Goal: Task Accomplishment & Management: Manage account settings

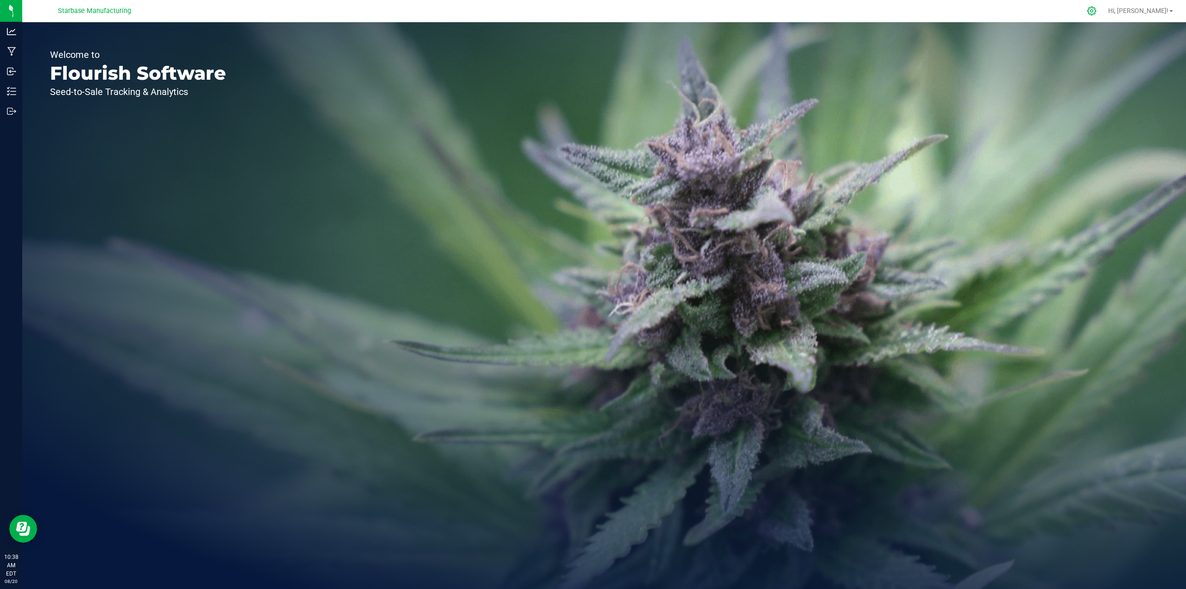
click at [1097, 13] on icon at bounding box center [1092, 11] width 10 height 10
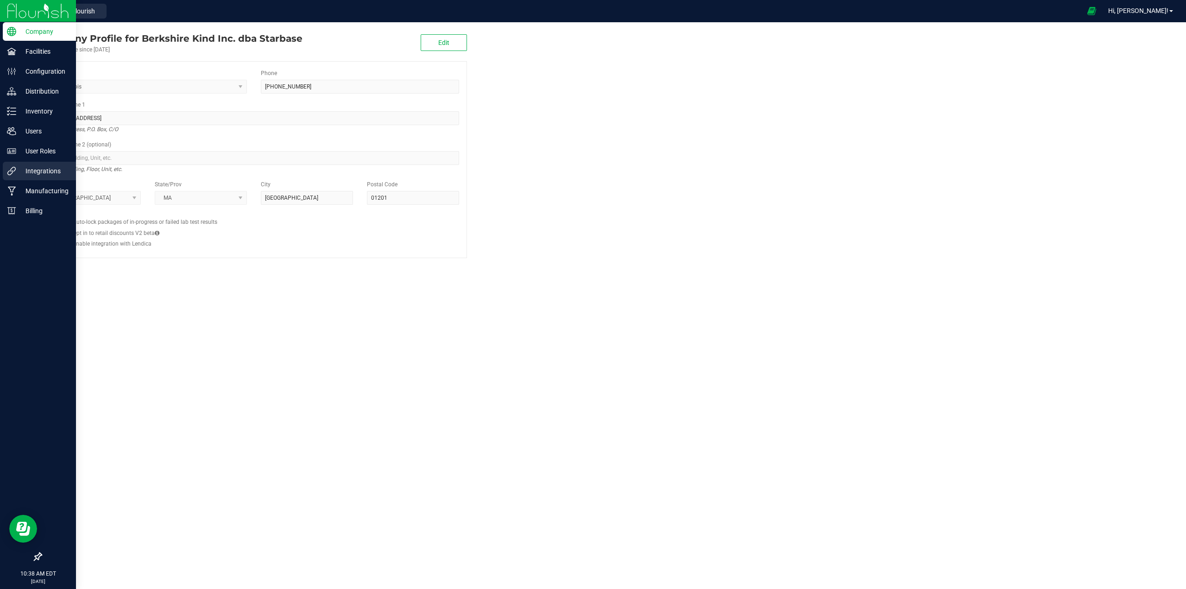
click at [34, 172] on p "Integrations" at bounding box center [44, 170] width 56 height 11
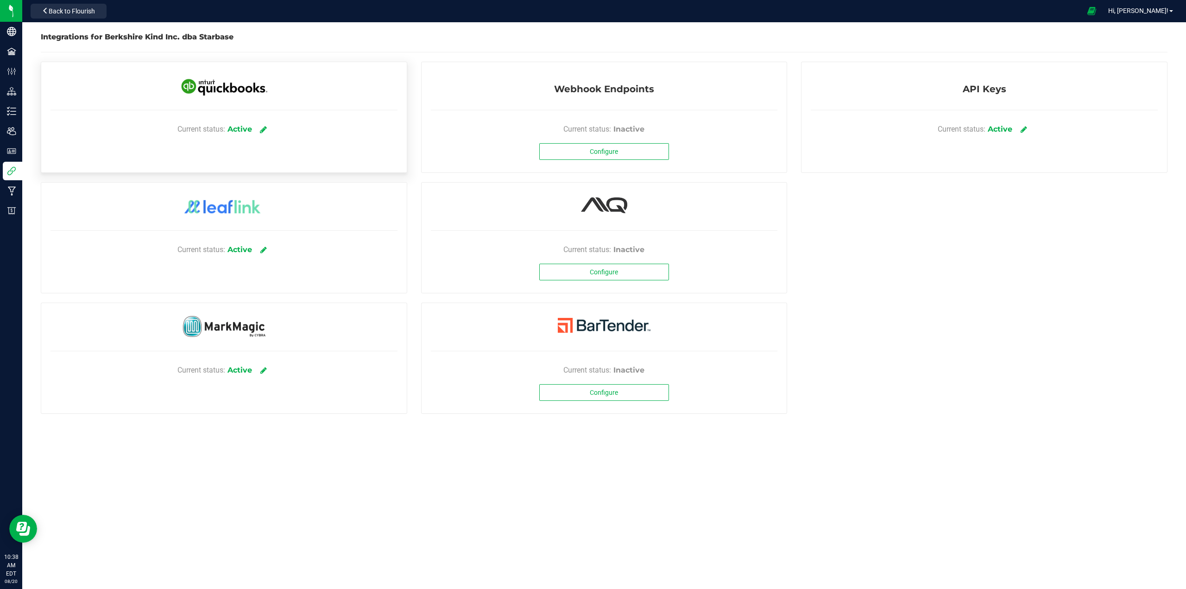
click at [263, 130] on icon at bounding box center [263, 129] width 7 height 8
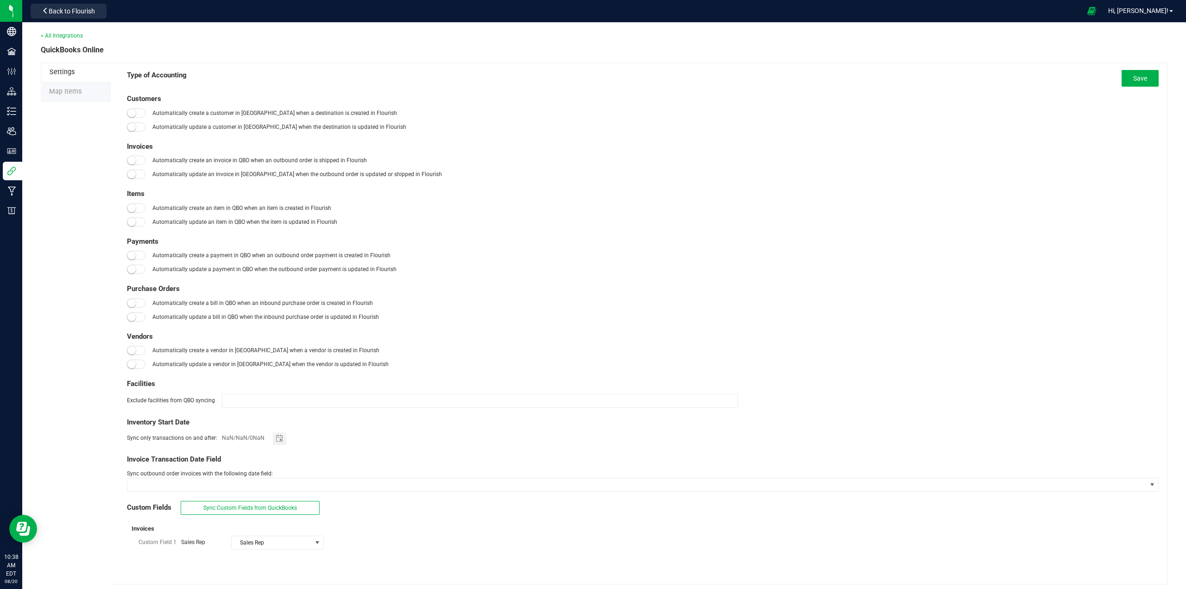
type input "[DATE]"
click at [65, 99] on li "Map Items" at bounding box center [75, 91] width 69 height 19
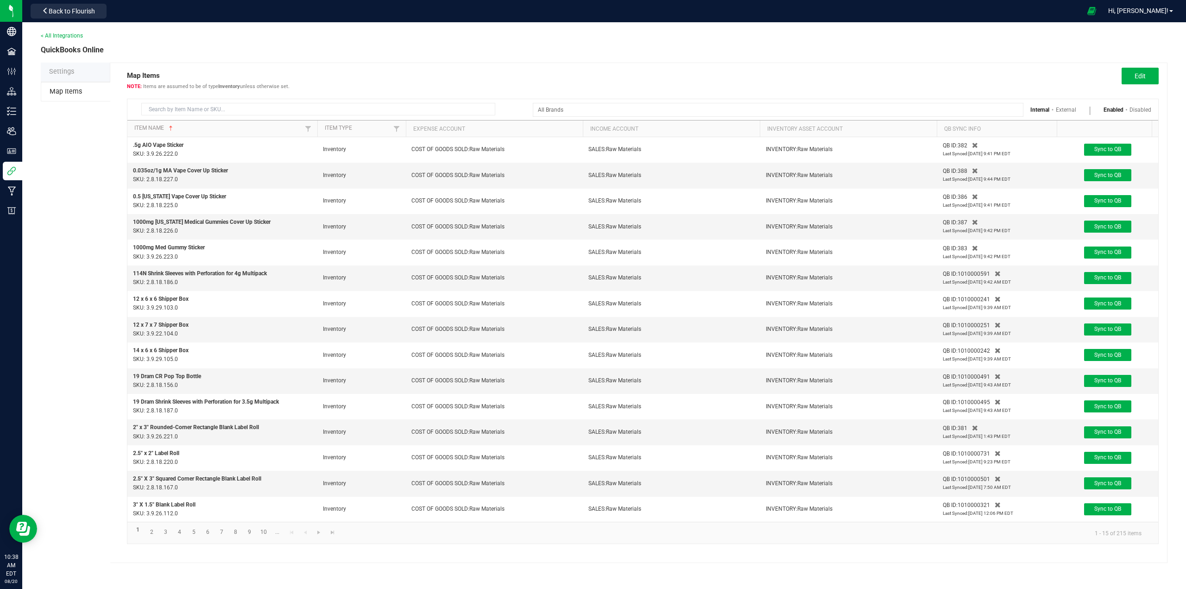
click at [464, 129] on th "Expense Account" at bounding box center [494, 128] width 177 height 17
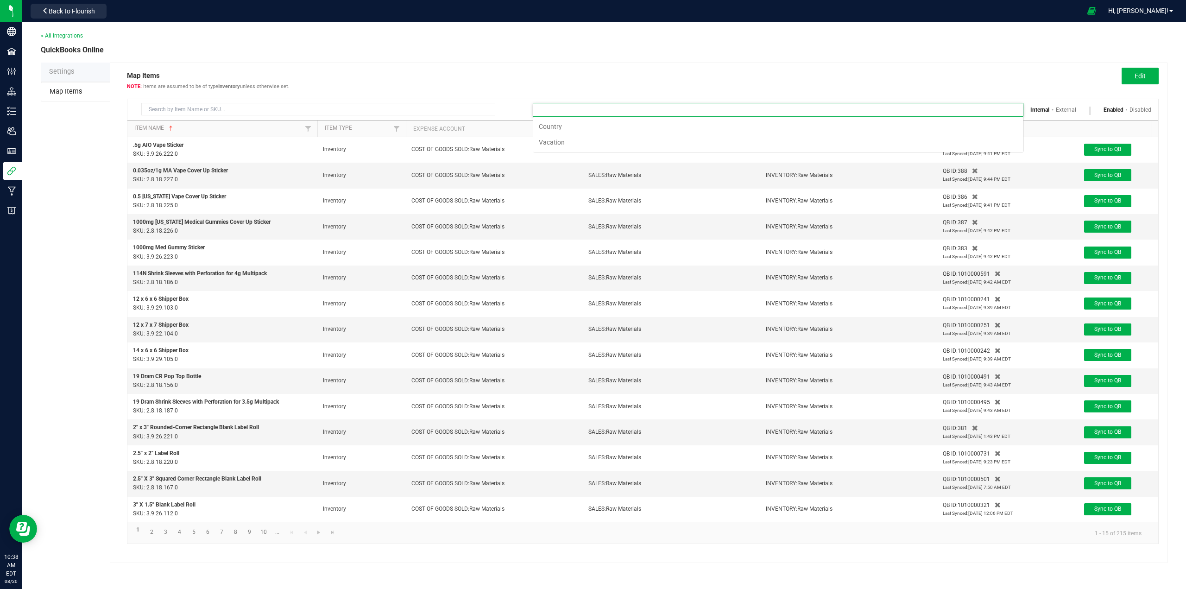
click at [576, 112] on input at bounding box center [772, 109] width 478 height 13
click at [547, 127] on li "Country" at bounding box center [778, 127] width 490 height 16
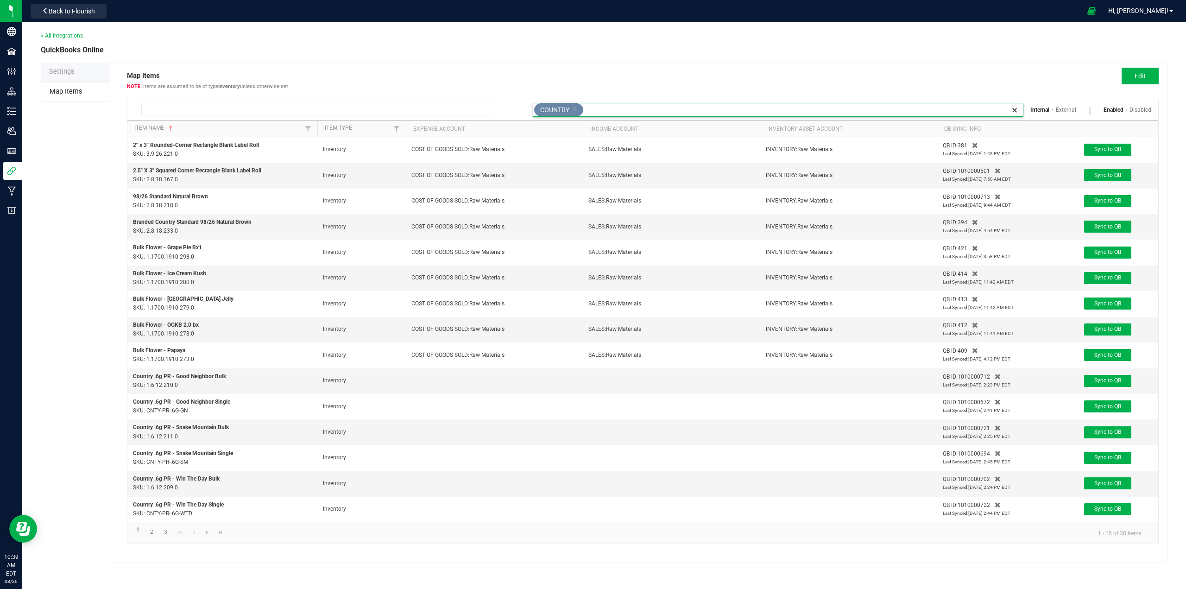
click at [198, 113] on input at bounding box center [318, 109] width 354 height 13
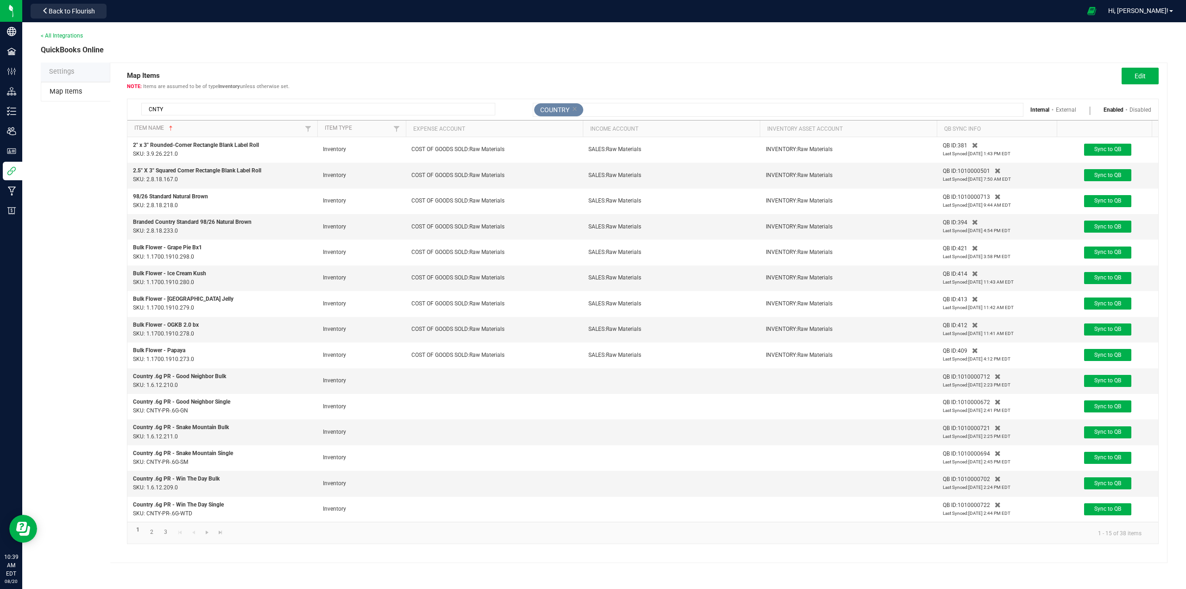
type input "CNTY"
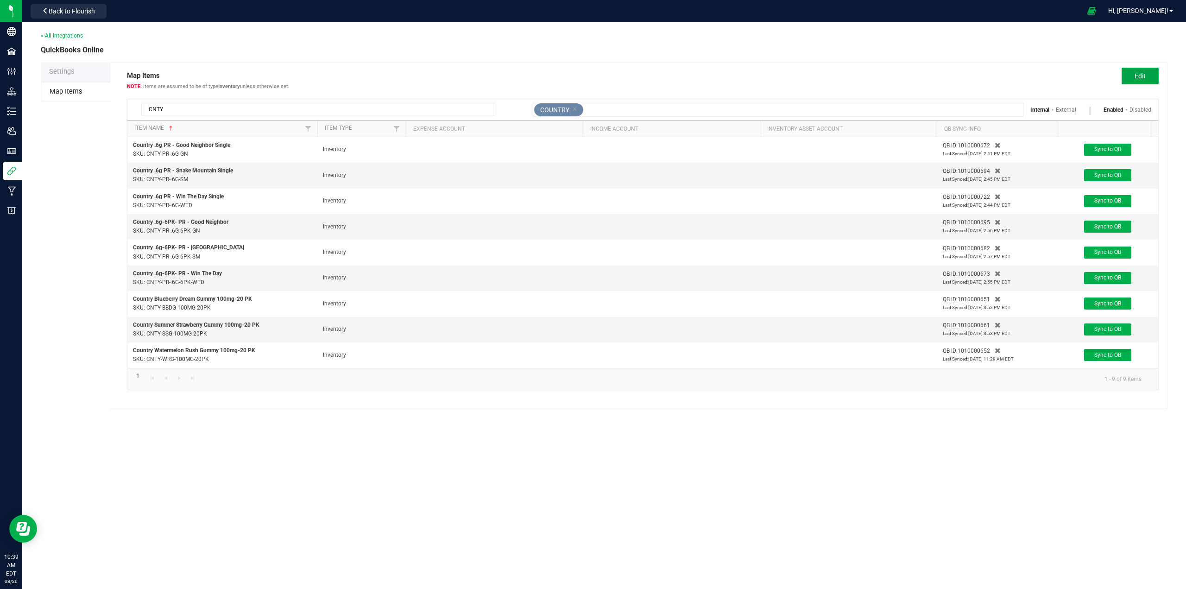
click at [1147, 73] on button "Edit" at bounding box center [1140, 76] width 37 height 17
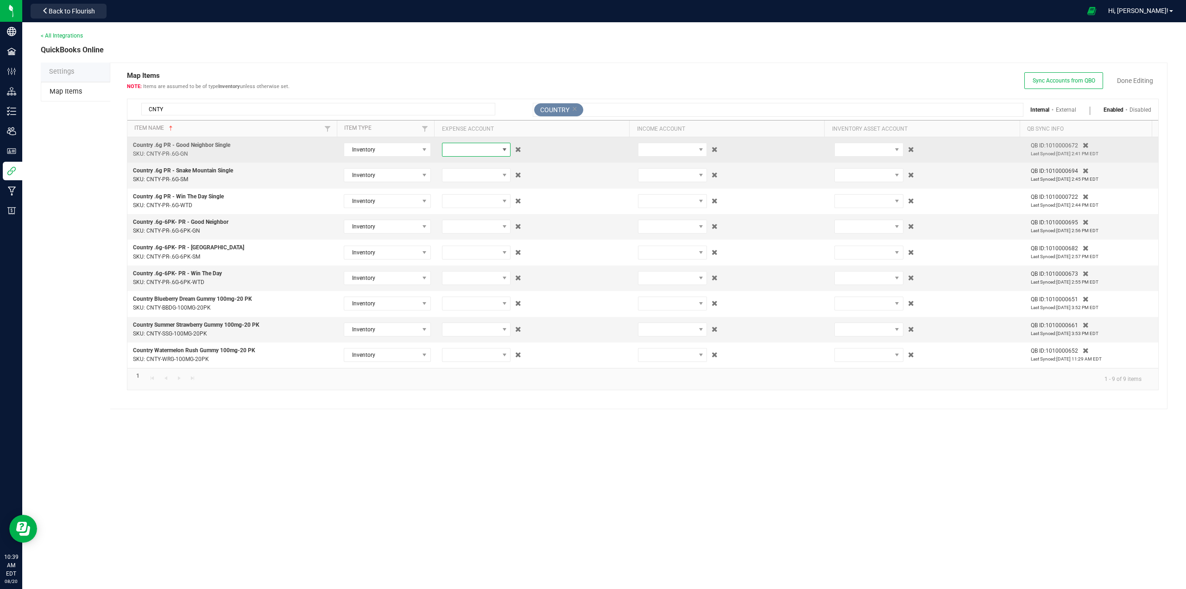
click at [502, 149] on span at bounding box center [504, 149] width 7 height 7
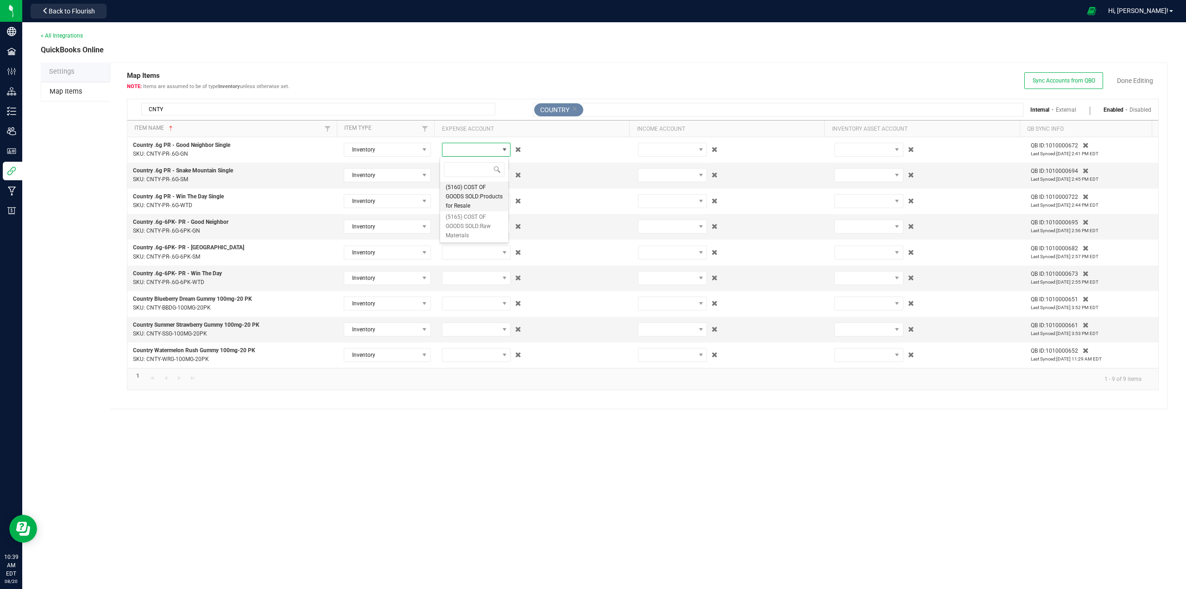
click at [485, 207] on span "(5160) COST OF GOODS SOLD:Products for Resale" at bounding box center [474, 197] width 57 height 28
click at [474, 178] on span at bounding box center [470, 175] width 57 height 13
click at [462, 226] on span "(5160) COST OF GOODS SOLD:Products for Resale" at bounding box center [474, 222] width 57 height 28
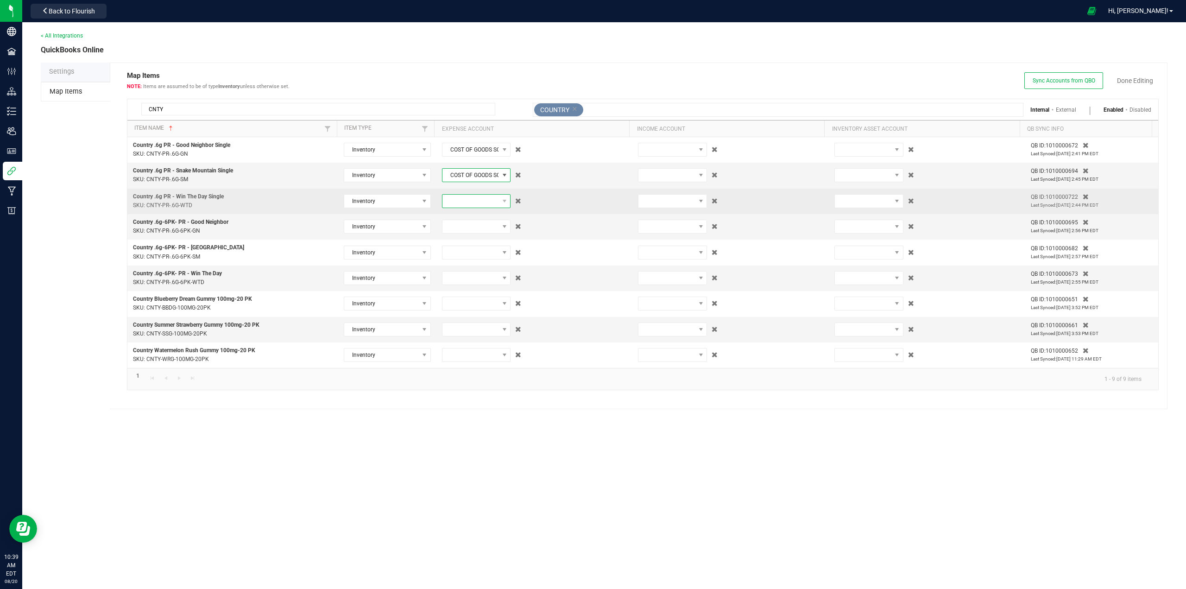
click at [462, 202] on span at bounding box center [470, 201] width 57 height 13
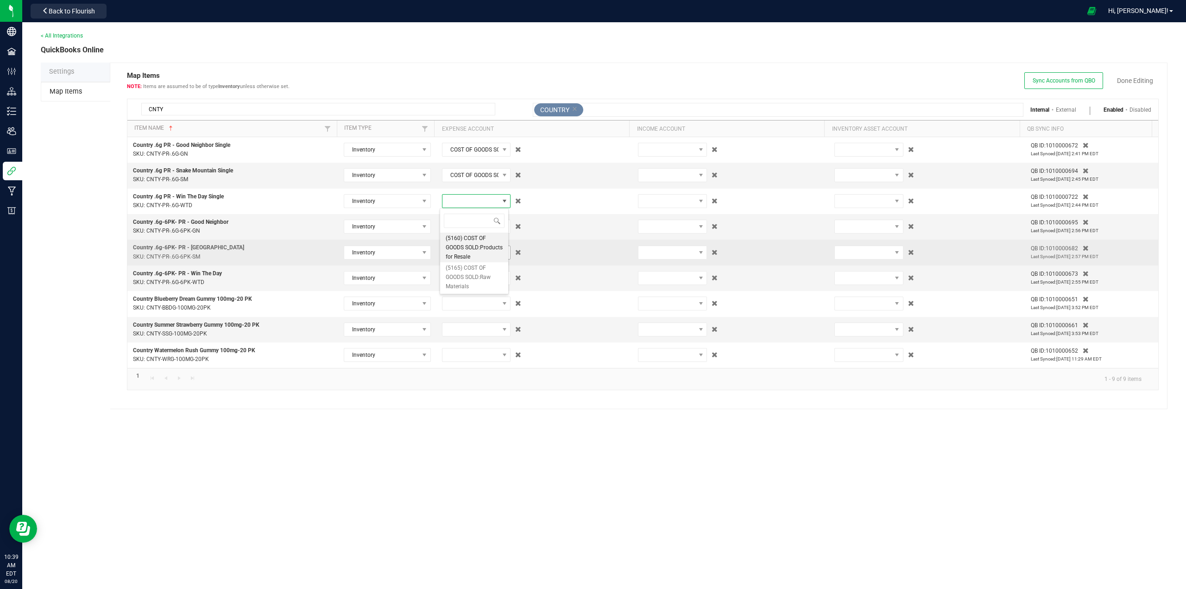
click at [457, 249] on span "(5160) COST OF GOODS SOLD:Products for Resale" at bounding box center [474, 247] width 57 height 28
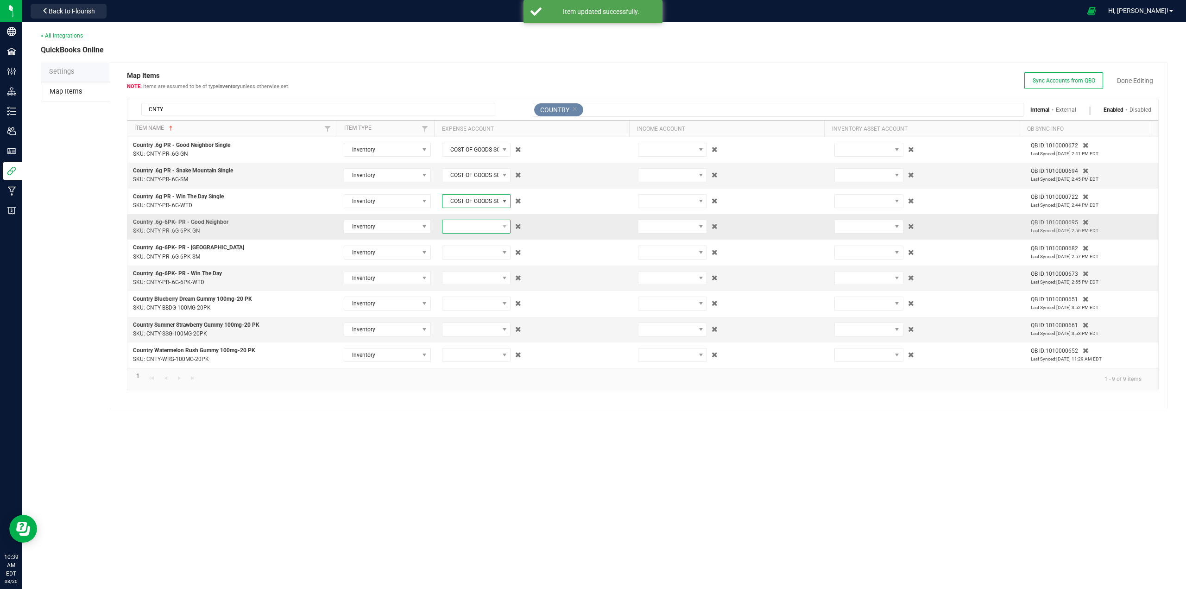
click at [460, 223] on span at bounding box center [470, 226] width 57 height 13
click at [456, 274] on span "(5160) COST OF GOODS SOLD:Products for Resale" at bounding box center [474, 273] width 57 height 28
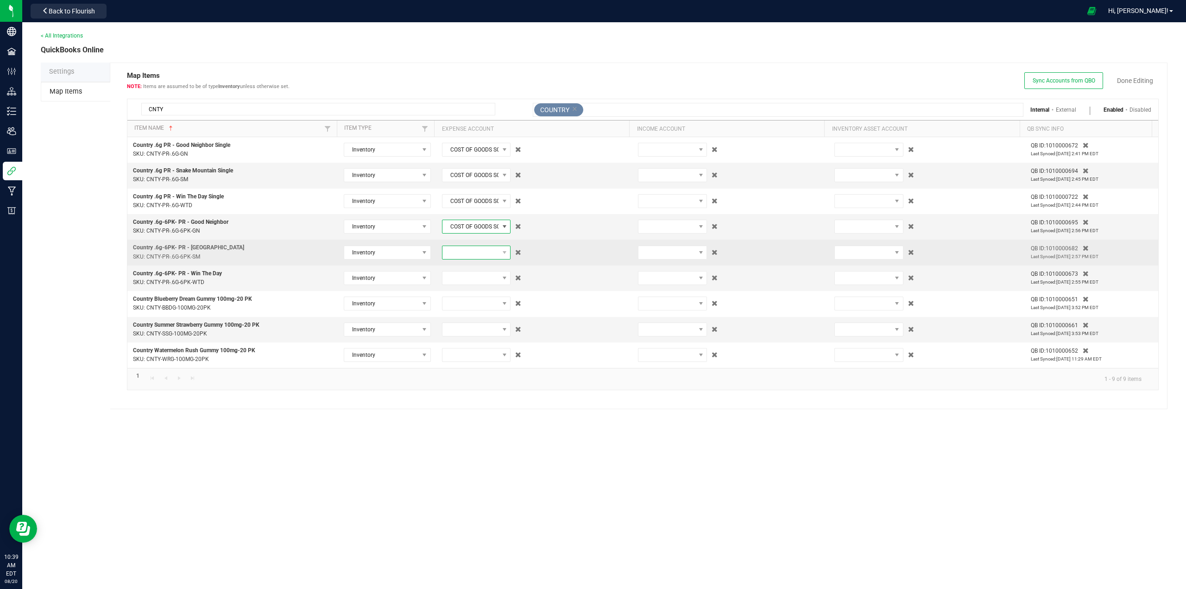
click at [456, 252] on span at bounding box center [470, 252] width 57 height 13
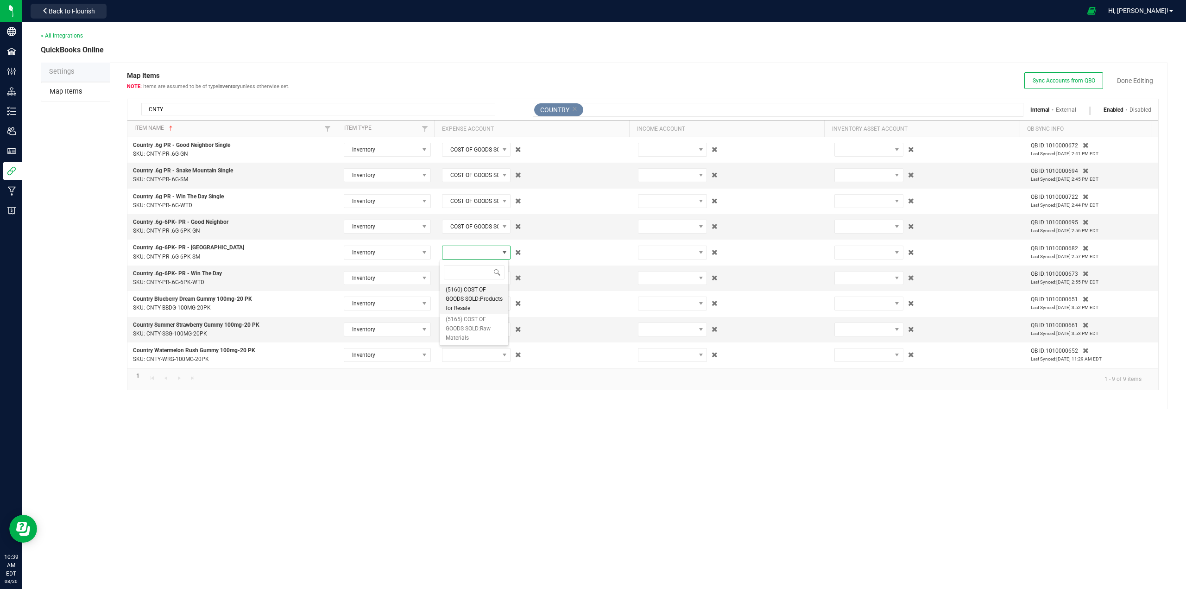
click at [452, 298] on span "(5160) COST OF GOODS SOLD:Products for Resale" at bounding box center [474, 299] width 57 height 28
click at [454, 276] on span at bounding box center [470, 277] width 57 height 13
click at [449, 334] on span "(5160) COST OF GOODS SOLD:Products for Resale" at bounding box center [474, 325] width 57 height 28
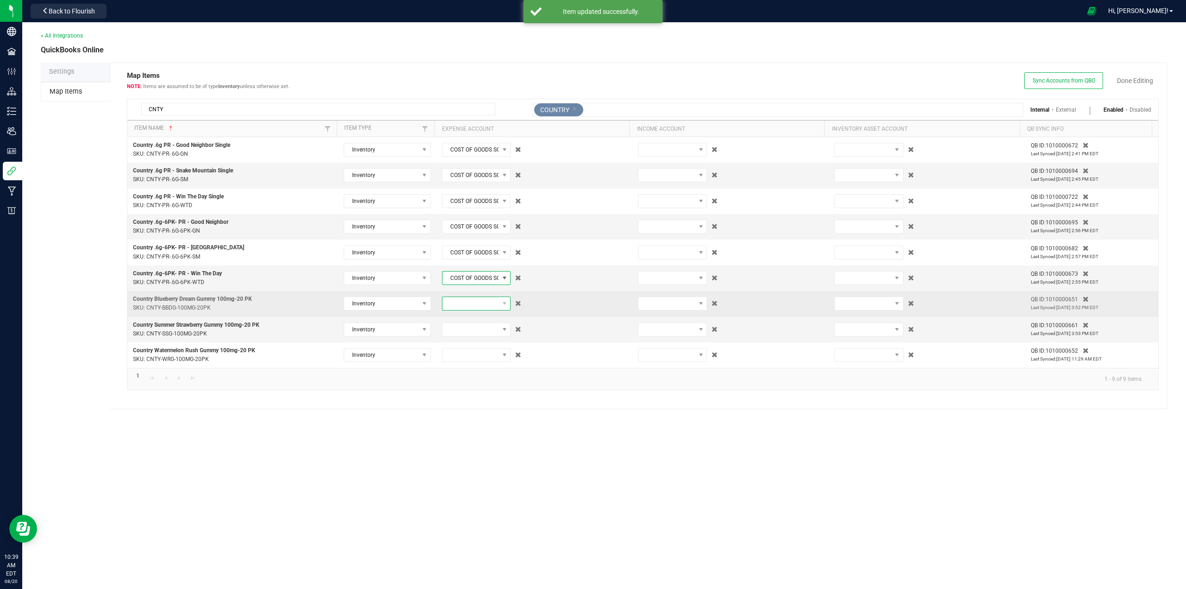
click at [453, 303] on span at bounding box center [470, 303] width 57 height 13
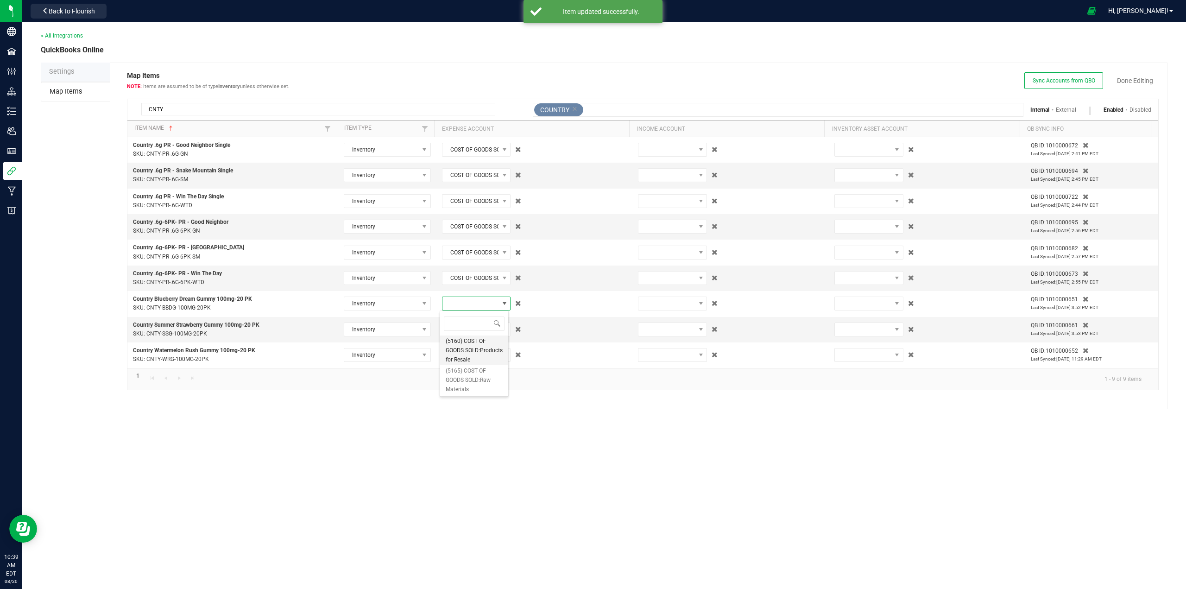
click at [451, 351] on span "(5160) COST OF GOODS SOLD:Products for Resale" at bounding box center [474, 350] width 57 height 28
click at [454, 331] on span at bounding box center [470, 329] width 57 height 13
click at [454, 374] on span "(5160) COST OF GOODS SOLD:Products for Resale" at bounding box center [474, 376] width 57 height 28
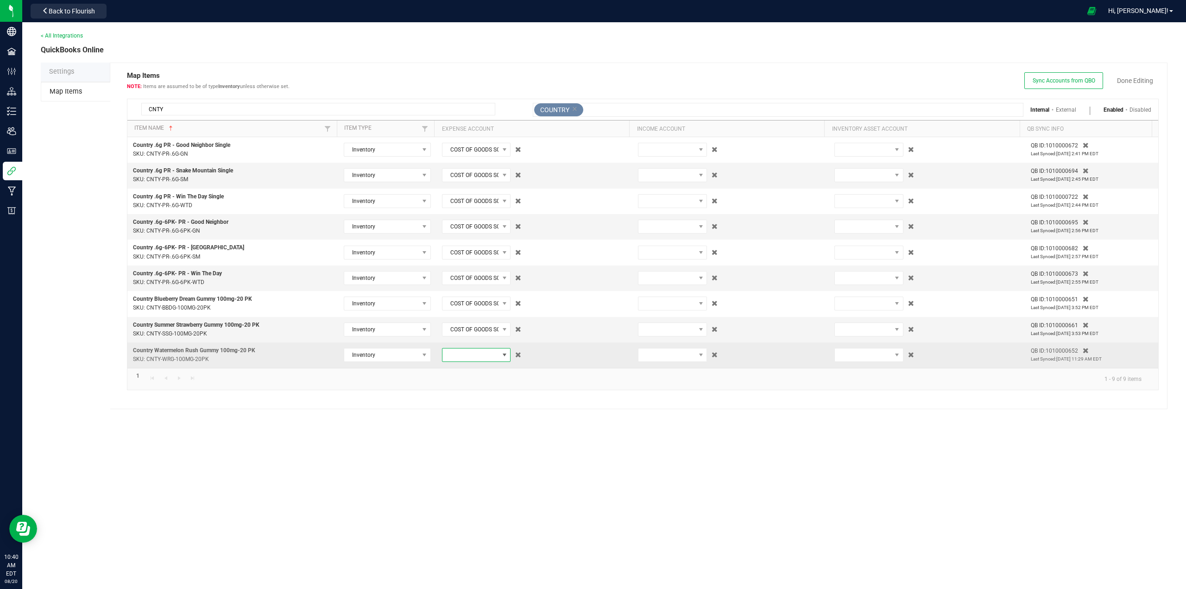
click at [456, 354] on span at bounding box center [470, 354] width 57 height 13
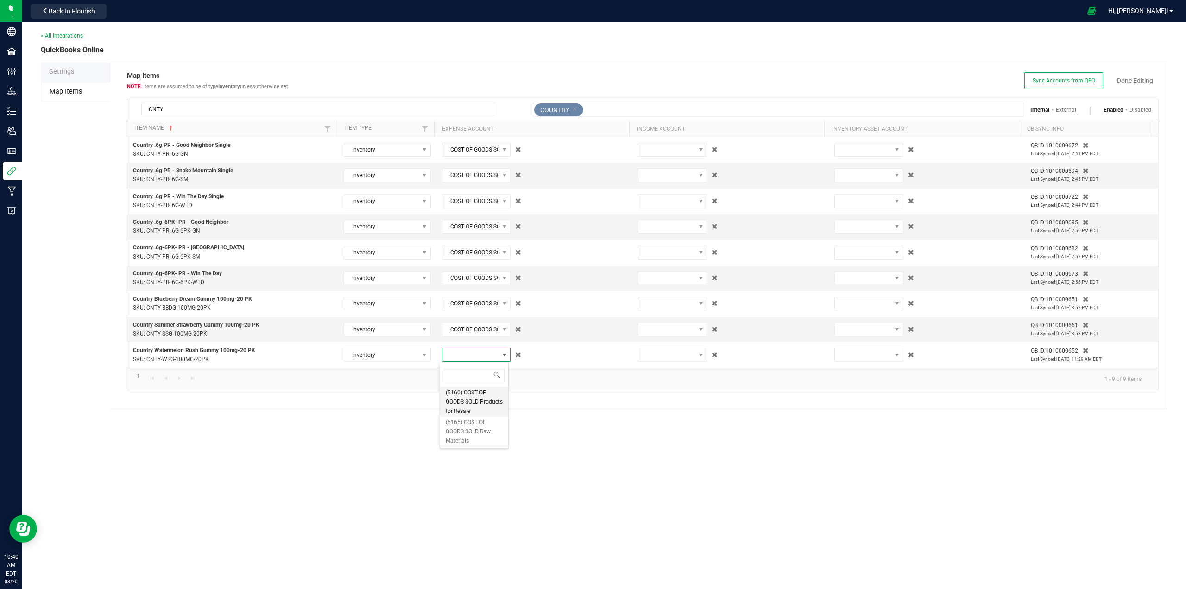
click at [454, 403] on span "(5160) COST OF GOODS SOLD:Products for Resale" at bounding box center [474, 402] width 57 height 28
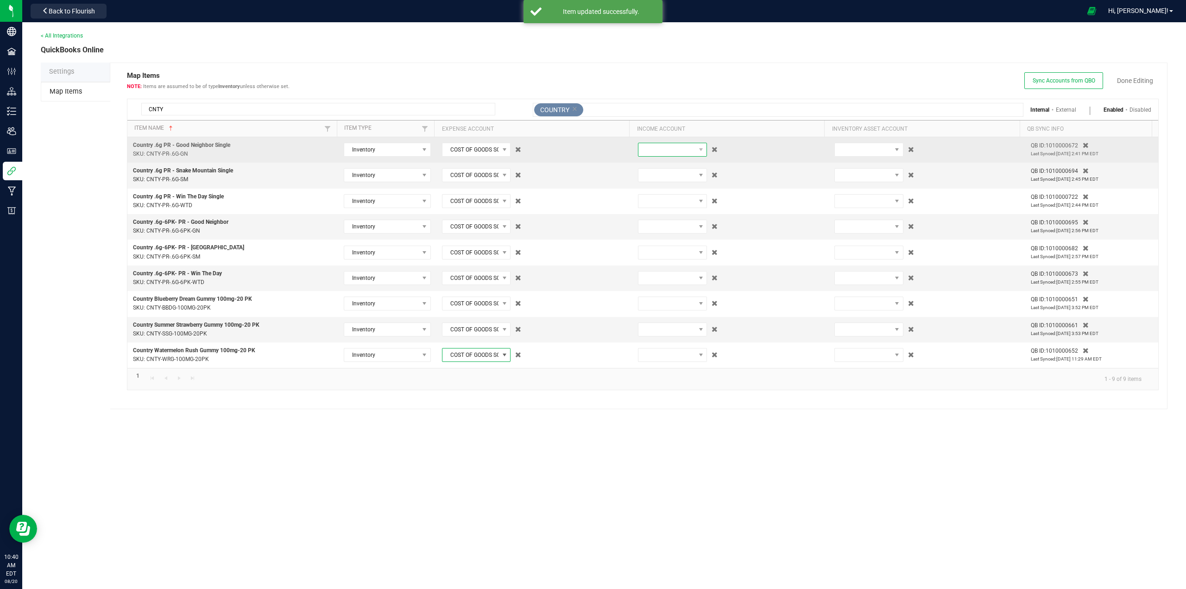
click at [665, 150] on span at bounding box center [666, 149] width 57 height 13
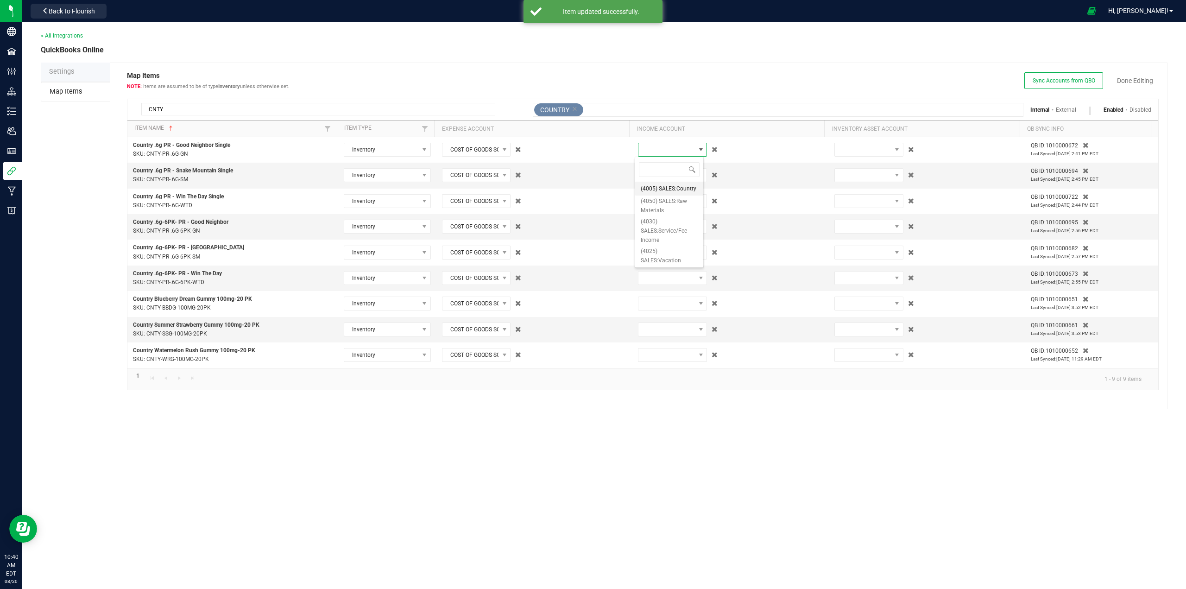
click at [663, 189] on span "(4005) SALES:Country" at bounding box center [669, 188] width 56 height 9
click at [661, 170] on span at bounding box center [666, 175] width 57 height 13
click at [661, 215] on span "(4005) SALES:Country" at bounding box center [669, 213] width 56 height 9
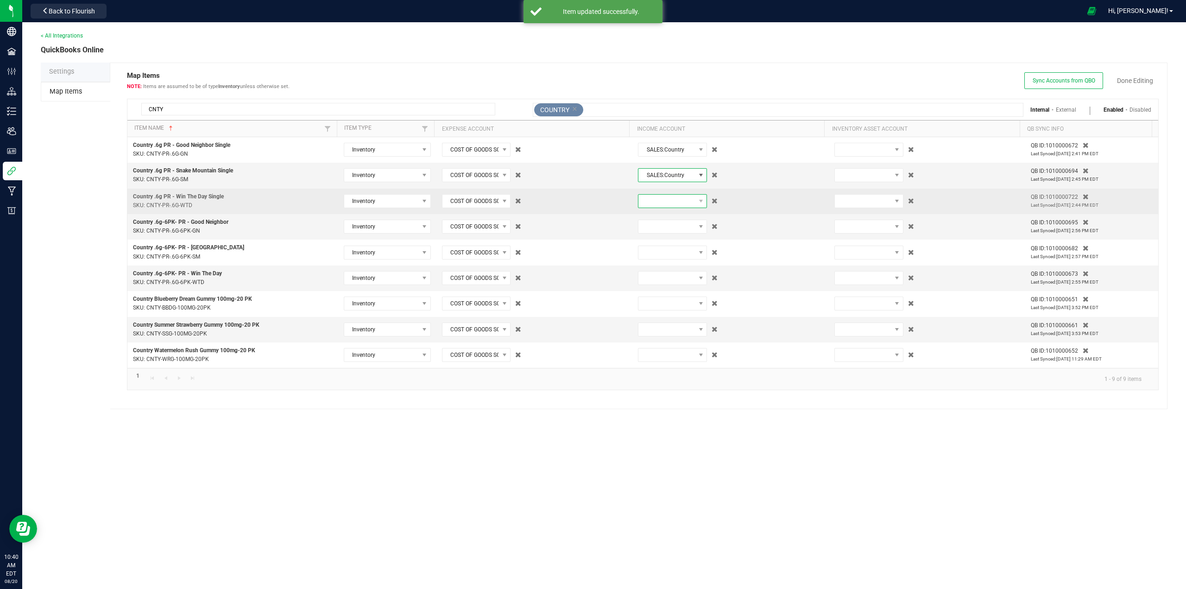
click at [661, 195] on span at bounding box center [666, 201] width 57 height 13
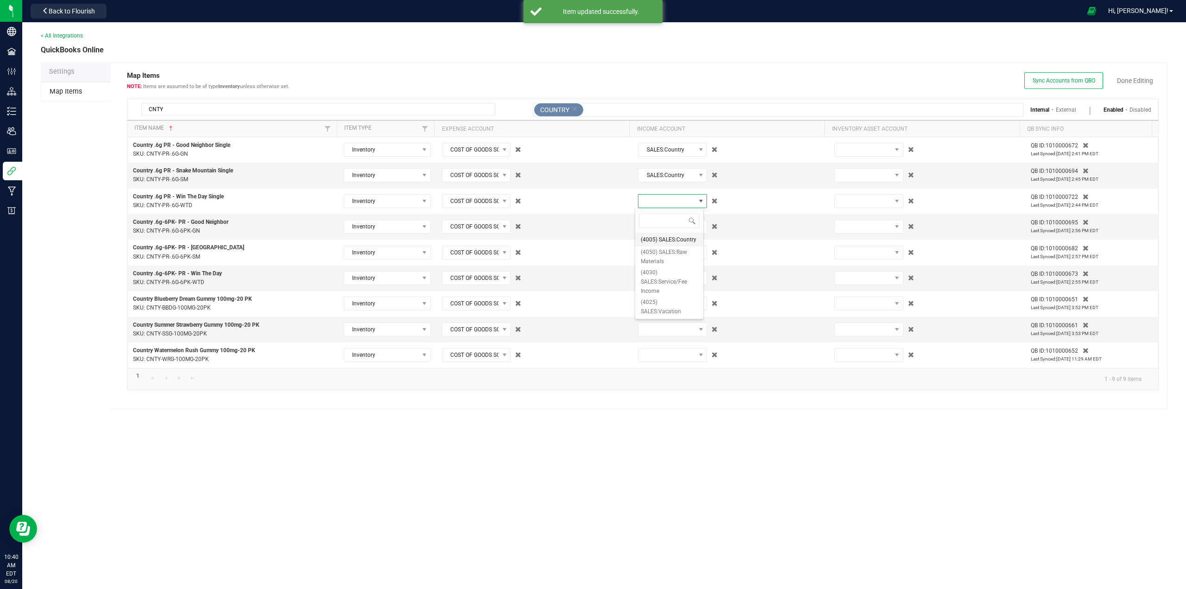
click at [656, 236] on span "(4005) SALES:Country" at bounding box center [669, 239] width 56 height 9
click at [657, 224] on span at bounding box center [666, 226] width 57 height 13
click at [657, 265] on span "(4005) SALES:Country" at bounding box center [669, 265] width 56 height 9
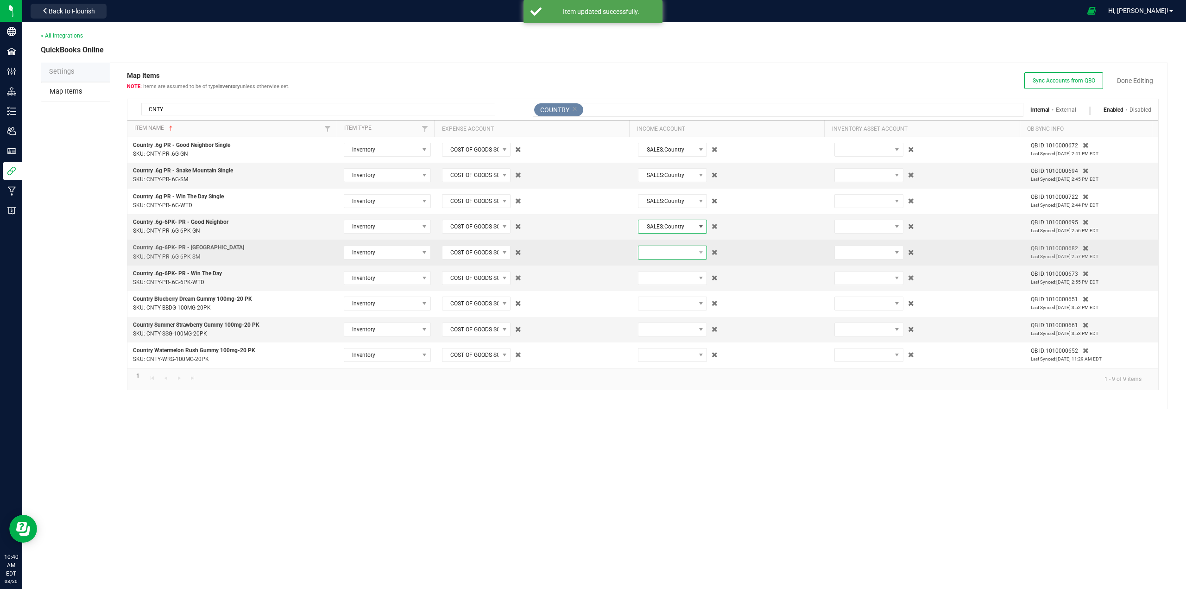
click at [656, 251] on span at bounding box center [666, 252] width 57 height 13
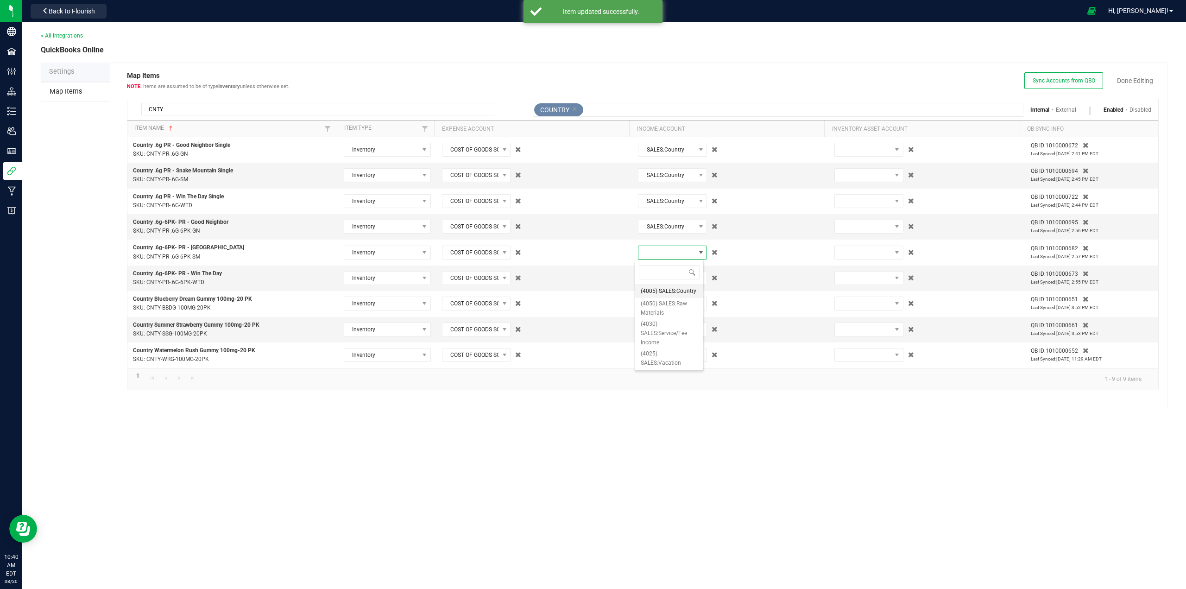
click at [655, 291] on span "(4005) SALES:Country" at bounding box center [669, 290] width 56 height 9
click at [648, 274] on span at bounding box center [666, 277] width 57 height 13
click at [652, 317] on span "(4005) SALES:Country" at bounding box center [669, 316] width 56 height 9
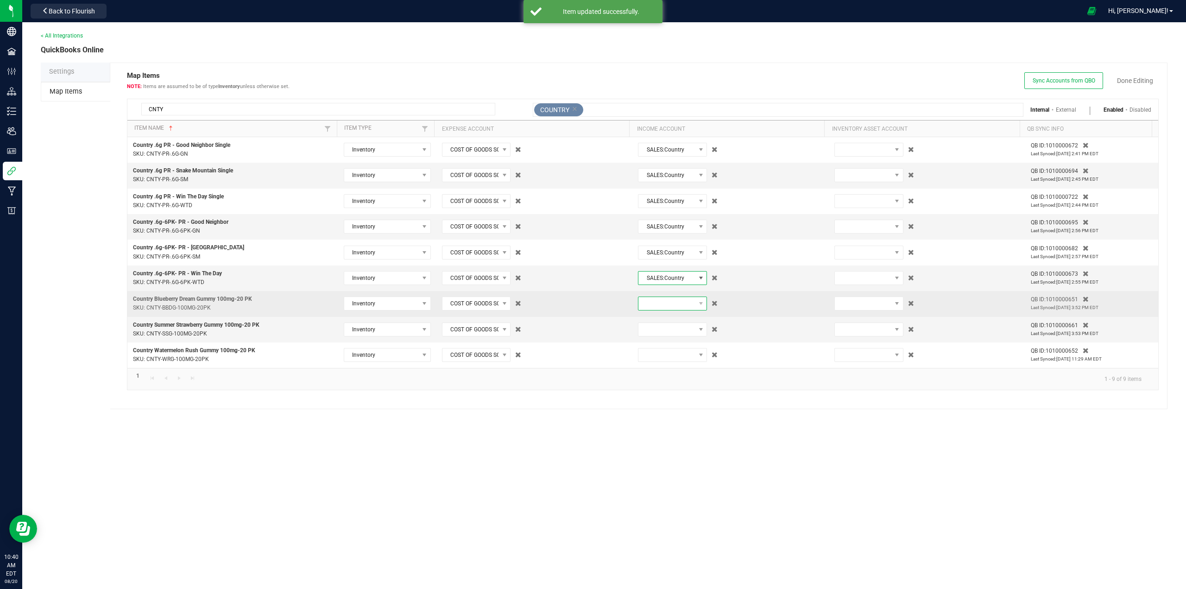
click at [651, 302] on span at bounding box center [666, 303] width 57 height 13
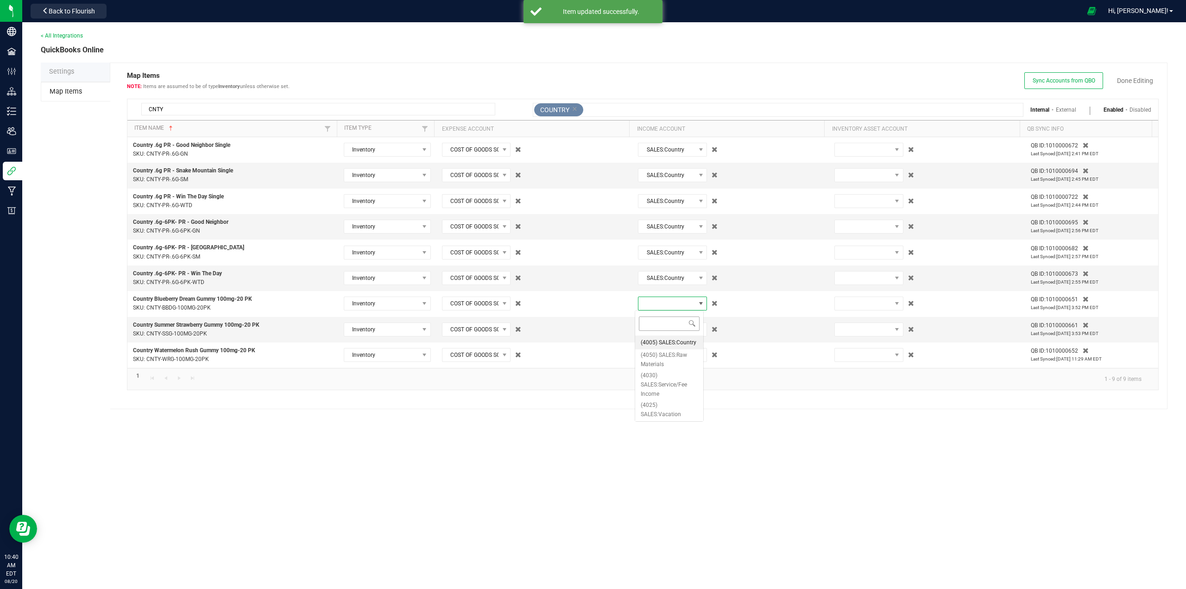
scroll to position [0, 0]
click at [651, 340] on span "(4005) SALES:Country" at bounding box center [669, 342] width 56 height 9
click at [652, 334] on span at bounding box center [666, 329] width 57 height 13
click at [650, 367] on span "(4005) SALES:Country" at bounding box center [669, 367] width 56 height 9
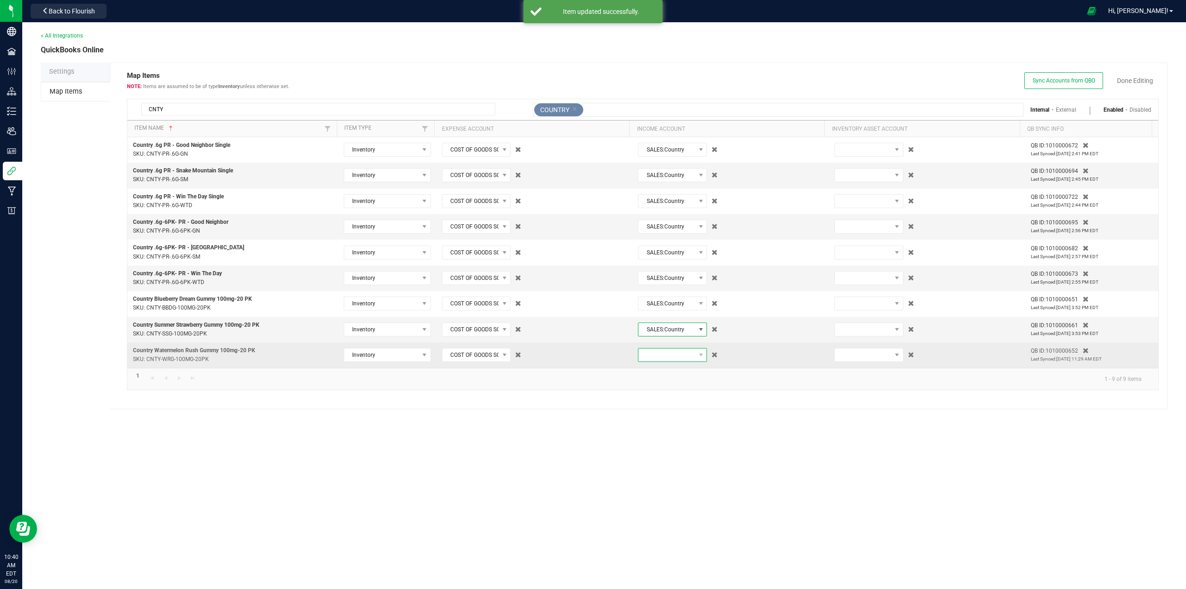
click at [651, 357] on span at bounding box center [666, 354] width 57 height 13
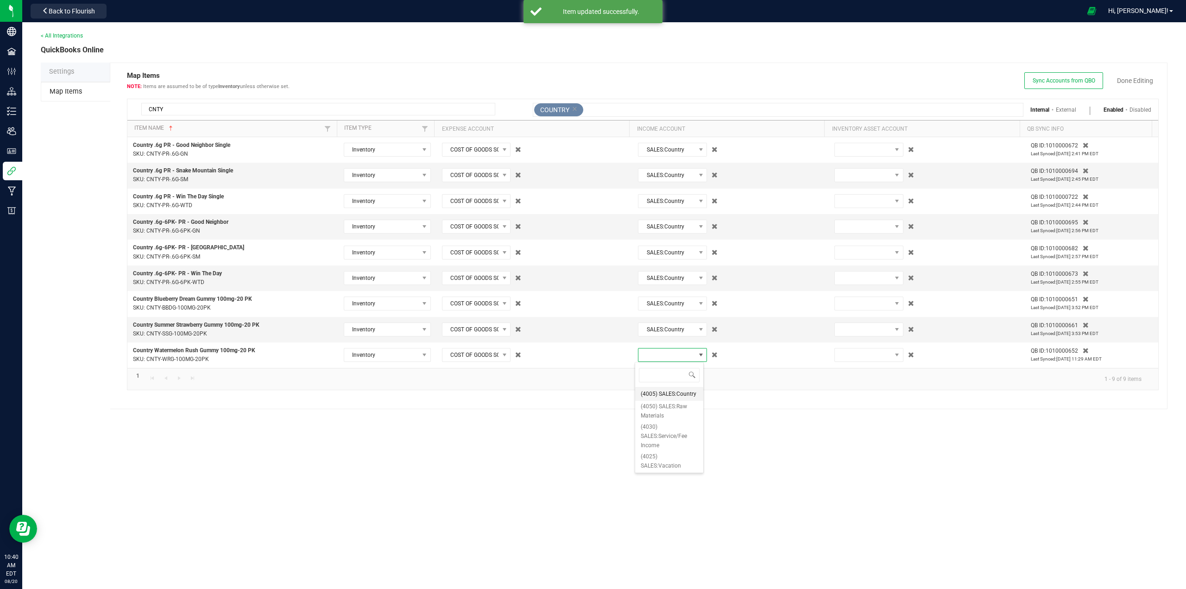
click at [655, 391] on span "(4005) SALES:Country" at bounding box center [669, 393] width 56 height 9
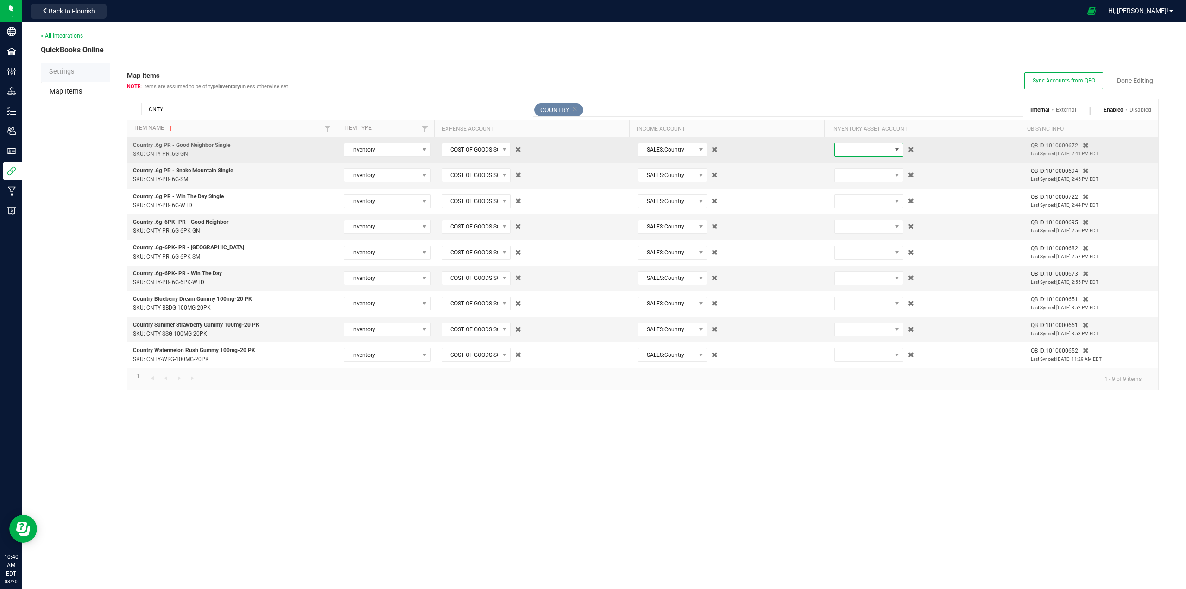
click at [863, 152] on span at bounding box center [863, 149] width 57 height 13
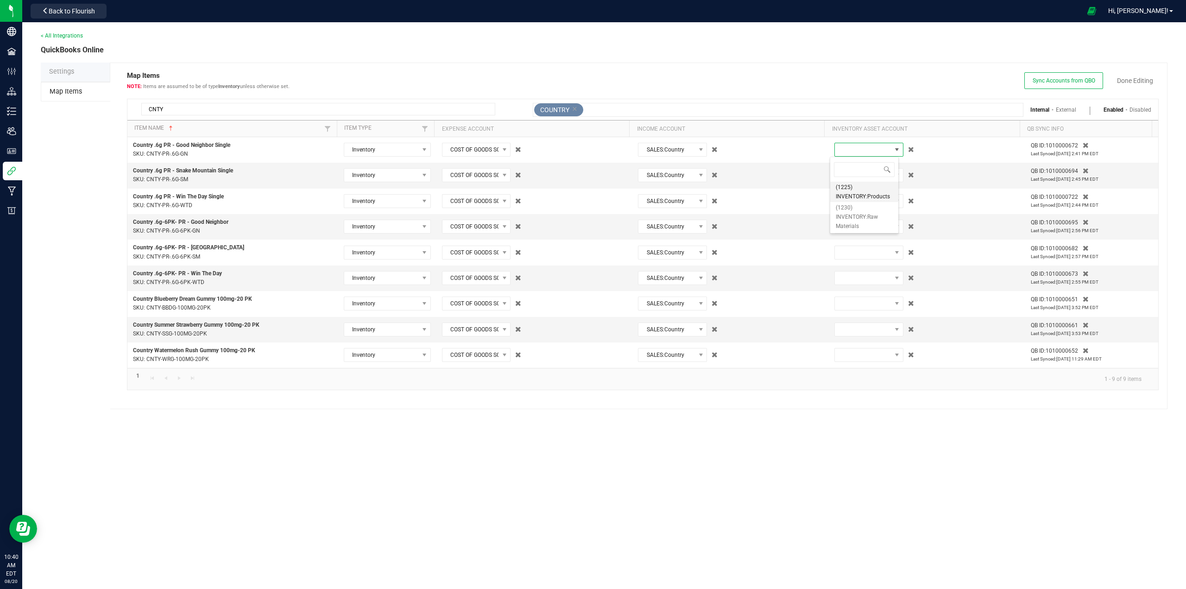
click at [848, 194] on span "(1225) INVENTORY:Products" at bounding box center [864, 192] width 57 height 19
click at [852, 181] on span at bounding box center [863, 175] width 57 height 13
click at [853, 213] on span "(1225) INVENTORY:Products" at bounding box center [864, 217] width 57 height 19
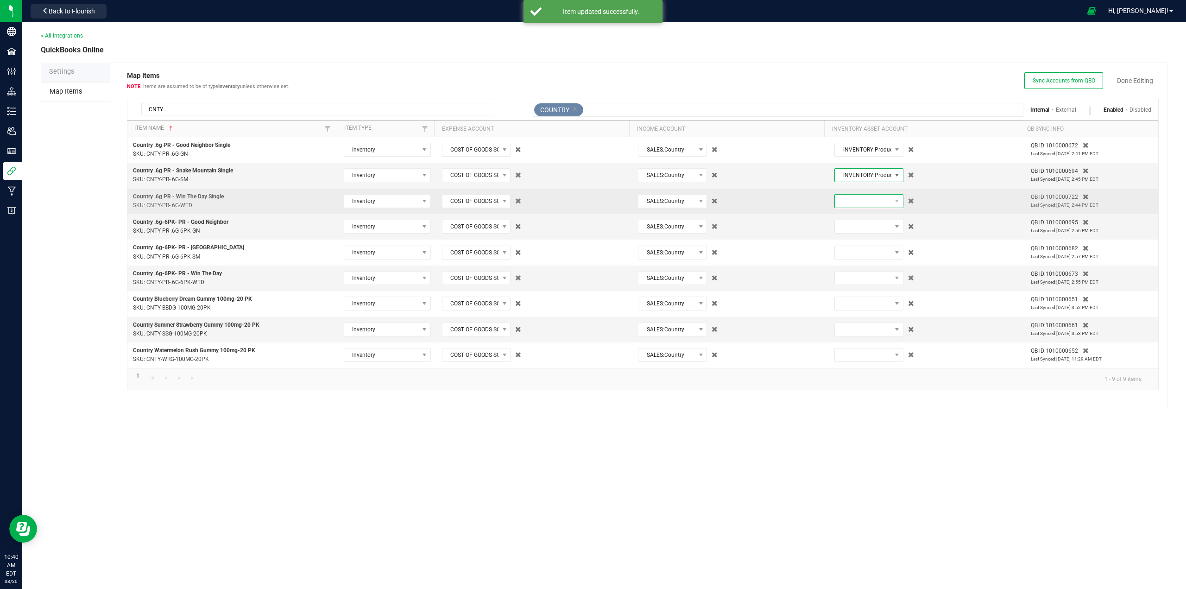
click at [856, 202] on span at bounding box center [863, 201] width 57 height 13
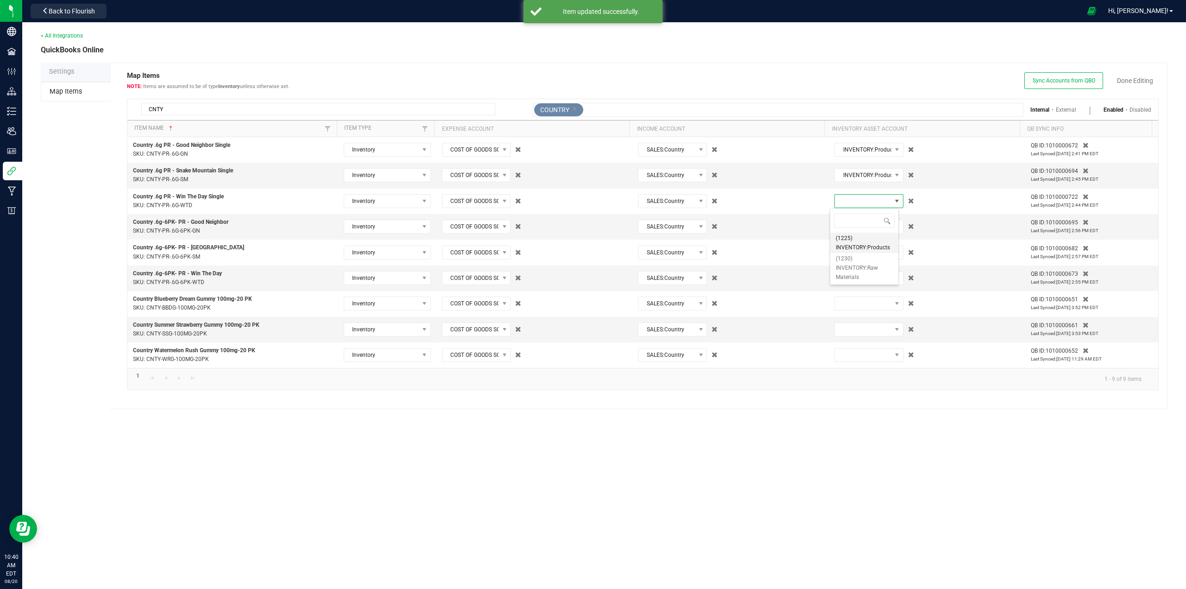
click at [857, 242] on span "(1225) INVENTORY:Products" at bounding box center [864, 242] width 57 height 19
click at [858, 224] on span at bounding box center [863, 226] width 57 height 13
click at [855, 269] on span "(1225) INVENTORY:Products" at bounding box center [864, 268] width 57 height 19
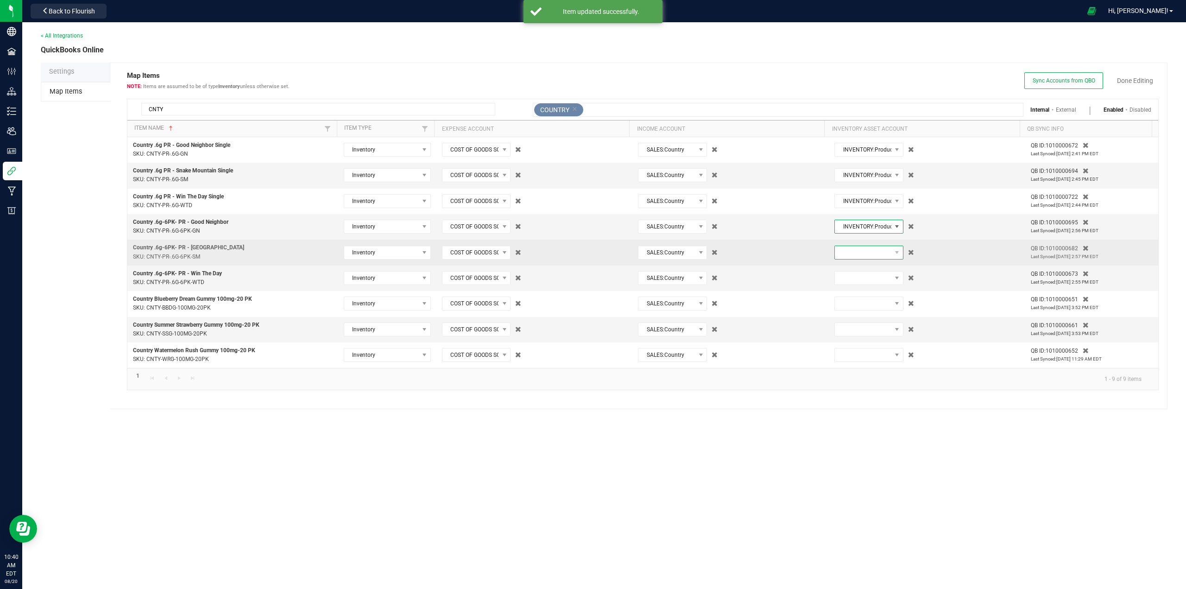
click at [853, 250] on span at bounding box center [863, 252] width 57 height 13
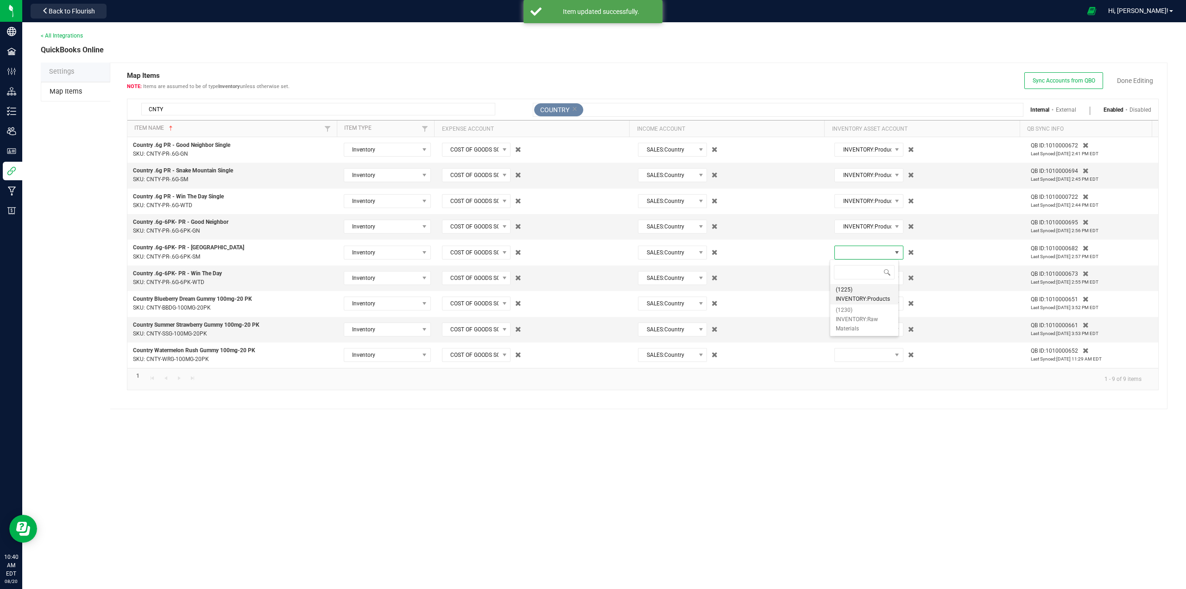
click at [851, 296] on span "(1225) INVENTORY:Products" at bounding box center [864, 294] width 57 height 19
click at [850, 282] on span at bounding box center [863, 277] width 57 height 13
click at [848, 321] on span "(1225) INVENTORY:Products" at bounding box center [864, 320] width 57 height 19
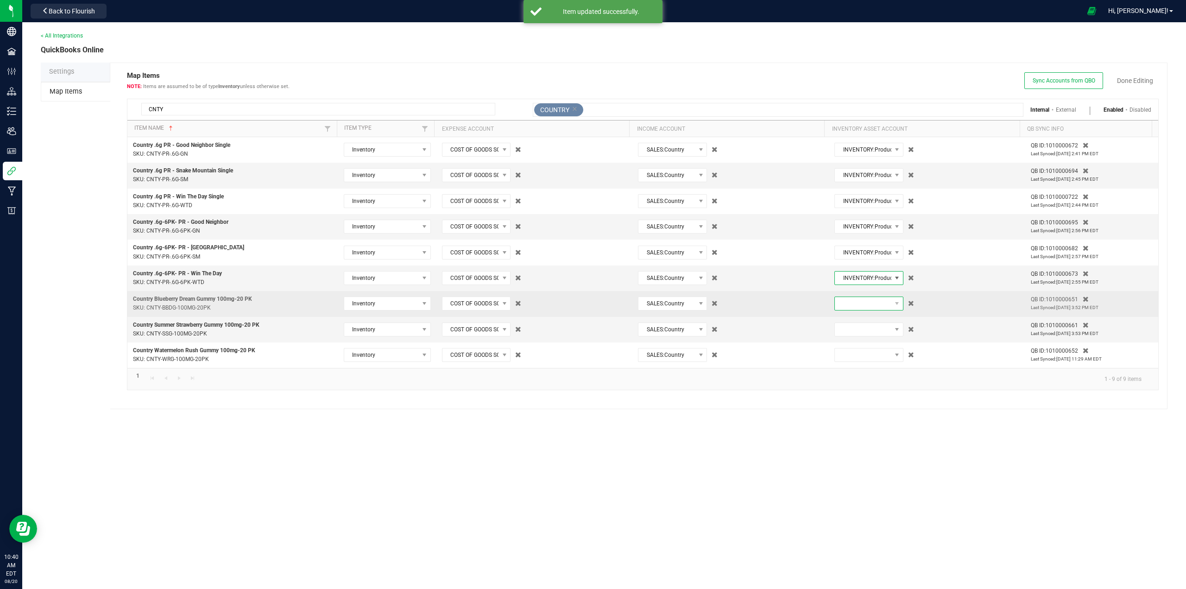
click at [848, 304] on span at bounding box center [863, 303] width 57 height 13
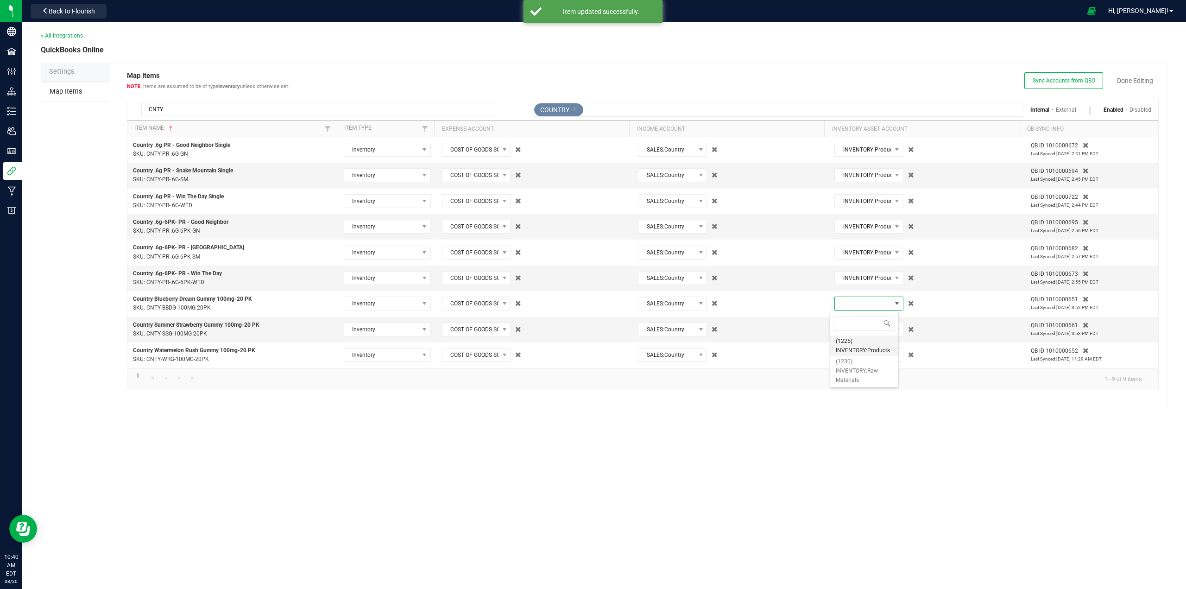
click at [848, 344] on span "(1225) INVENTORY:Products" at bounding box center [864, 345] width 57 height 19
click at [849, 332] on span at bounding box center [863, 329] width 57 height 13
click at [847, 372] on span "(1225) INVENTORY:Products" at bounding box center [864, 371] width 57 height 19
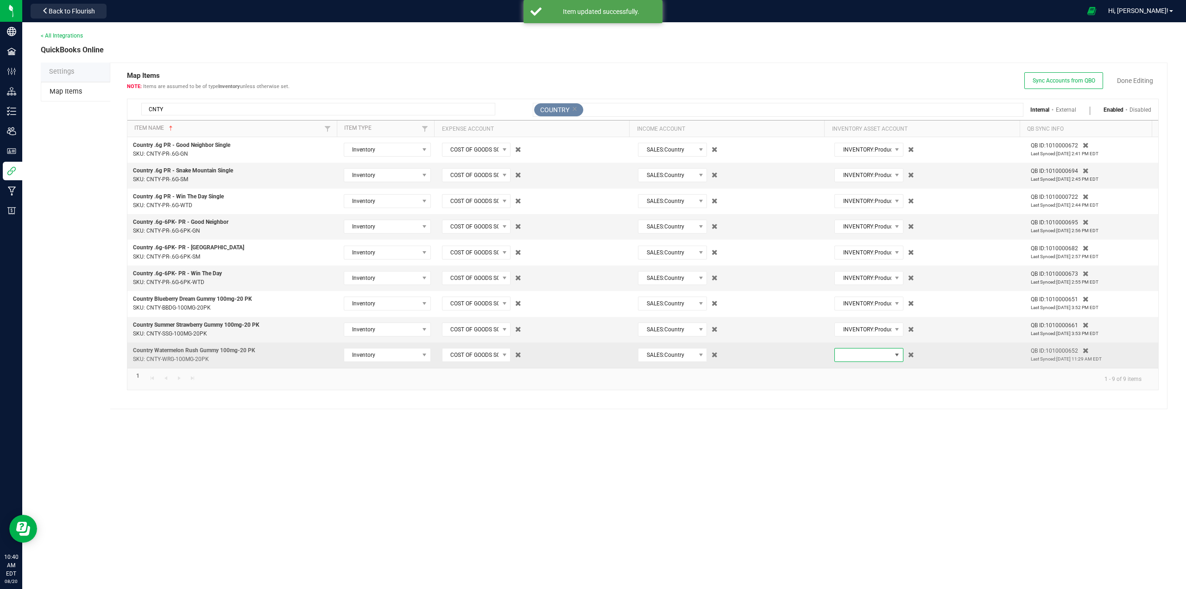
click at [847, 357] on span at bounding box center [863, 354] width 57 height 13
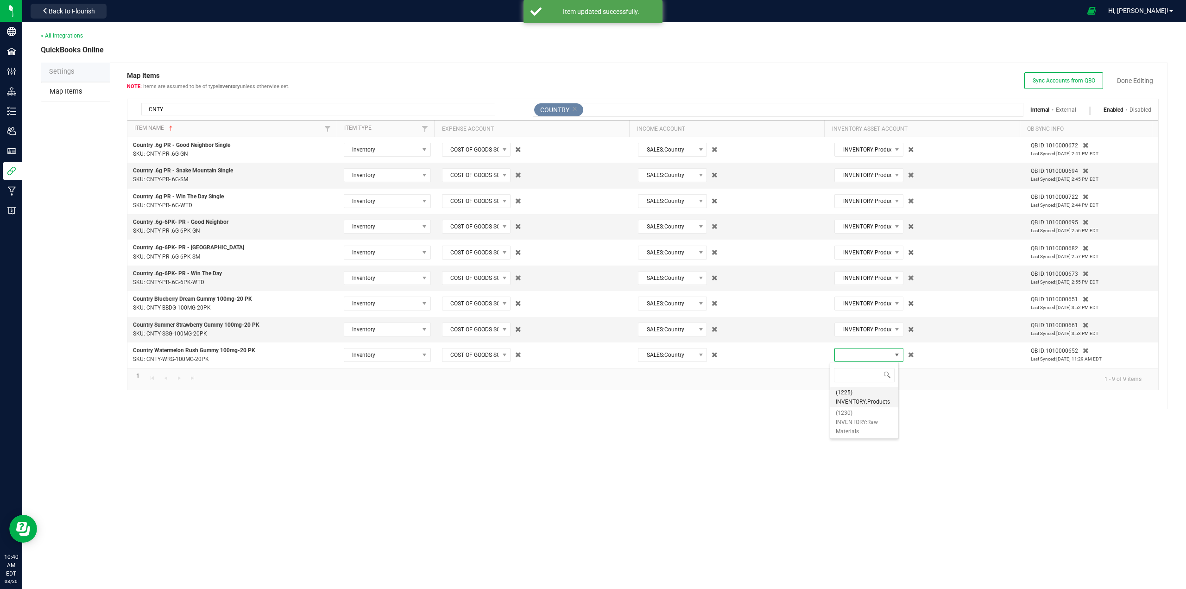
click at [844, 395] on span "(1225) INVENTORY:Products" at bounding box center [864, 397] width 57 height 19
click at [1129, 76] on link "Done Editing" at bounding box center [1135, 80] width 36 height 9
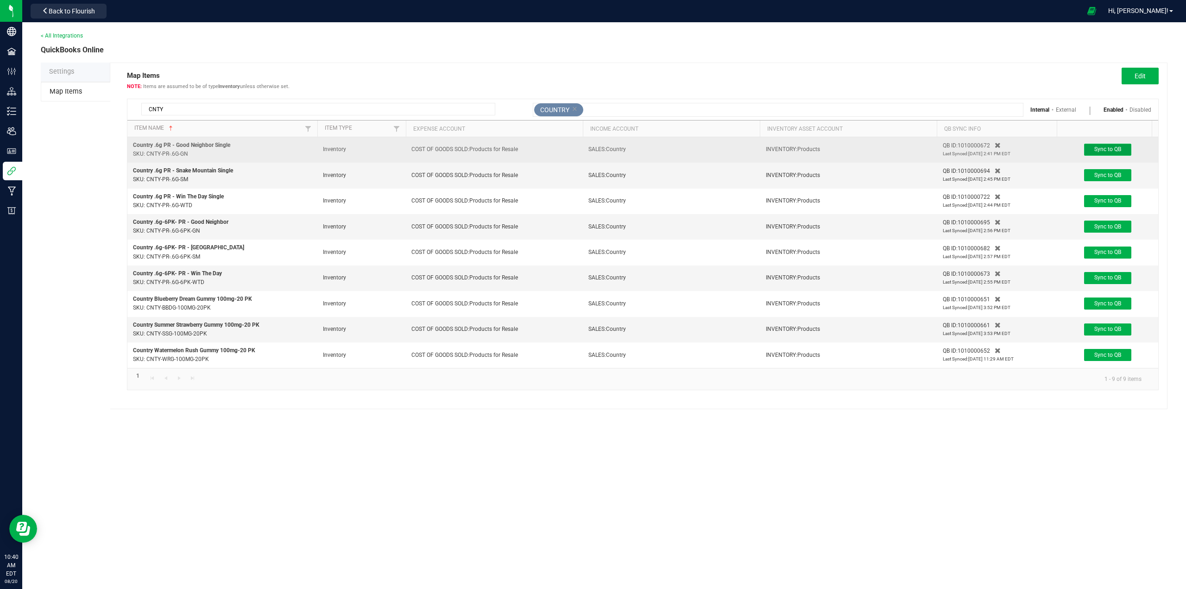
click at [1118, 145] on button "Sync to QB" at bounding box center [1107, 150] width 47 height 12
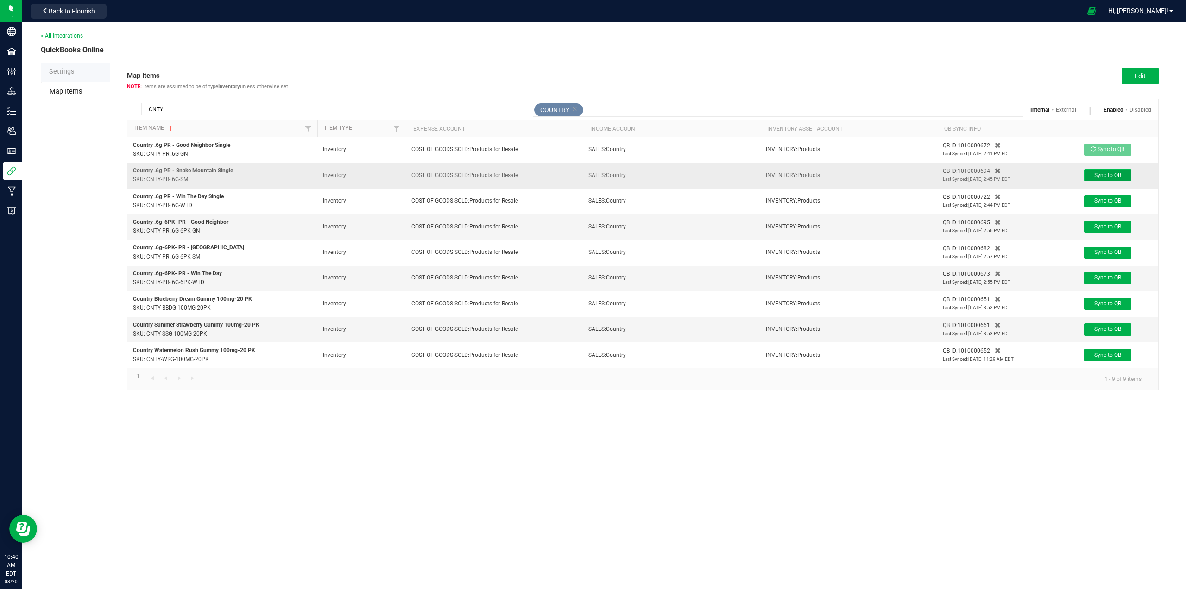
click at [1113, 175] on span "Sync to QB" at bounding box center [1107, 175] width 27 height 6
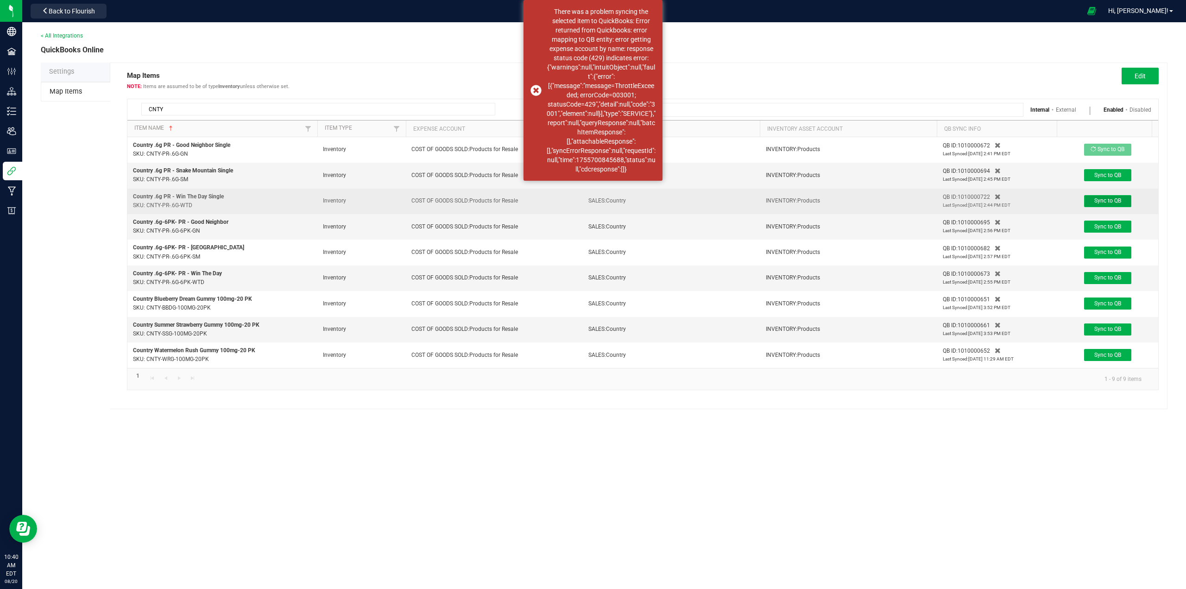
click at [1114, 201] on span "Sync to QB" at bounding box center [1107, 200] width 27 height 6
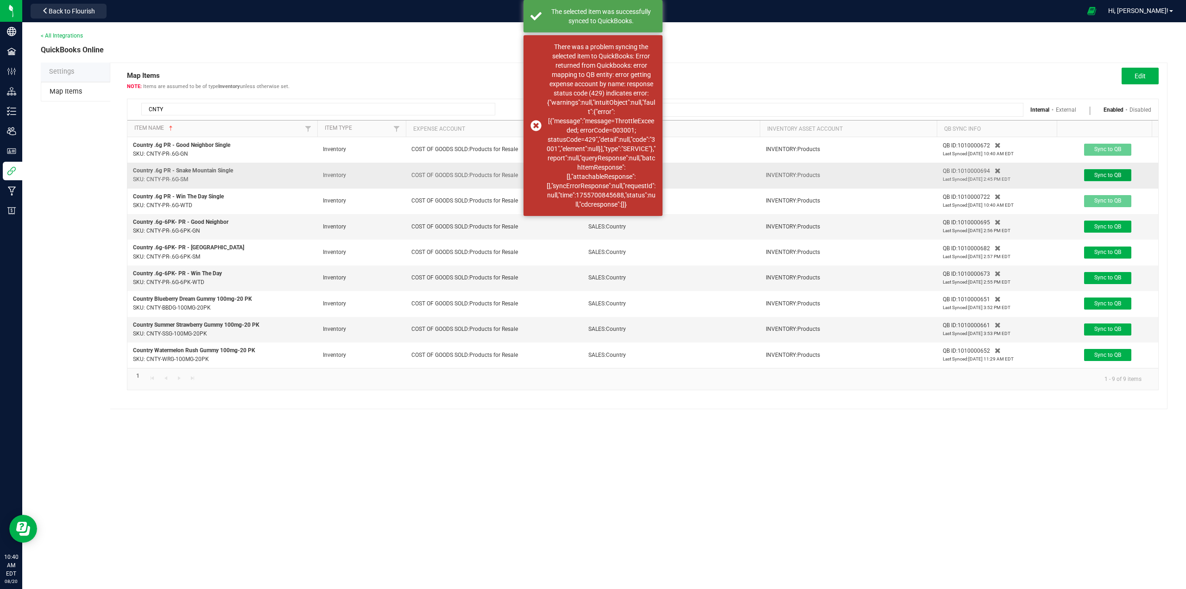
click at [1110, 179] on button "Sync to QB" at bounding box center [1107, 175] width 47 height 12
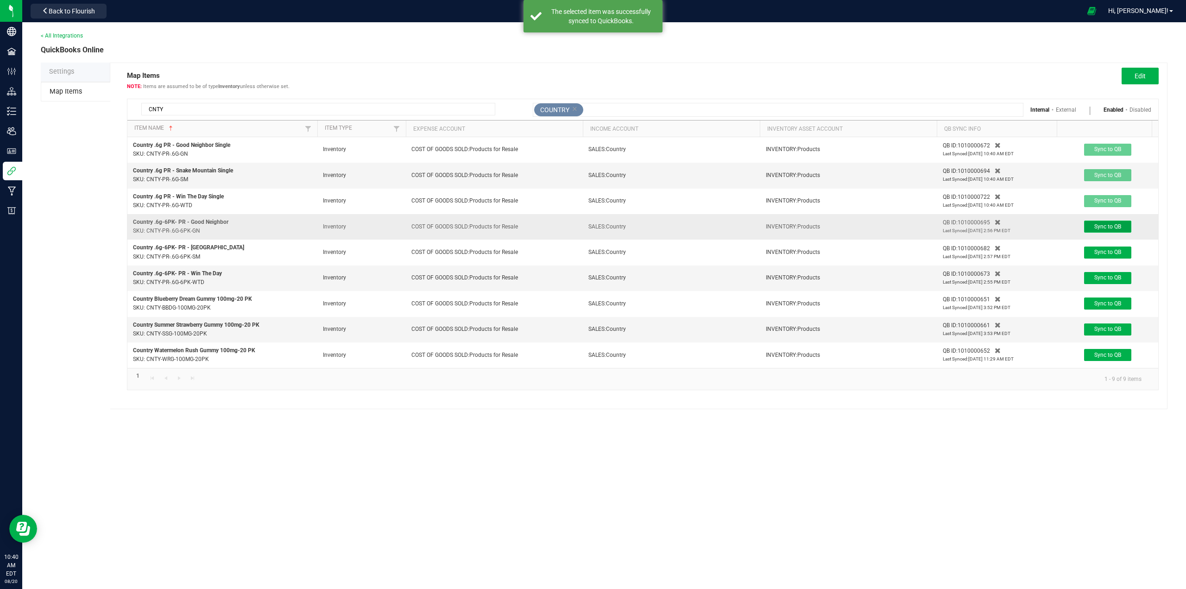
click at [1110, 227] on span "Sync to QB" at bounding box center [1107, 226] width 27 height 6
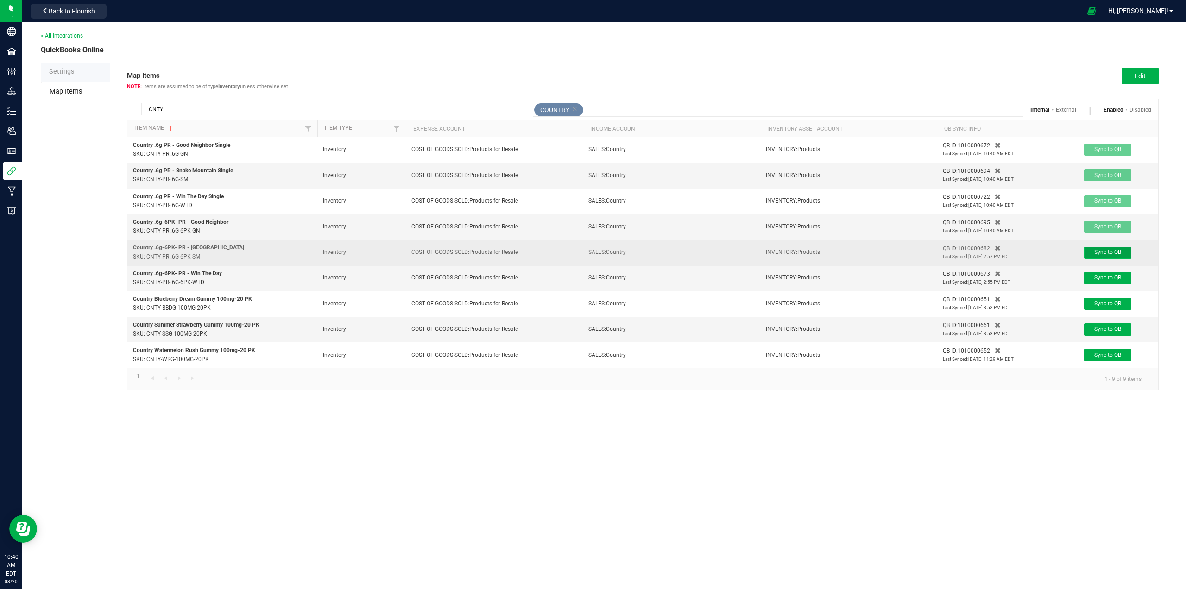
click at [1111, 251] on span "Sync to QB" at bounding box center [1107, 252] width 27 height 6
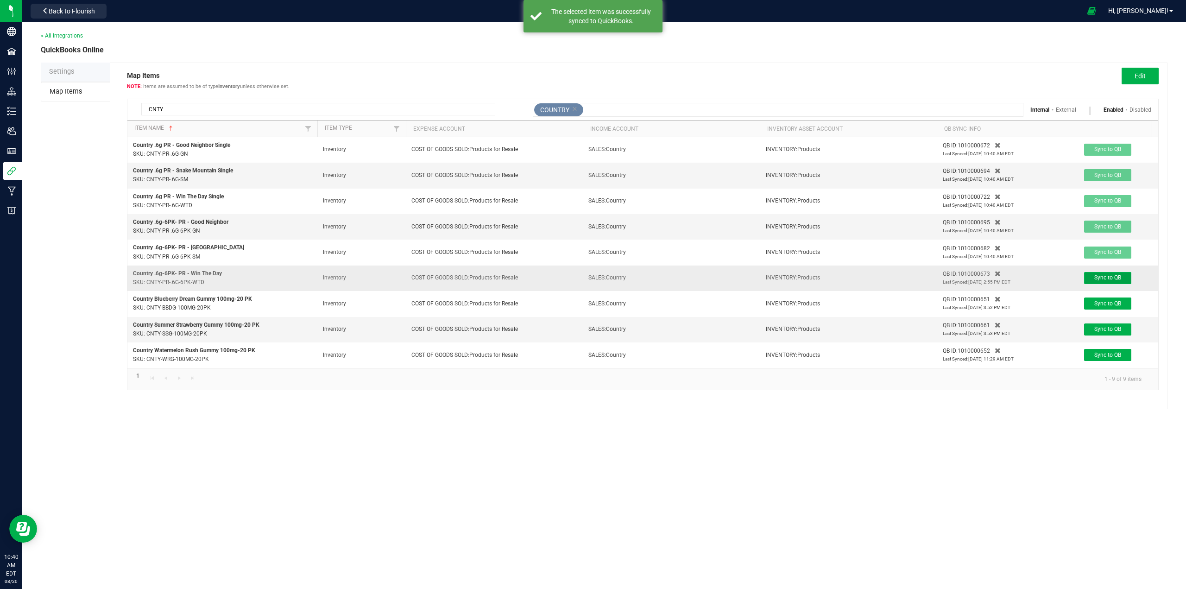
click at [1106, 282] on button "Sync to QB" at bounding box center [1107, 278] width 47 height 12
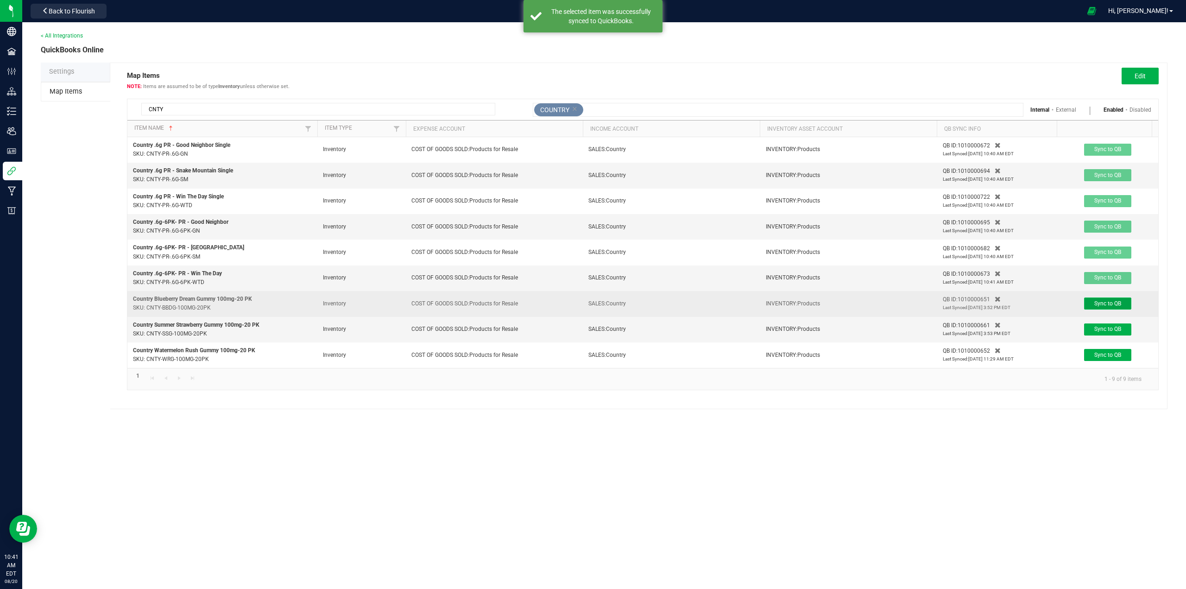
click at [1105, 303] on span "Sync to QB" at bounding box center [1107, 303] width 27 height 6
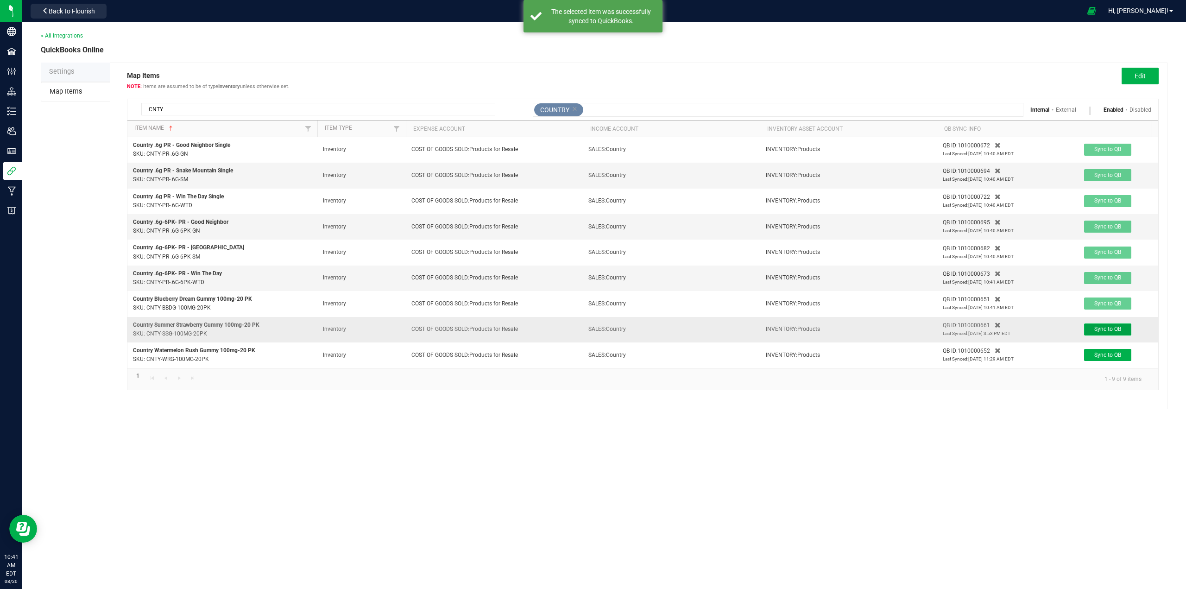
click at [1102, 330] on span "Sync to QB" at bounding box center [1107, 329] width 27 height 6
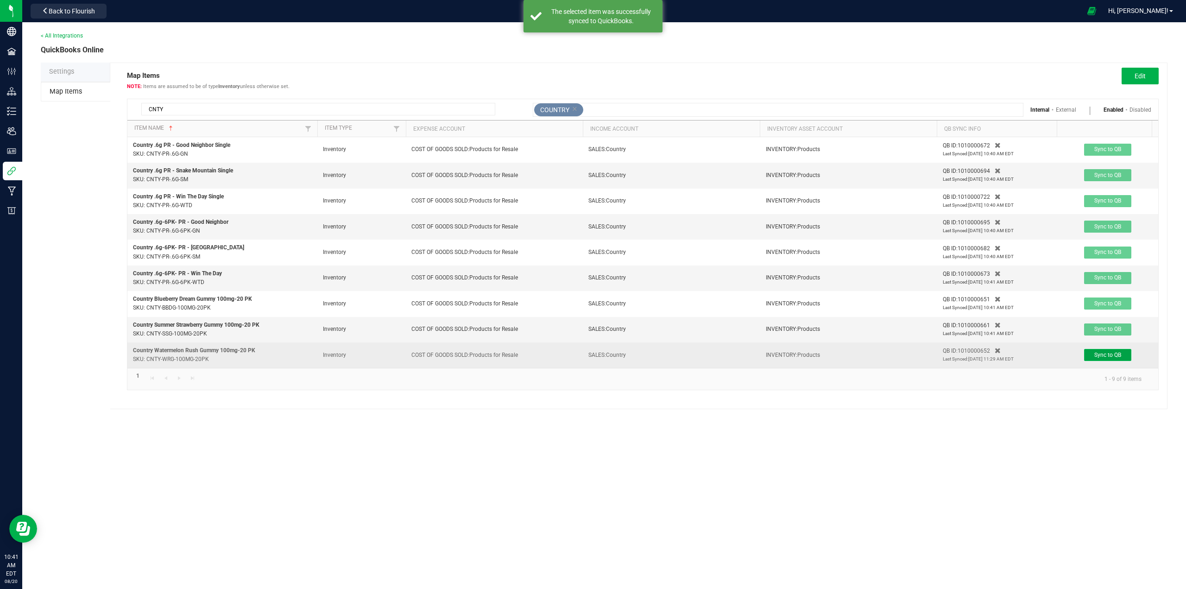
click at [1106, 358] on span "Sync to QB" at bounding box center [1107, 355] width 27 height 6
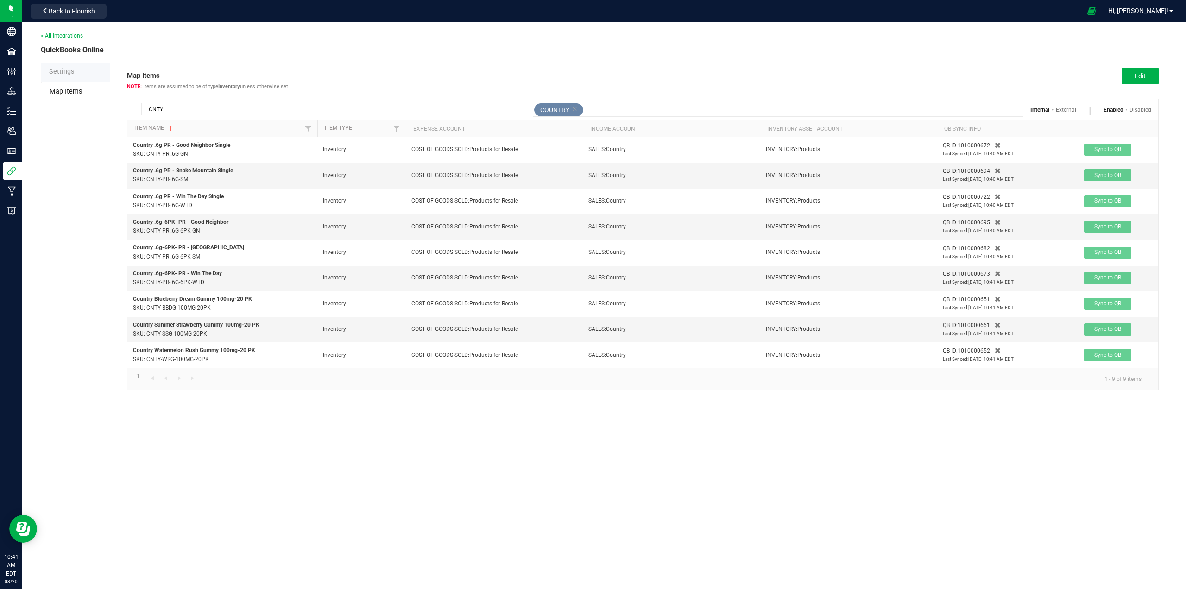
drag, startPoint x: 178, startPoint y: 112, endPoint x: 108, endPoint y: 105, distance: 70.3
click at [104, 107] on div "Settings Map Items Map Items Items are assumed to be of type Inventory unless o…" at bounding box center [604, 236] width 1127 height 347
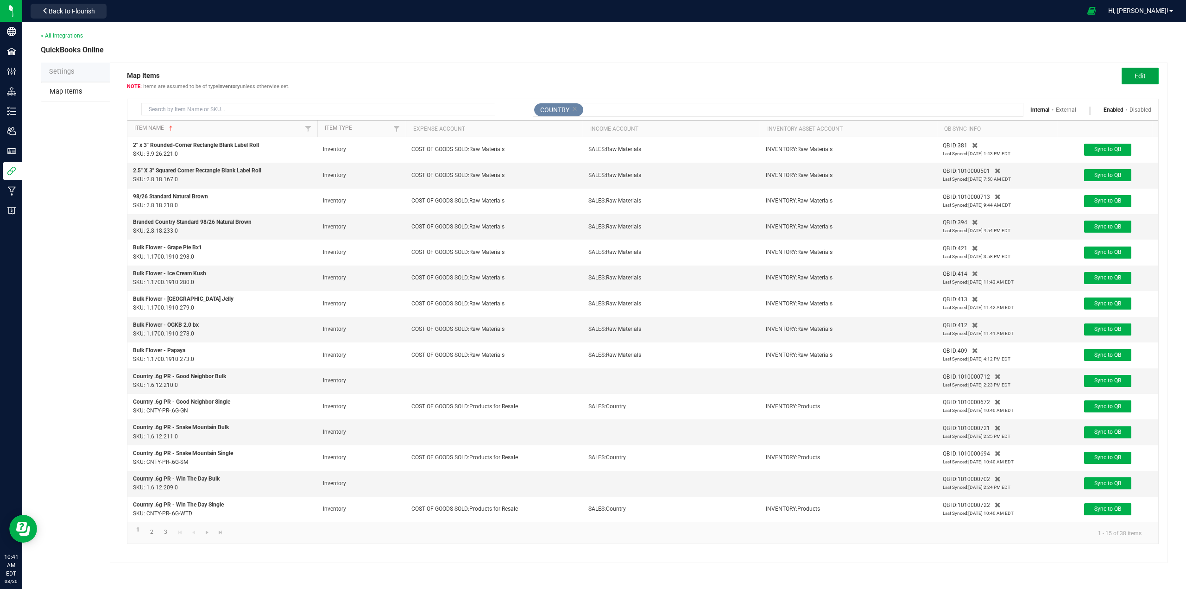
click at [1135, 74] on span "Edit" at bounding box center [1140, 75] width 11 height 7
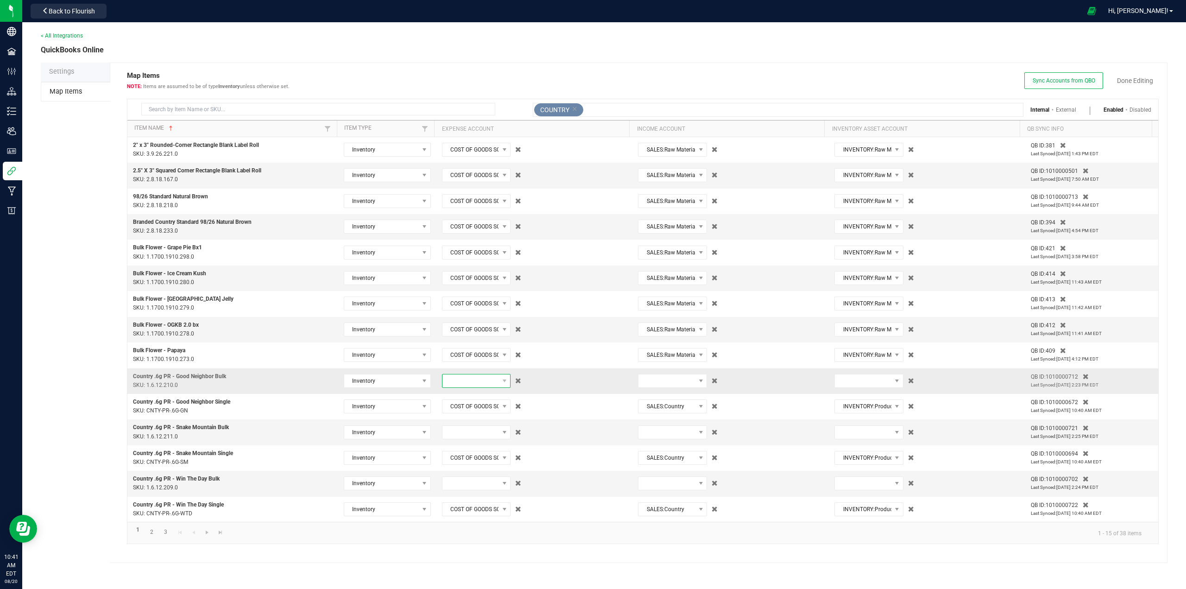
click at [464, 380] on span at bounding box center [470, 380] width 57 height 13
click at [467, 471] on span "(5165) COST OF GOODS SOLD:Raw Materials" at bounding box center [474, 457] width 57 height 28
click at [464, 435] on span at bounding box center [470, 432] width 57 height 13
click at [454, 522] on span "(5165) COST OF GOODS SOLD:Raw Materials" at bounding box center [474, 508] width 57 height 28
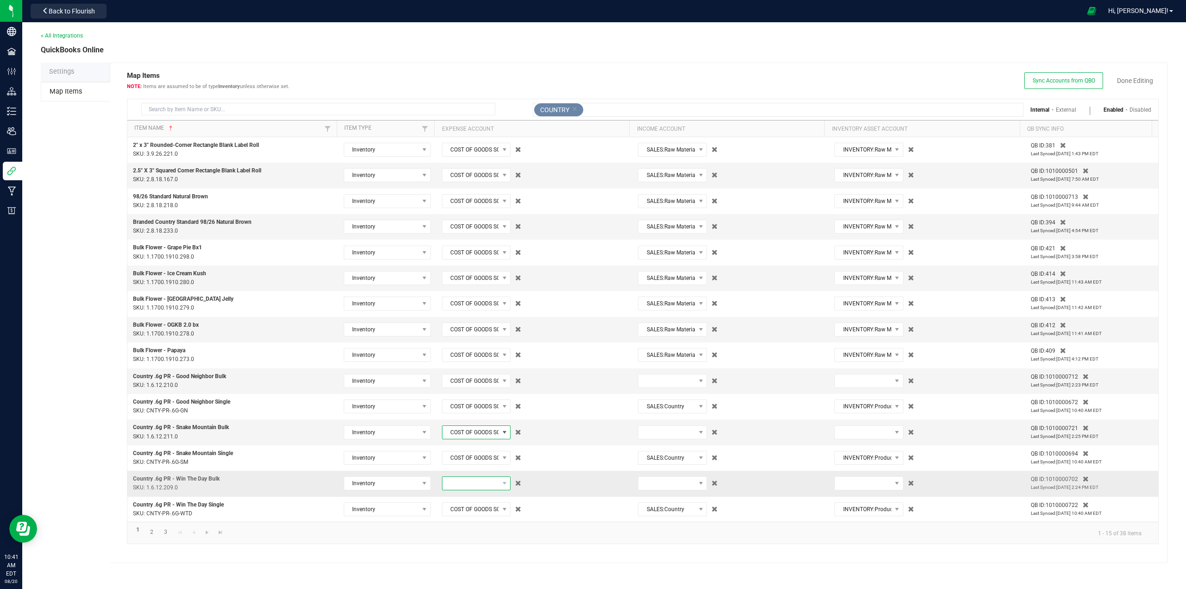
click at [465, 484] on span at bounding box center [470, 483] width 57 height 13
click at [462, 573] on span "(5165) COST OF GOODS SOLD:Raw Materials" at bounding box center [474, 560] width 57 height 28
click at [670, 378] on span at bounding box center [666, 380] width 57 height 13
click at [666, 419] on span "(4005) SALES:Country" at bounding box center [669, 419] width 56 height 9
click at [668, 380] on span "SALES:Country" at bounding box center [666, 380] width 57 height 13
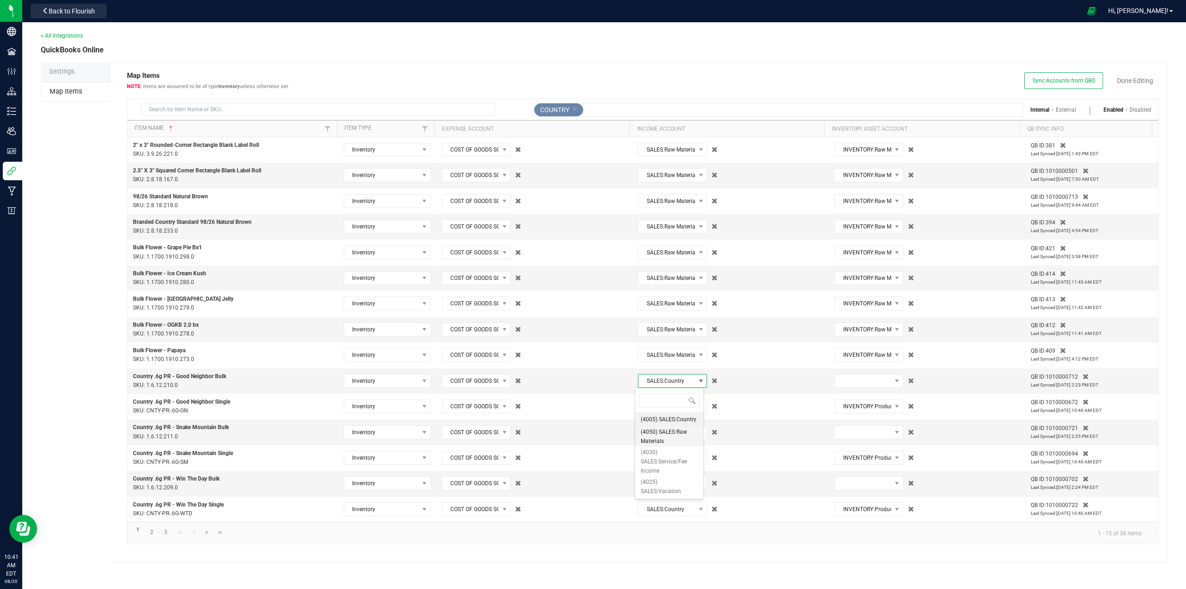
click at [653, 437] on span "(4050) SALES:Raw Materials" at bounding box center [669, 436] width 57 height 19
click at [652, 434] on span at bounding box center [666, 432] width 57 height 13
click at [653, 493] on span "(4050) SALES:Raw Materials" at bounding box center [669, 488] width 57 height 19
click at [654, 486] on span at bounding box center [666, 483] width 57 height 13
click at [666, 418] on span "(4050) SALES:Raw Materials" at bounding box center [669, 414] width 57 height 19
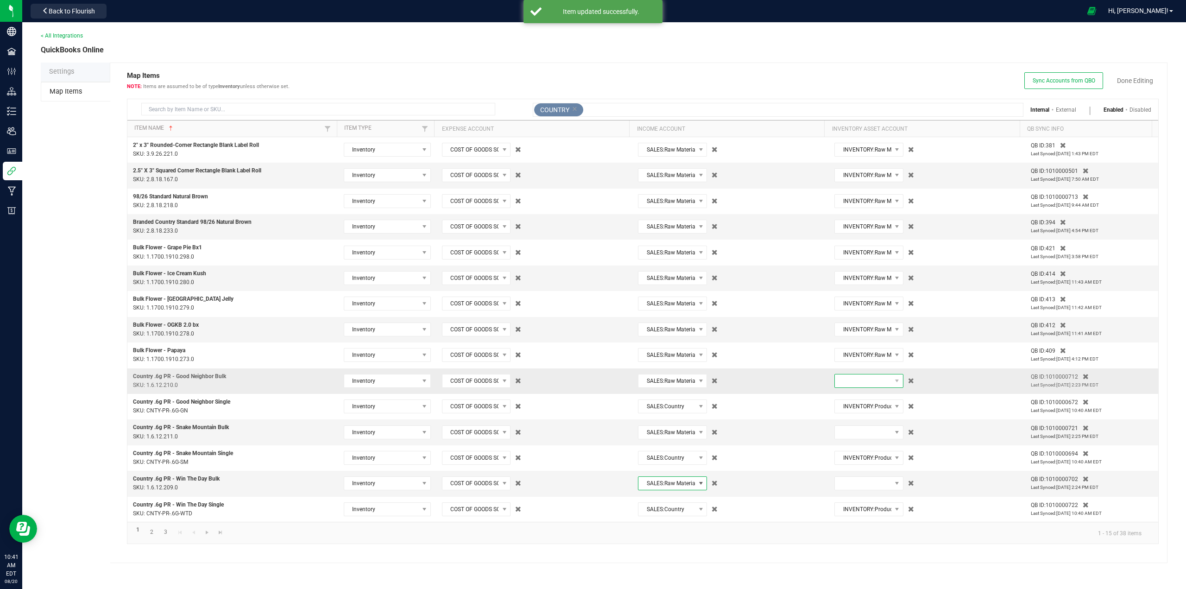
click at [861, 382] on span at bounding box center [863, 380] width 57 height 13
click at [849, 450] on span "(1230) INVENTORY:Raw Materials" at bounding box center [864, 448] width 57 height 28
click at [857, 437] on span at bounding box center [863, 432] width 57 height 13
click at [850, 512] on span "(1230) INVENTORY:Raw Materials" at bounding box center [864, 499] width 57 height 28
click at [854, 485] on span at bounding box center [863, 483] width 57 height 13
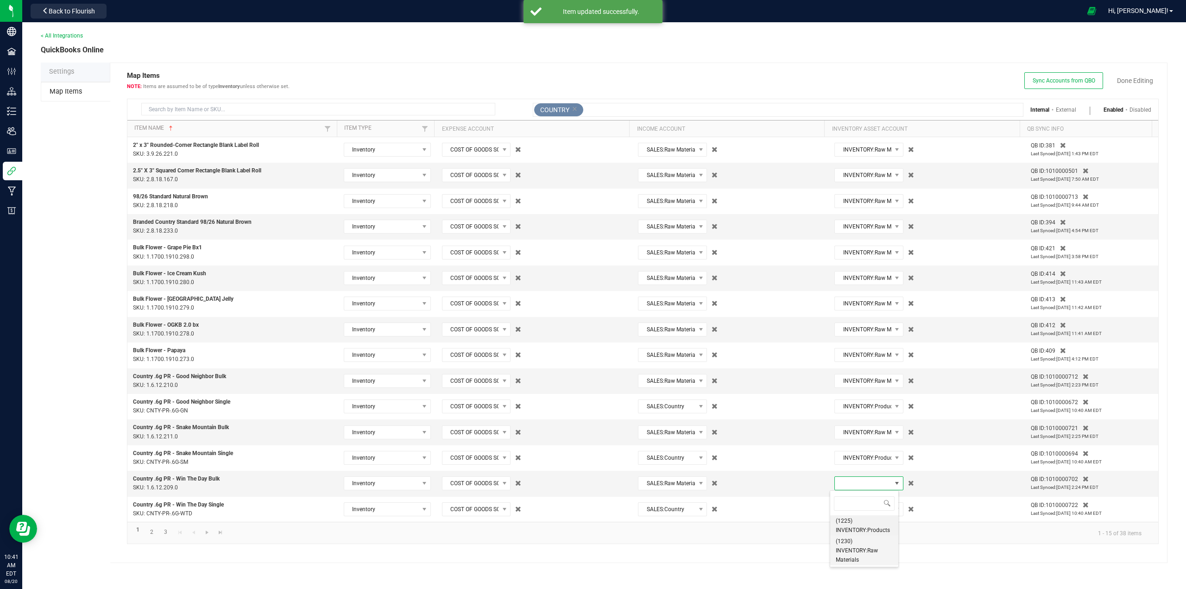
click at [853, 559] on span "(1230) INVENTORY:Raw Materials" at bounding box center [864, 550] width 57 height 28
click at [1134, 78] on link "Done Editing" at bounding box center [1135, 80] width 36 height 9
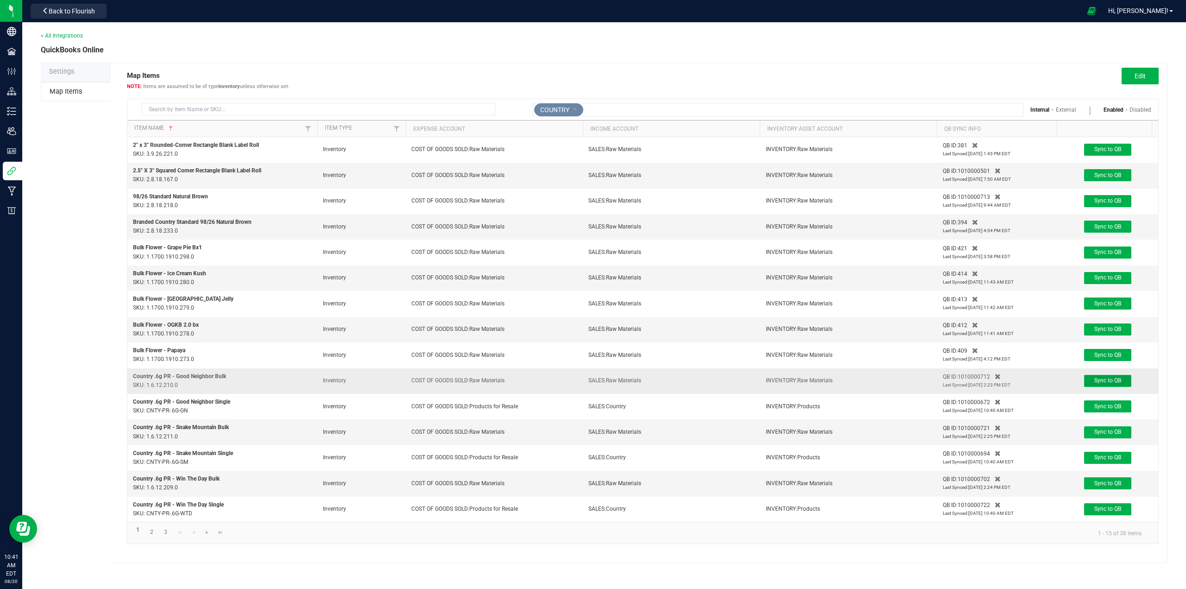
click at [1116, 382] on span "Sync to QB" at bounding box center [1107, 380] width 27 height 6
click at [1104, 434] on span "Sync to QB" at bounding box center [1107, 432] width 27 height 6
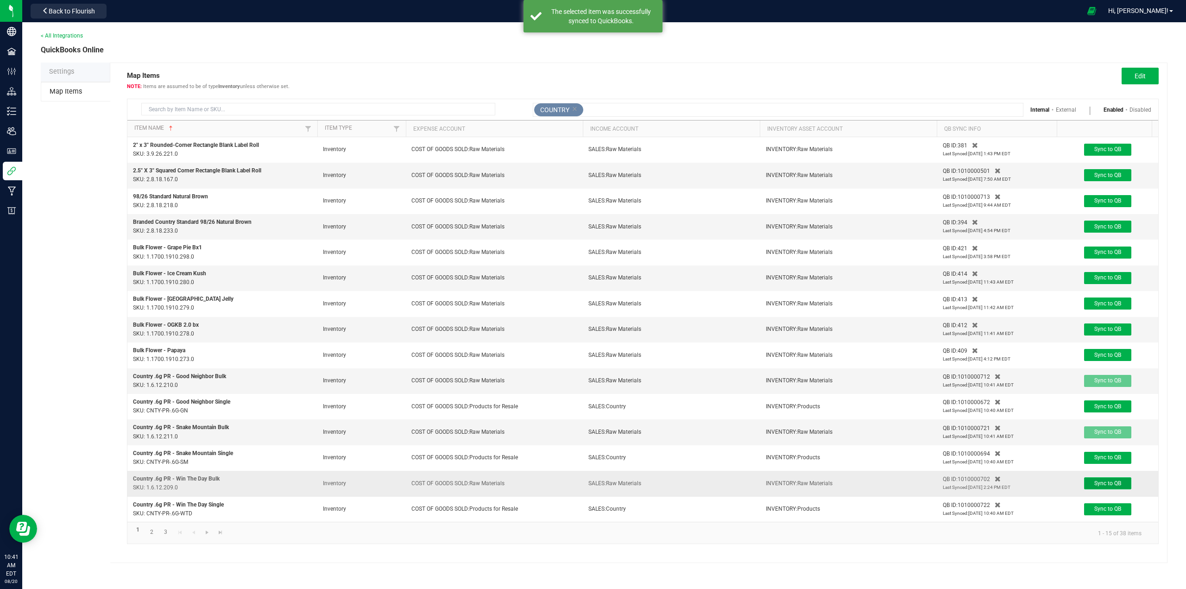
click at [1102, 485] on span "Sync to QB" at bounding box center [1107, 483] width 27 height 6
click at [575, 106] on icon at bounding box center [574, 108] width 5 height 9
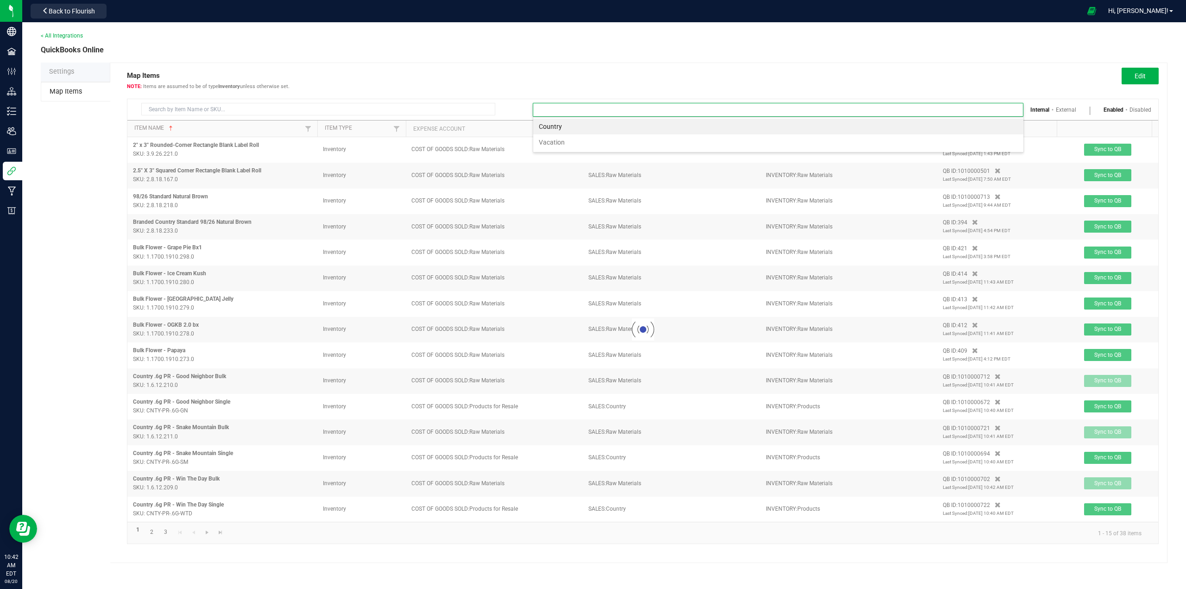
scroll to position [14, 491]
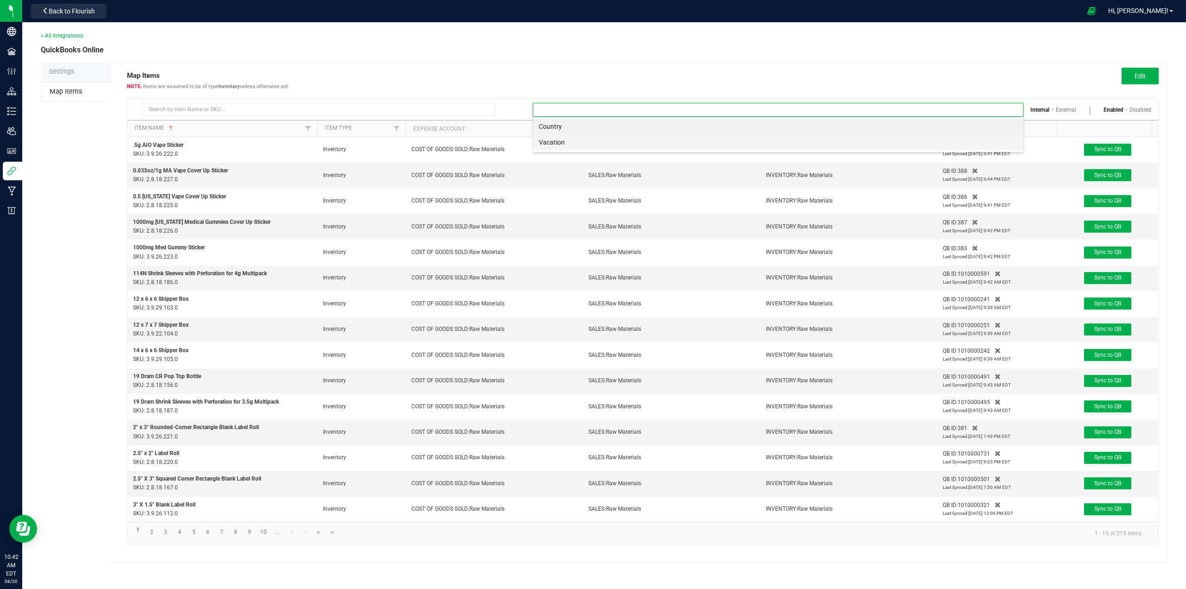
click at [550, 141] on li "Vacation" at bounding box center [778, 142] width 490 height 16
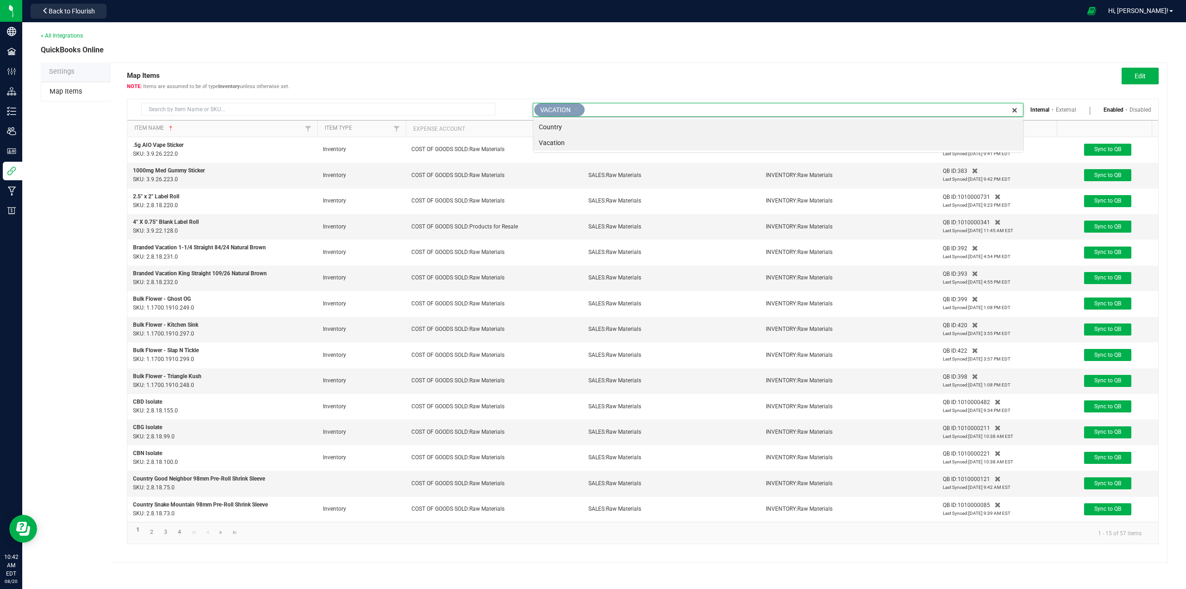
click at [577, 111] on icon at bounding box center [576, 108] width 5 height 9
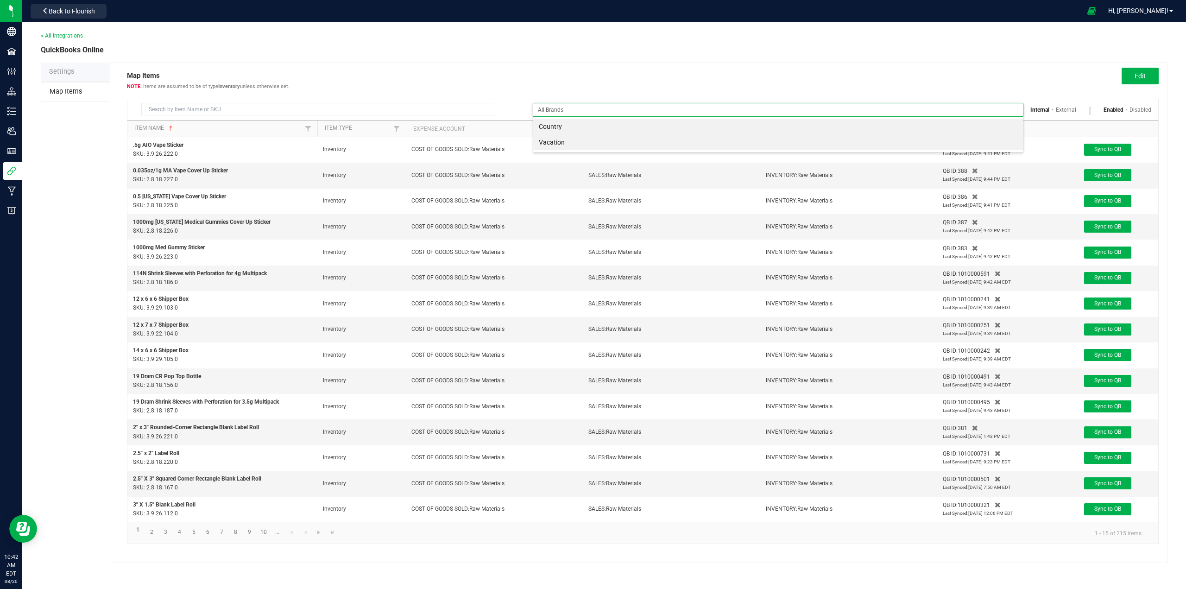
click at [608, 58] on div "< All Integrations QuickBooks Online Settings Map Items Map Items Items are ass…" at bounding box center [604, 297] width 1127 height 531
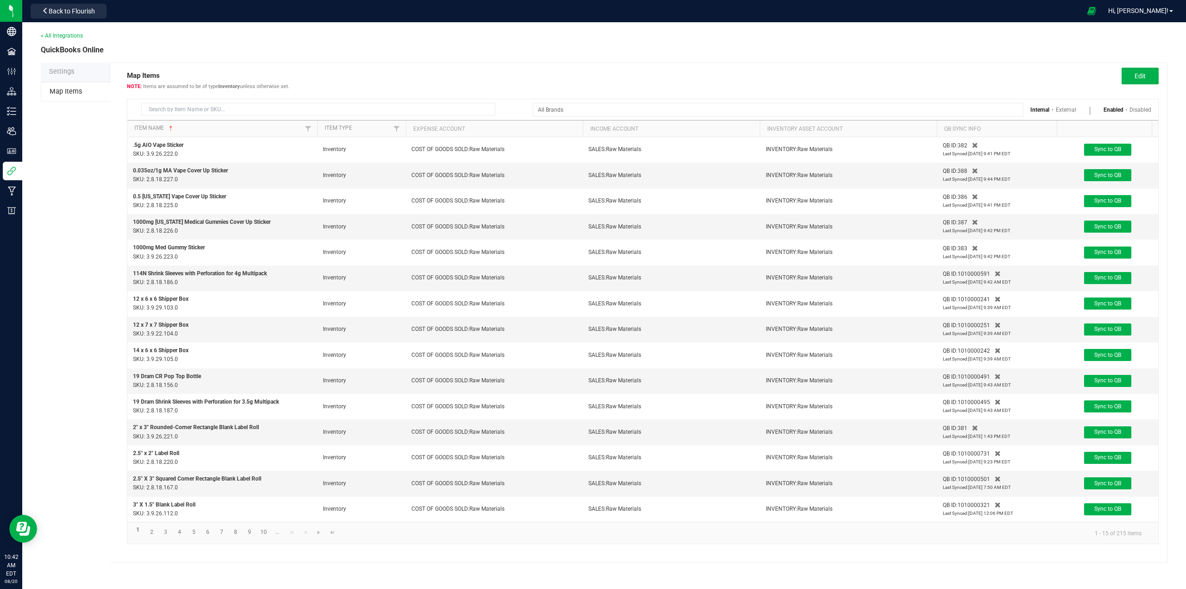
click at [536, 129] on th "Expense Account" at bounding box center [494, 128] width 177 height 17
click at [473, 128] on th "Expense Account" at bounding box center [494, 128] width 177 height 17
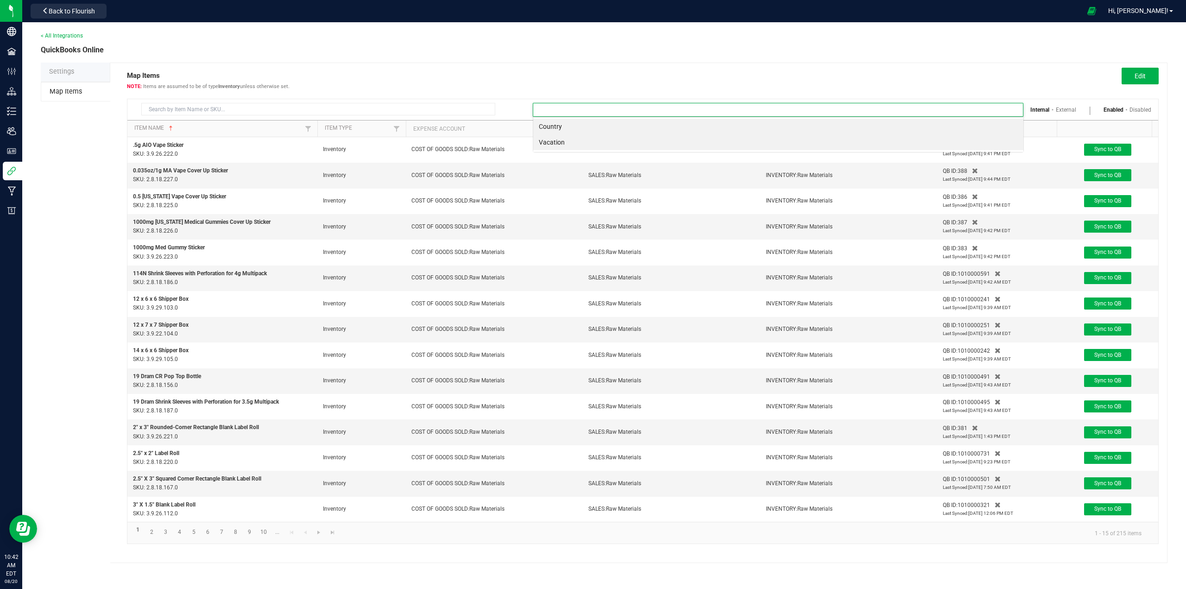
click at [600, 108] on input at bounding box center [772, 109] width 478 height 13
click at [504, 92] on div "Internal External Enabled Disabled Item Name Item Type Expense Account Income A…" at bounding box center [643, 316] width 1032 height 454
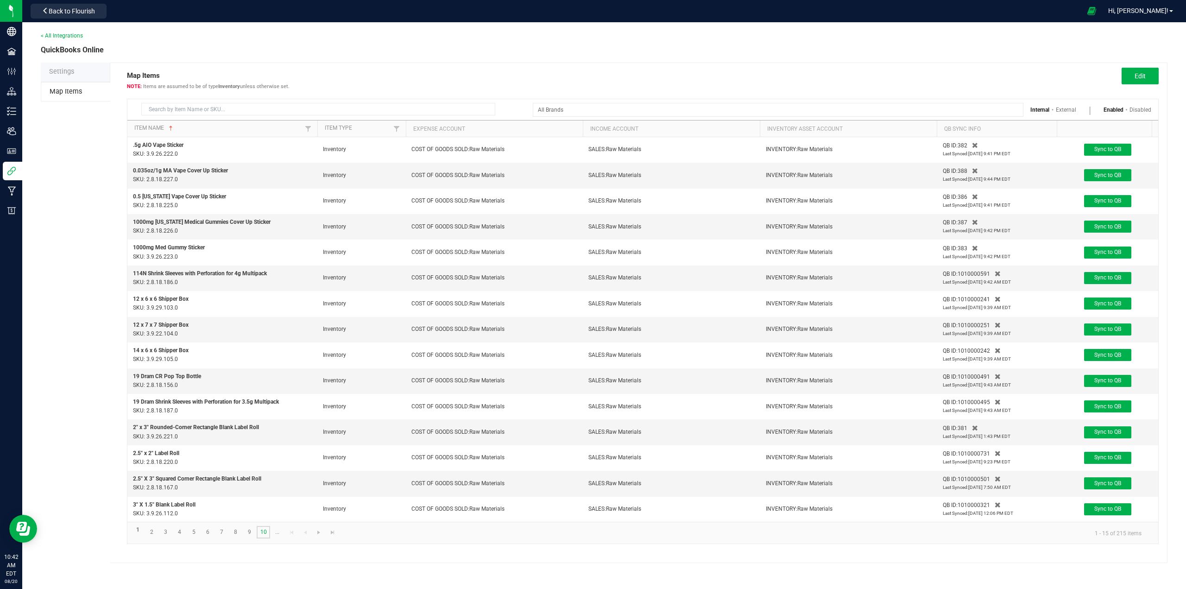
click at [264, 538] on link "10" at bounding box center [263, 532] width 13 height 13
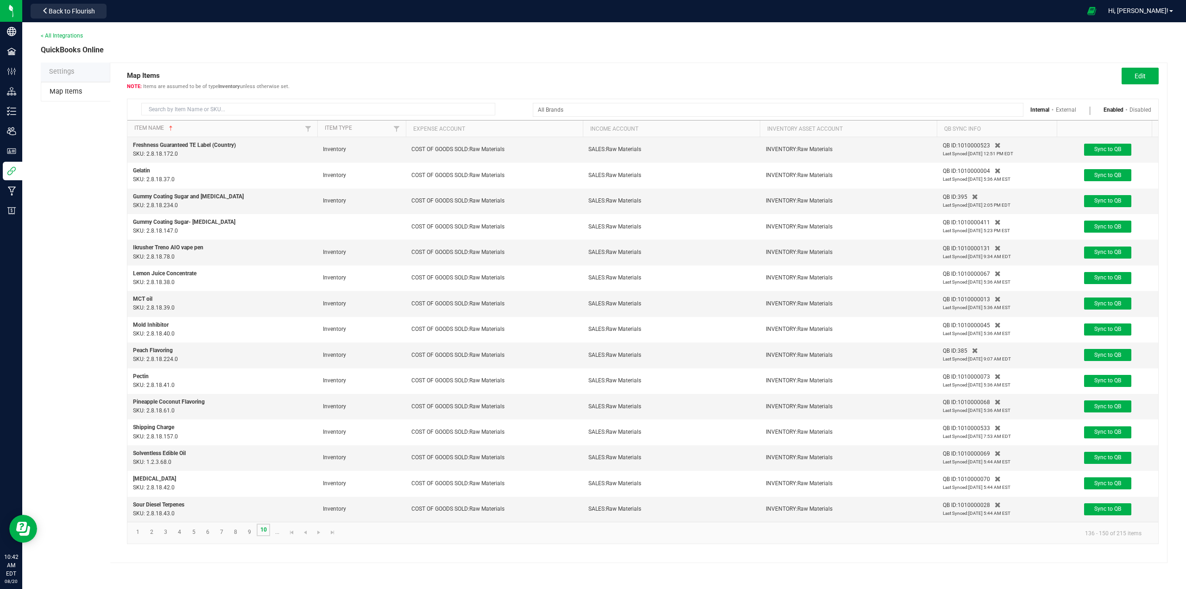
click at [264, 536] on link "10" at bounding box center [263, 529] width 13 height 13
click at [249, 538] on link "9" at bounding box center [249, 532] width 13 height 13
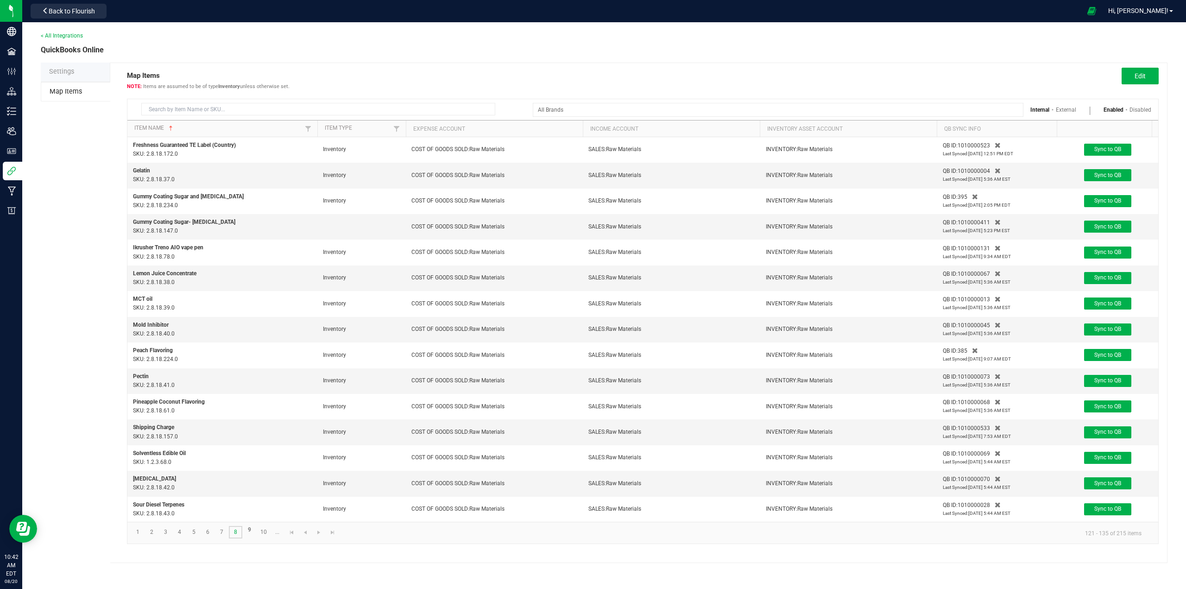
click at [234, 538] on link "8" at bounding box center [235, 532] width 13 height 13
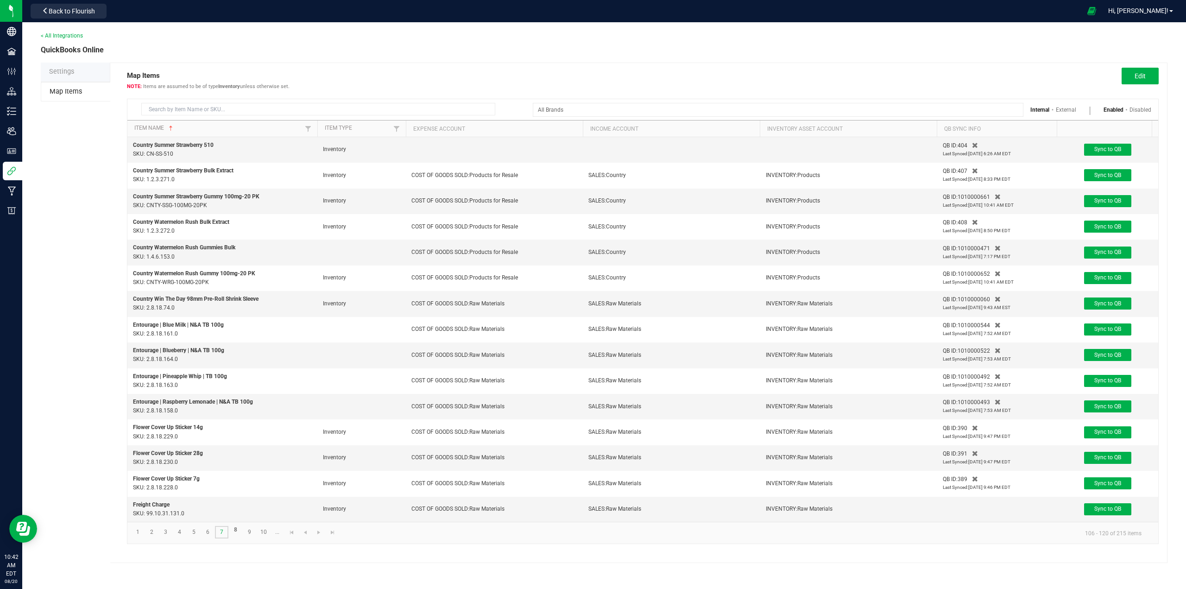
click at [222, 537] on link "7" at bounding box center [221, 532] width 13 height 13
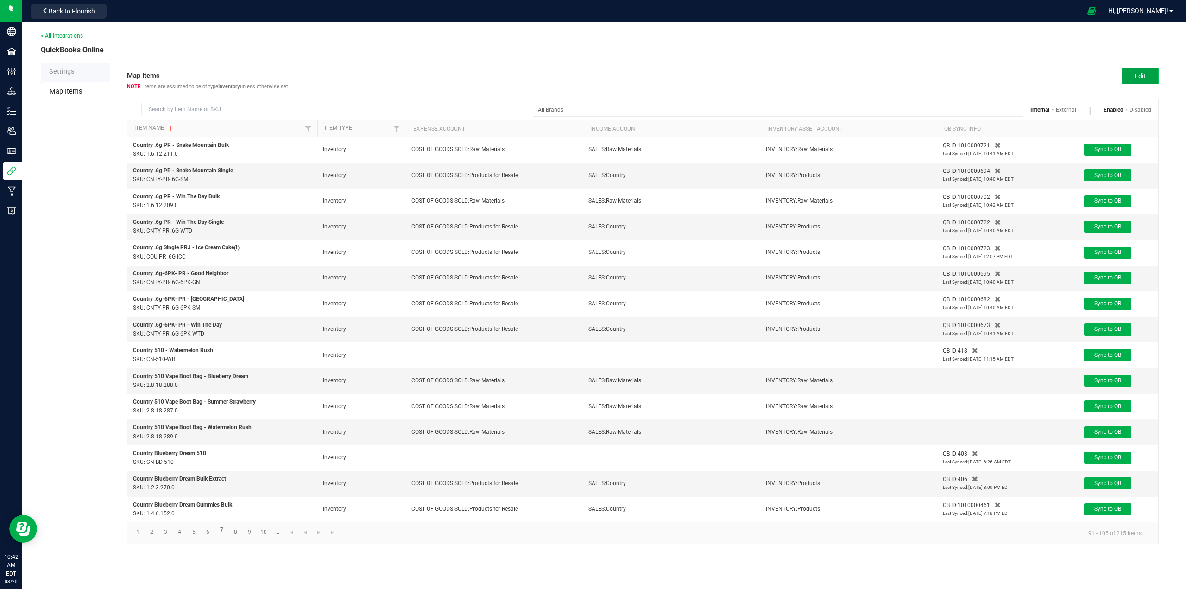
click at [1148, 83] on button "Edit" at bounding box center [1140, 76] width 37 height 17
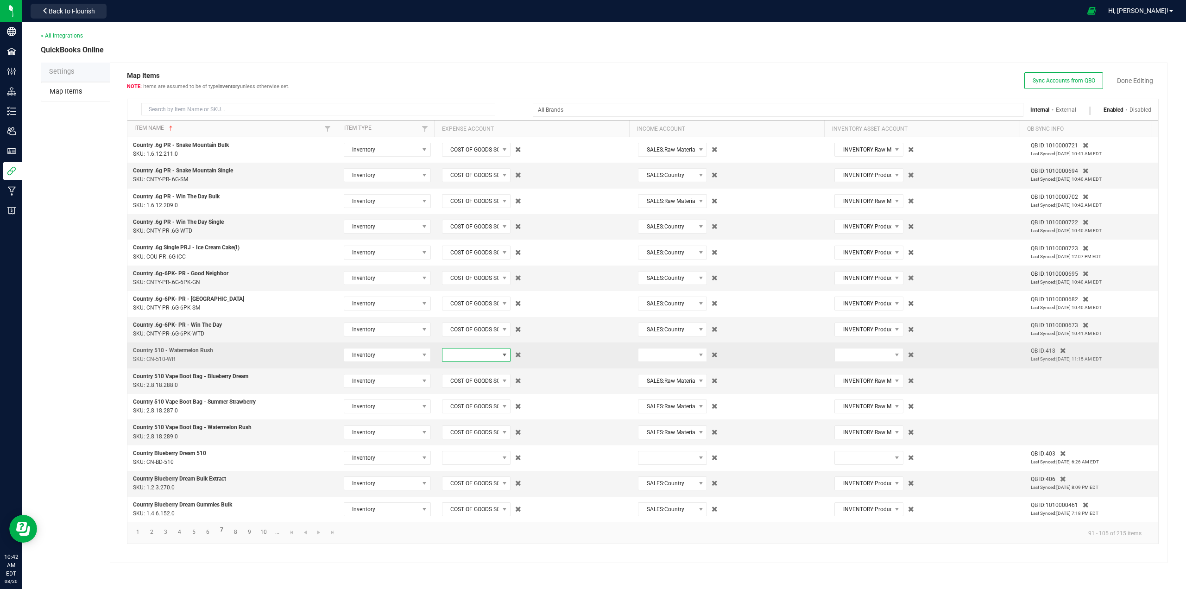
click at [470, 354] on span at bounding box center [470, 354] width 57 height 13
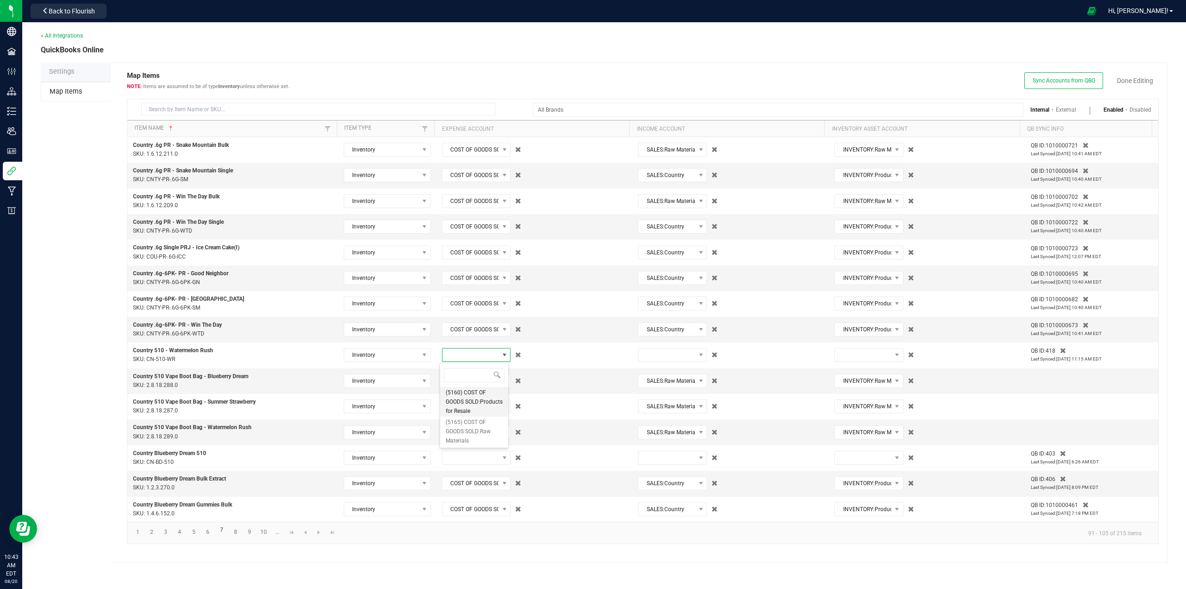
click at [484, 405] on span "(5160) COST OF GOODS SOLD:Products for Resale" at bounding box center [474, 402] width 57 height 28
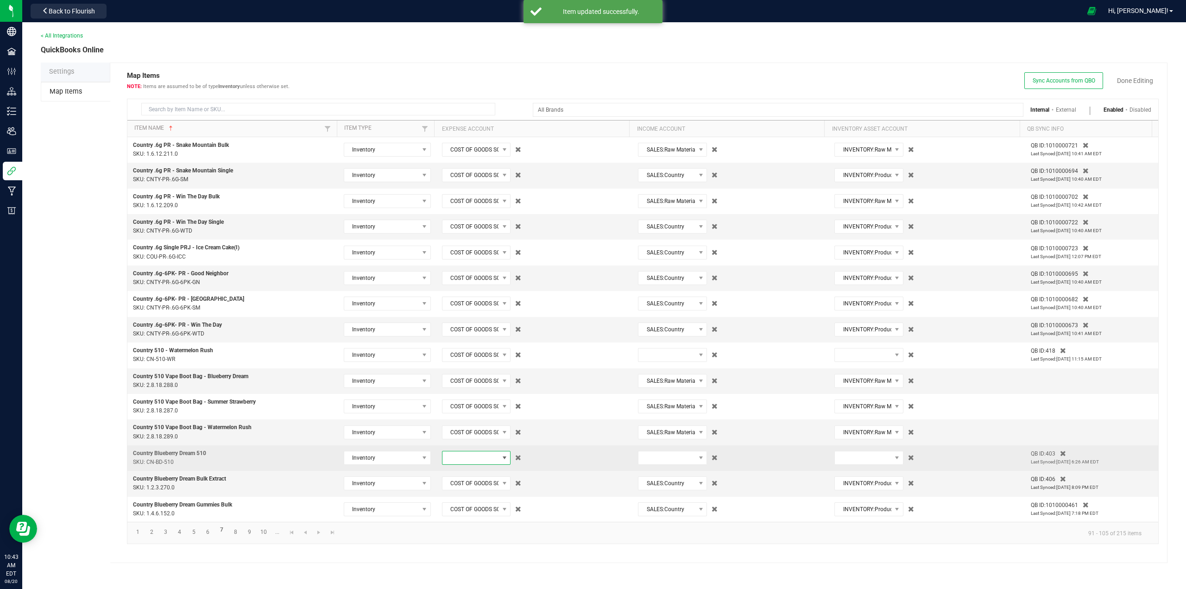
click at [464, 460] on span at bounding box center [470, 457] width 57 height 13
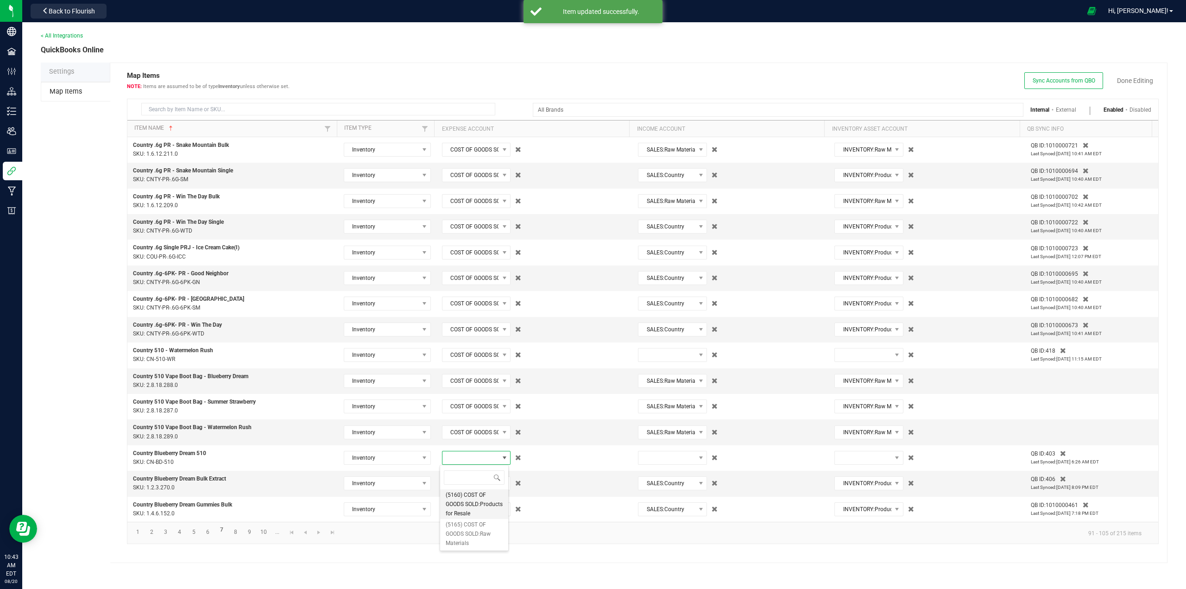
click at [455, 511] on span "(5160) COST OF GOODS SOLD:Products for Resale" at bounding box center [474, 504] width 57 height 28
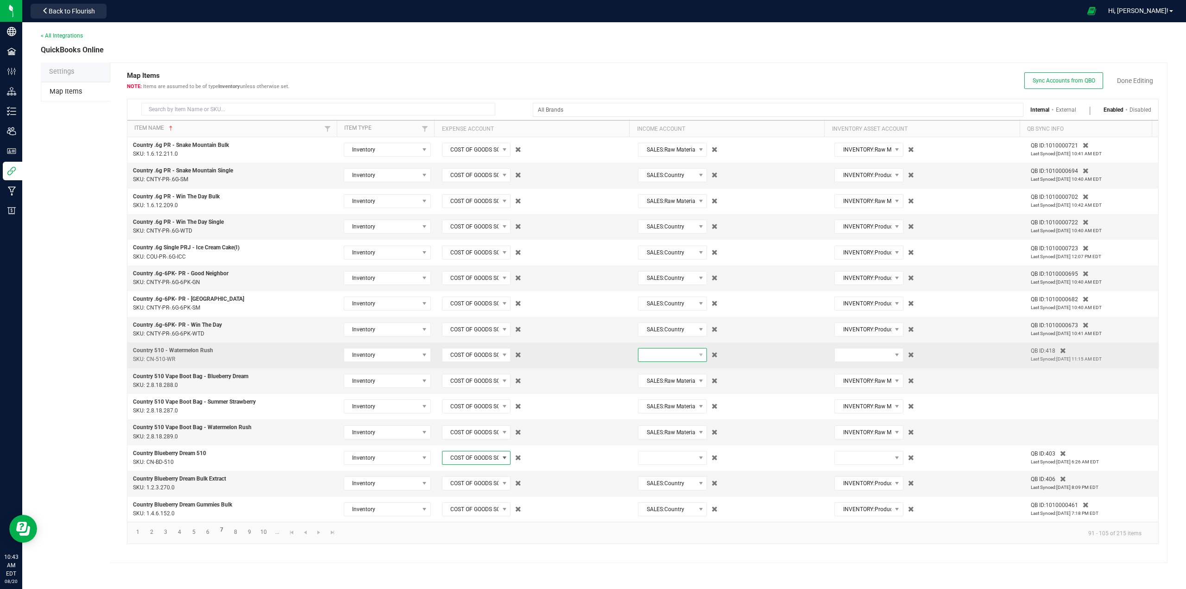
click at [670, 353] on span at bounding box center [666, 354] width 57 height 13
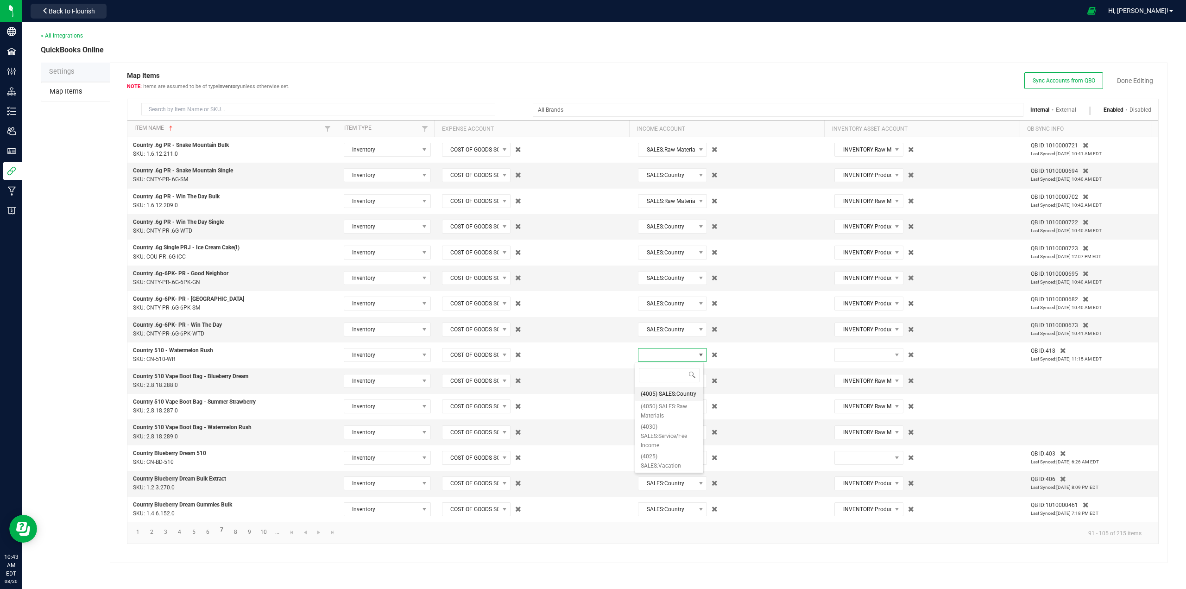
click at [669, 393] on span "(4005) SALES:Country" at bounding box center [669, 393] width 56 height 9
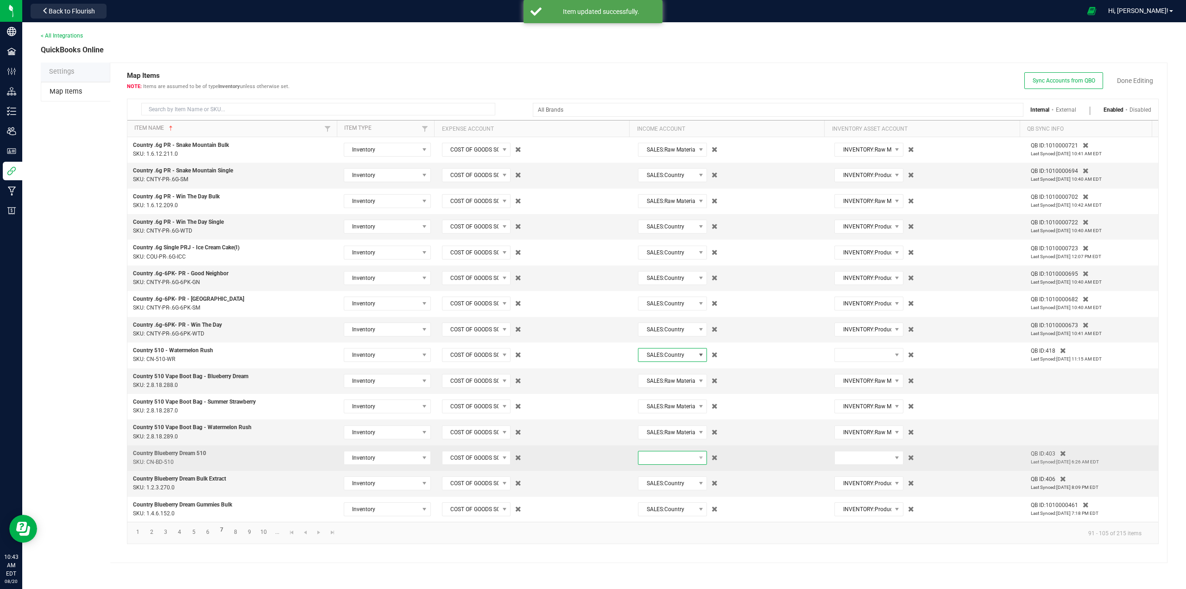
click at [653, 458] on span at bounding box center [666, 457] width 57 height 13
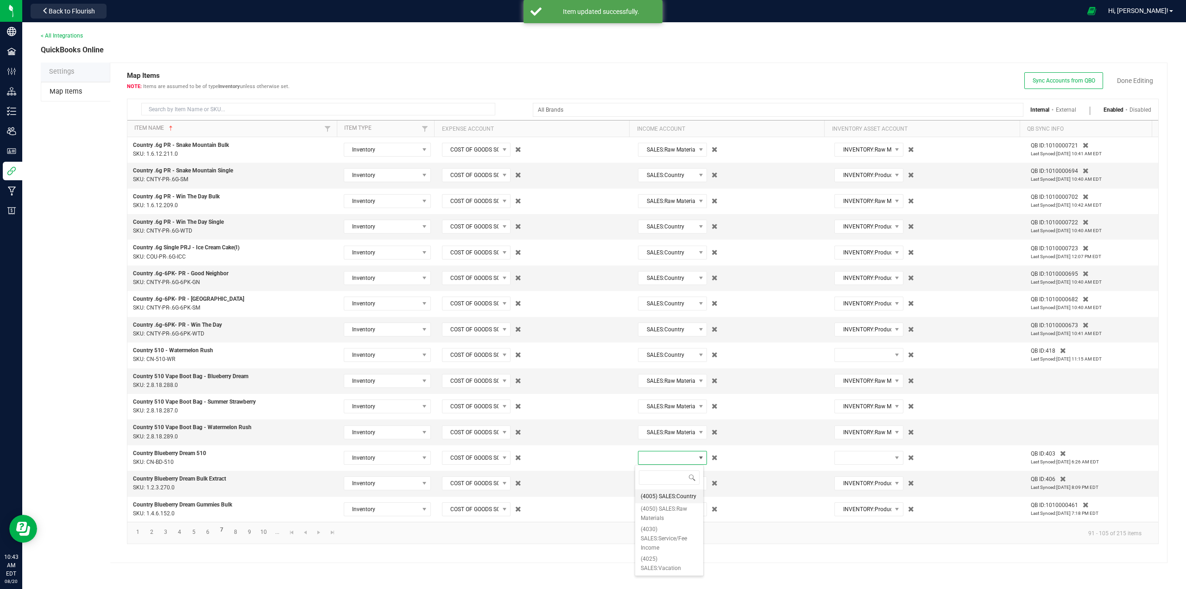
click at [654, 498] on span "(4005) SALES:Country" at bounding box center [669, 496] width 56 height 9
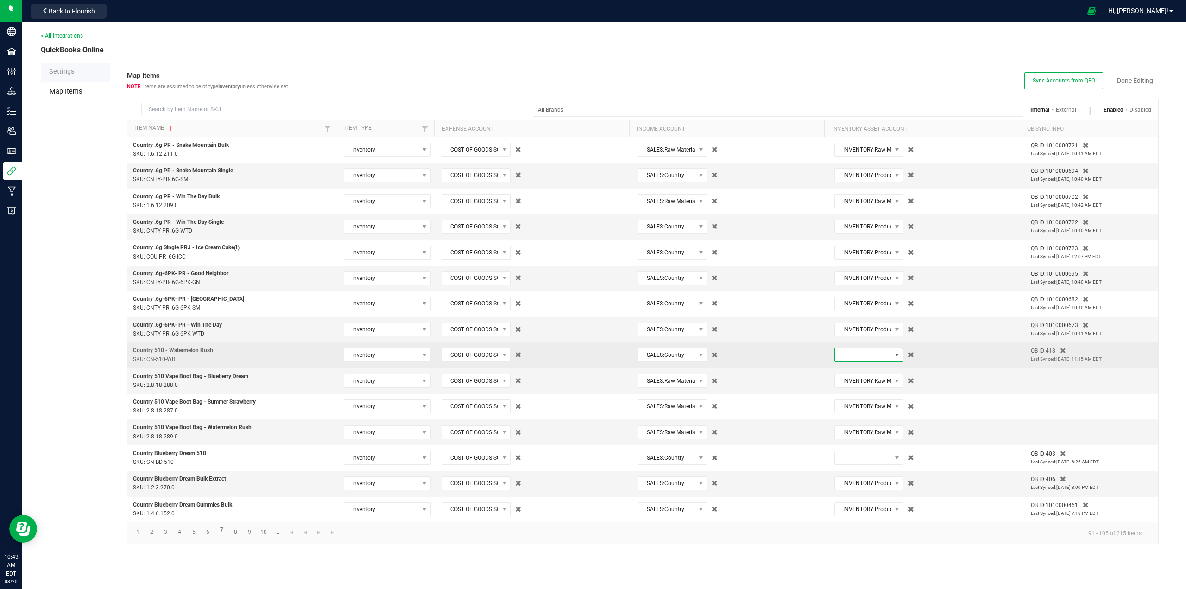
click at [857, 352] on span at bounding box center [863, 354] width 57 height 13
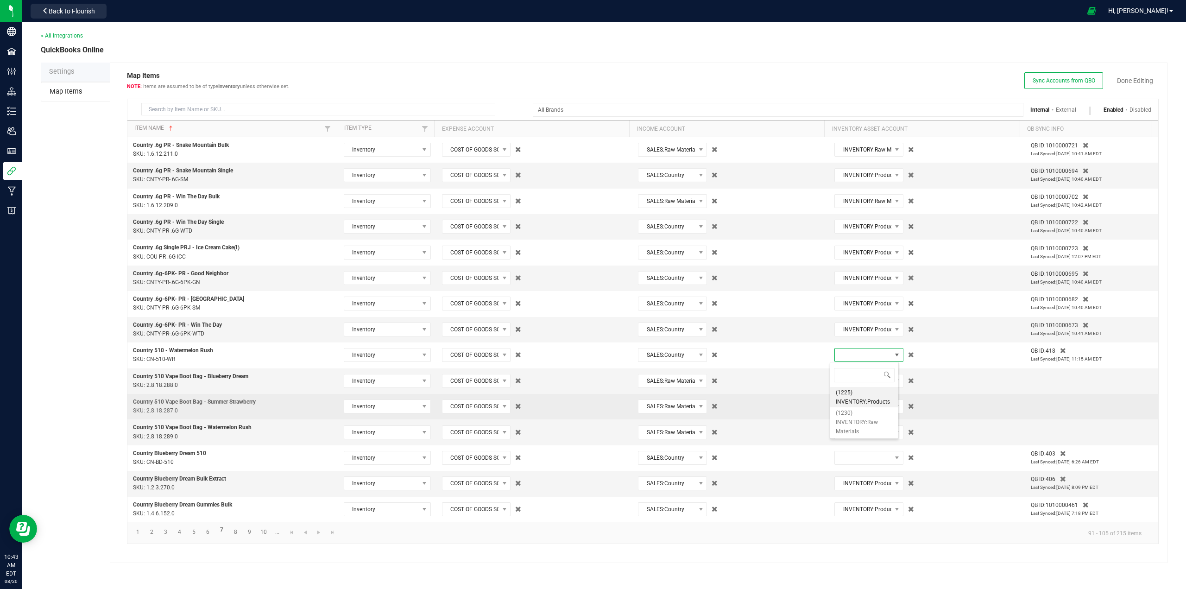
click at [849, 394] on span "(1225) INVENTORY:Products" at bounding box center [864, 397] width 57 height 19
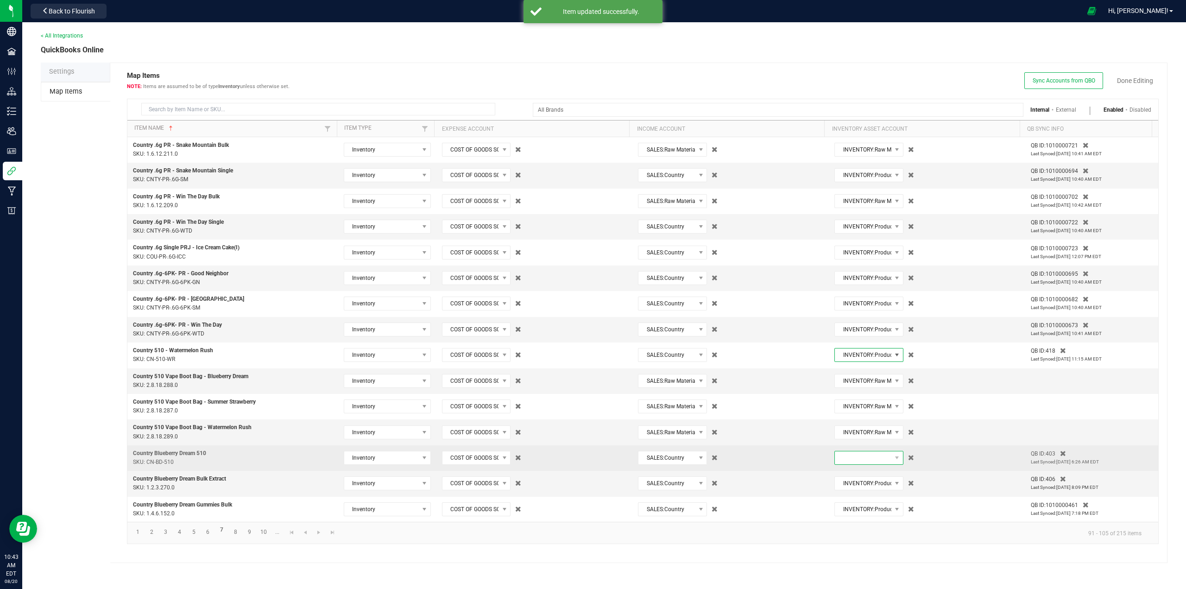
click at [857, 460] on span at bounding box center [863, 457] width 57 height 13
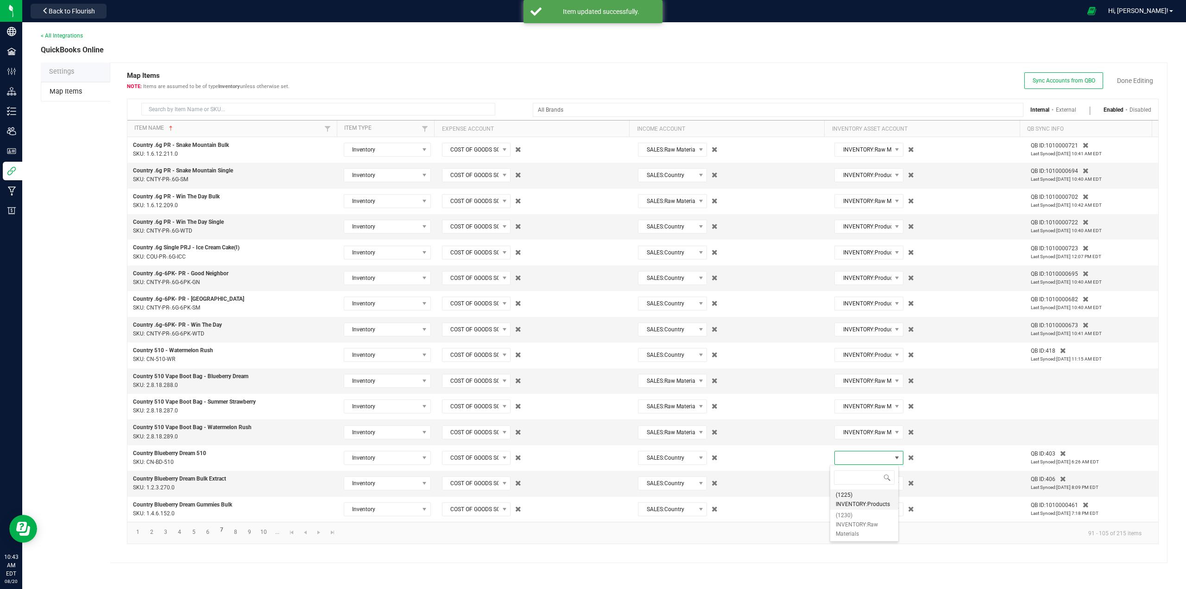
click at [849, 502] on span "(1225) INVENTORY:Products" at bounding box center [864, 499] width 57 height 19
click at [1131, 79] on link "Done Editing" at bounding box center [1135, 80] width 36 height 9
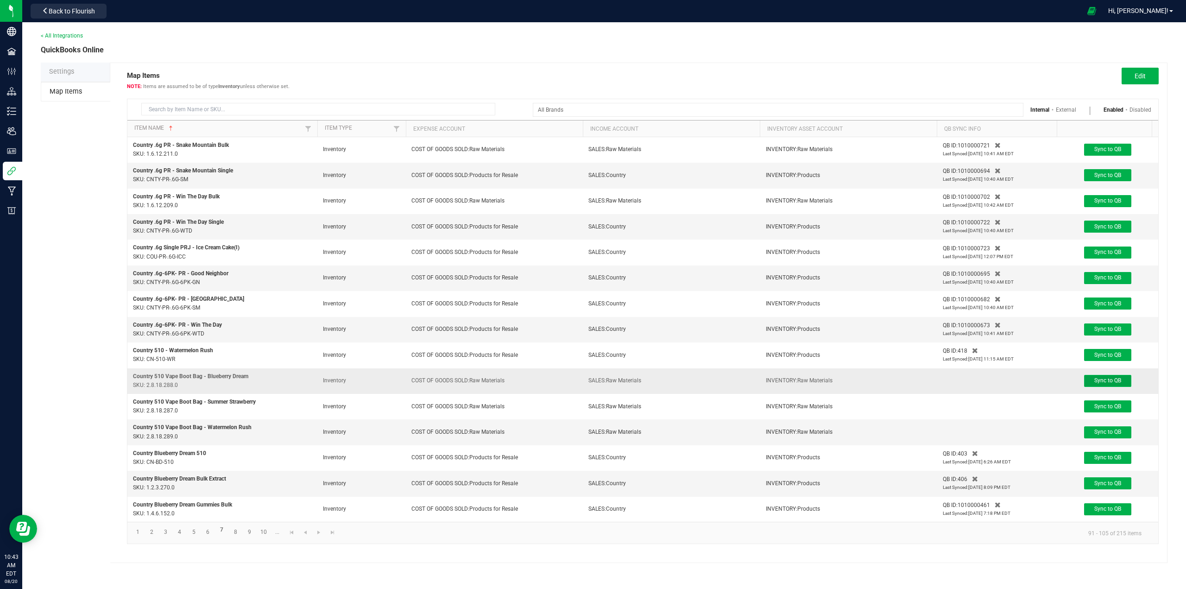
click at [1095, 380] on span "Sync to QB" at bounding box center [1107, 380] width 27 height 6
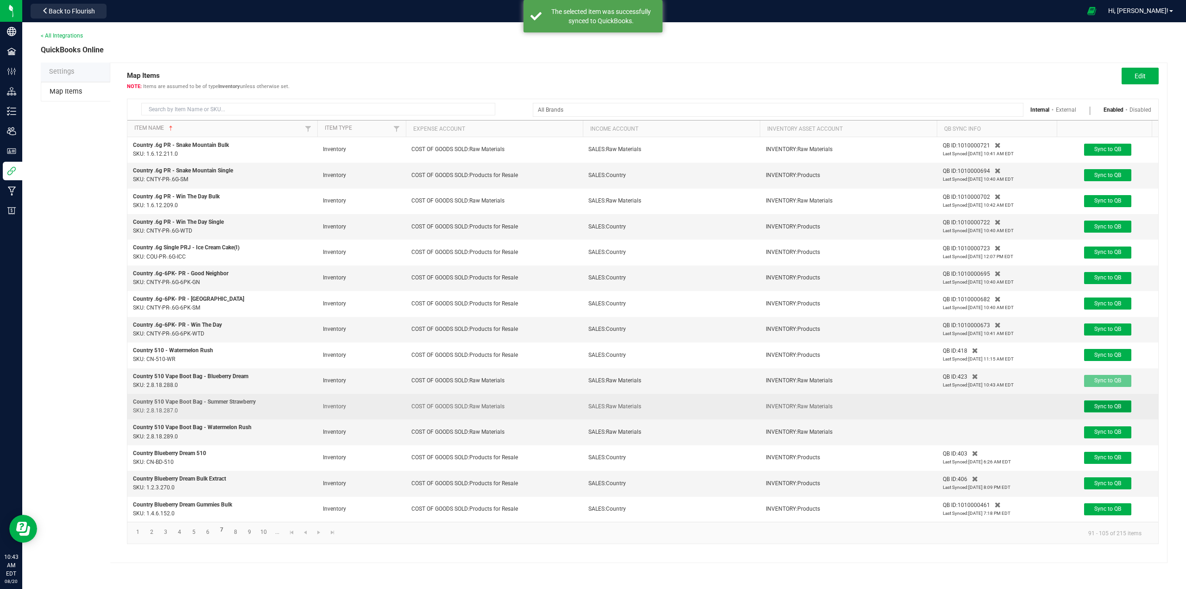
click at [1105, 406] on span "Sync to QB" at bounding box center [1107, 406] width 27 height 6
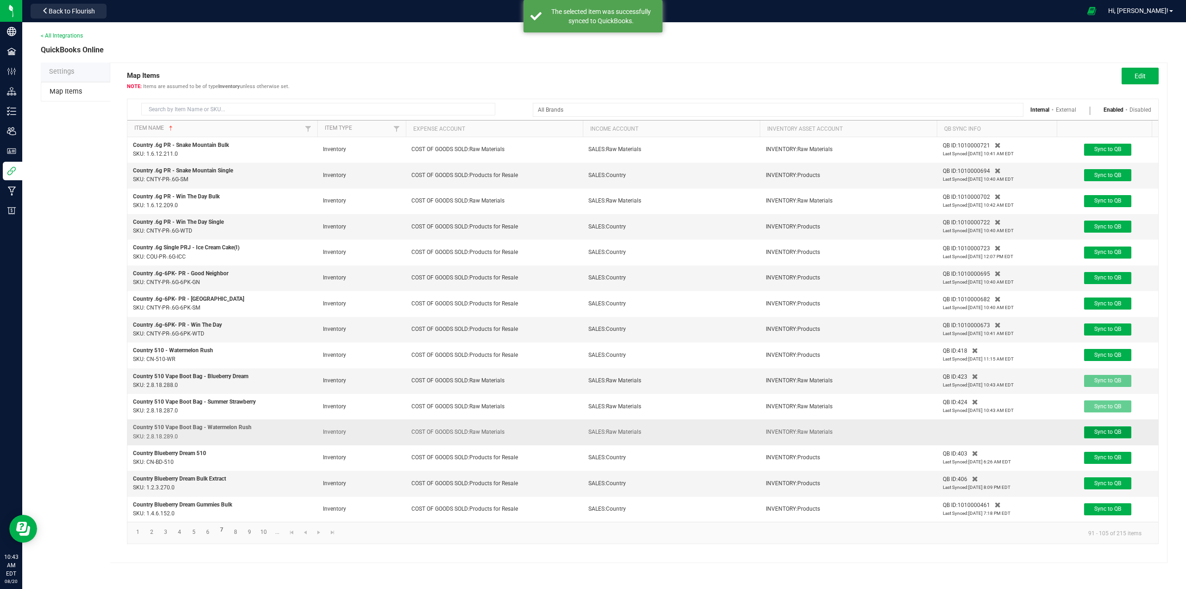
click at [1103, 434] on span "Sync to QB" at bounding box center [1107, 432] width 27 height 6
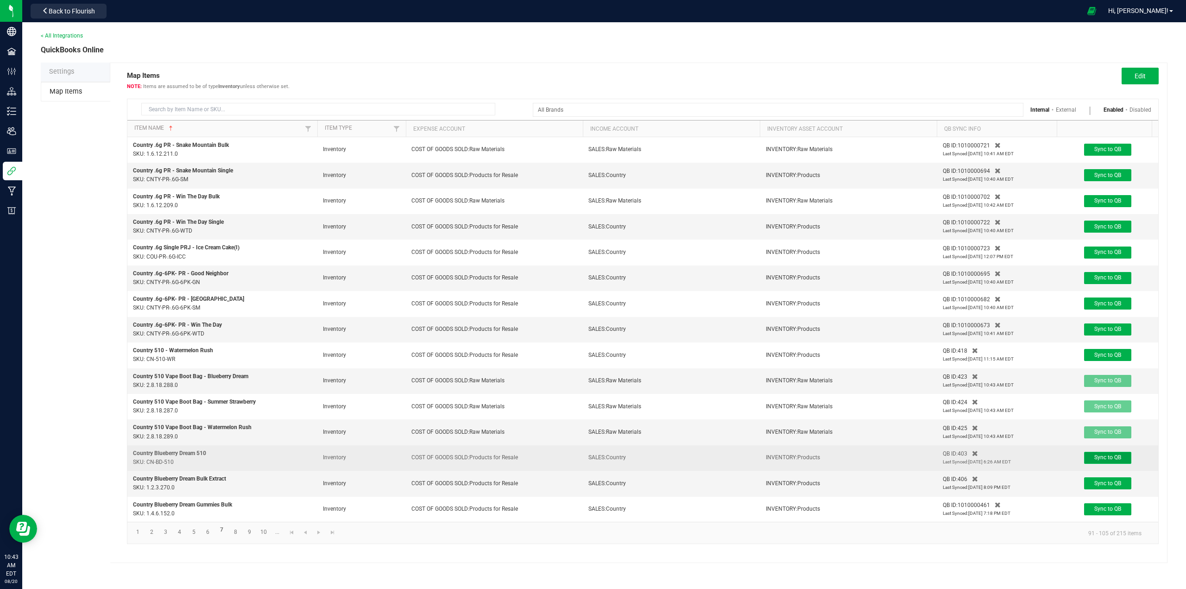
click at [1103, 458] on span "Sync to QB" at bounding box center [1107, 457] width 27 height 6
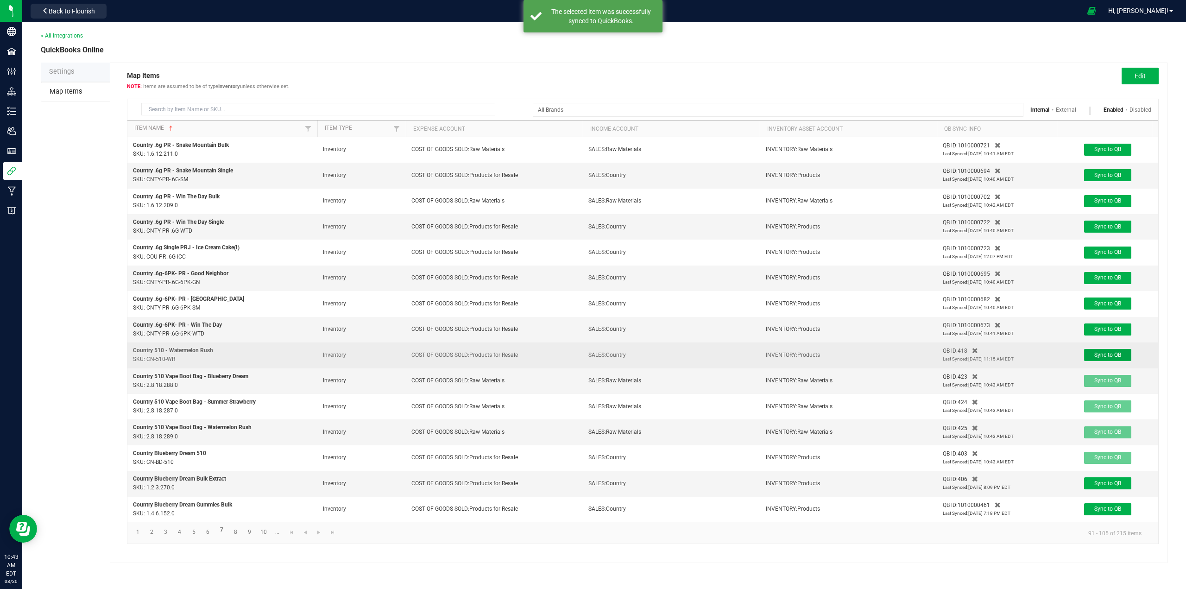
click at [1097, 353] on span "Sync to QB" at bounding box center [1107, 355] width 27 height 6
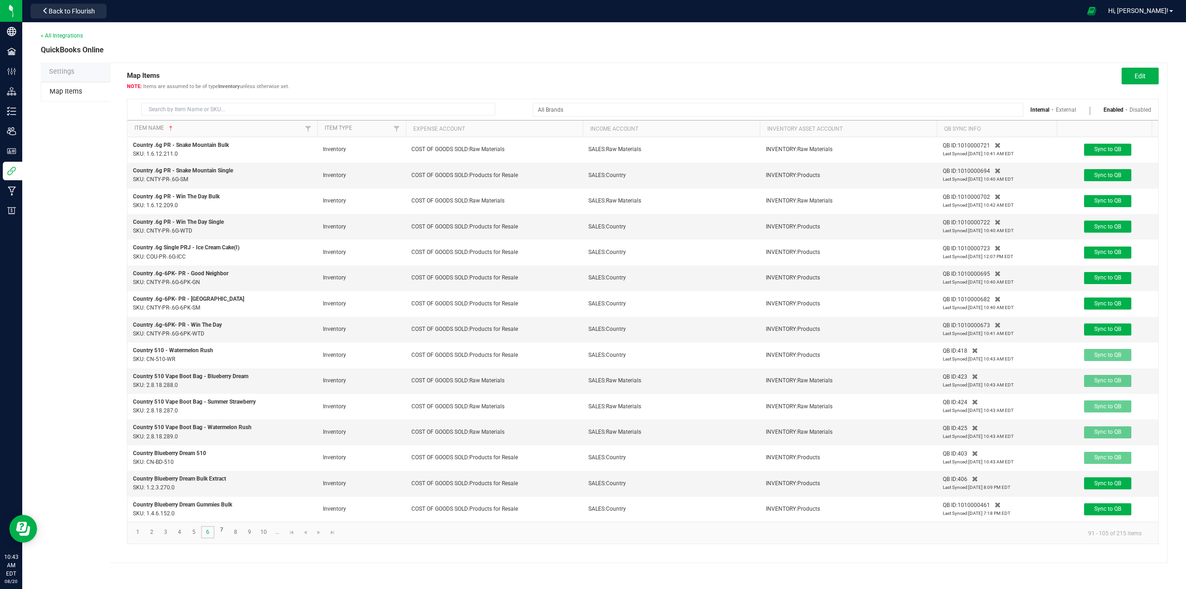
click at [208, 537] on link "6" at bounding box center [207, 532] width 13 height 13
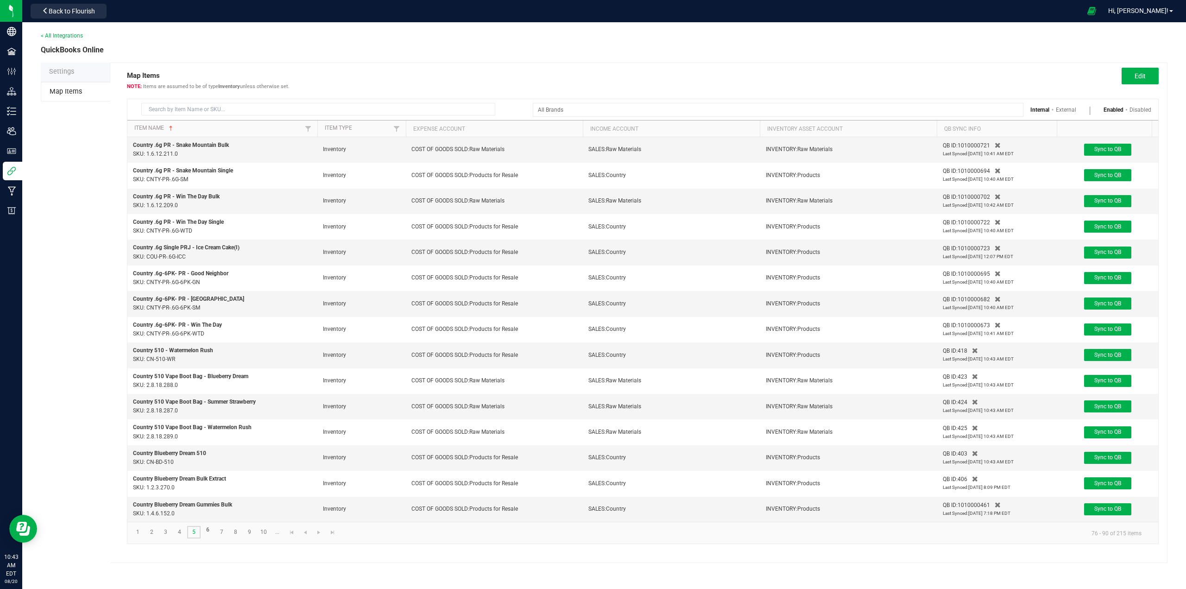
click at [191, 537] on link "5" at bounding box center [193, 532] width 13 height 13
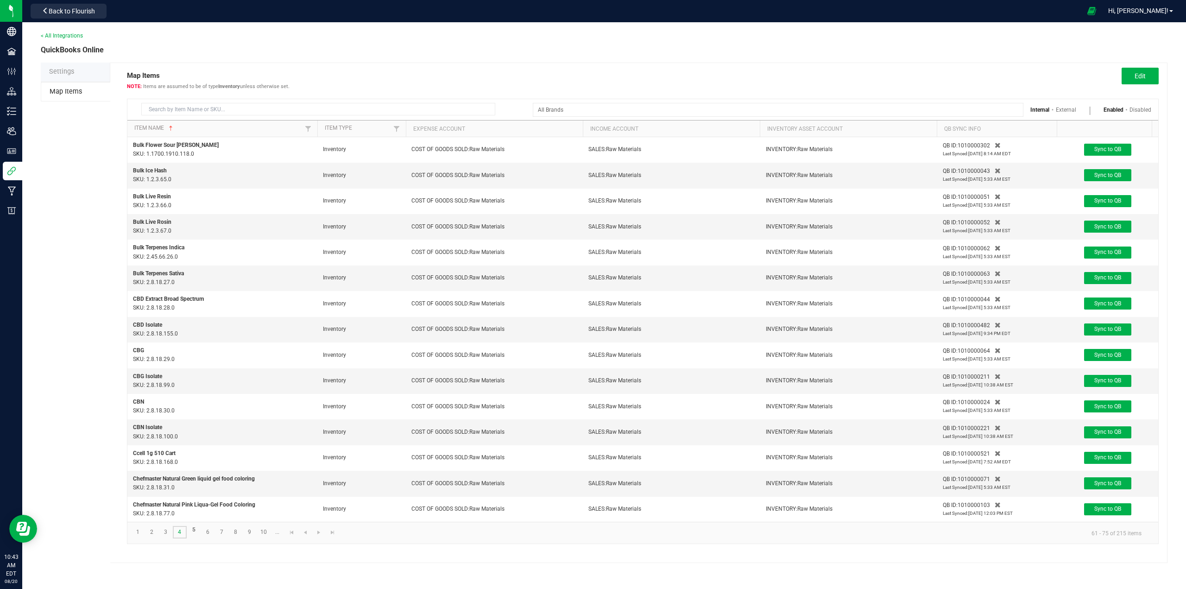
click at [183, 538] on link "4" at bounding box center [179, 532] width 13 height 13
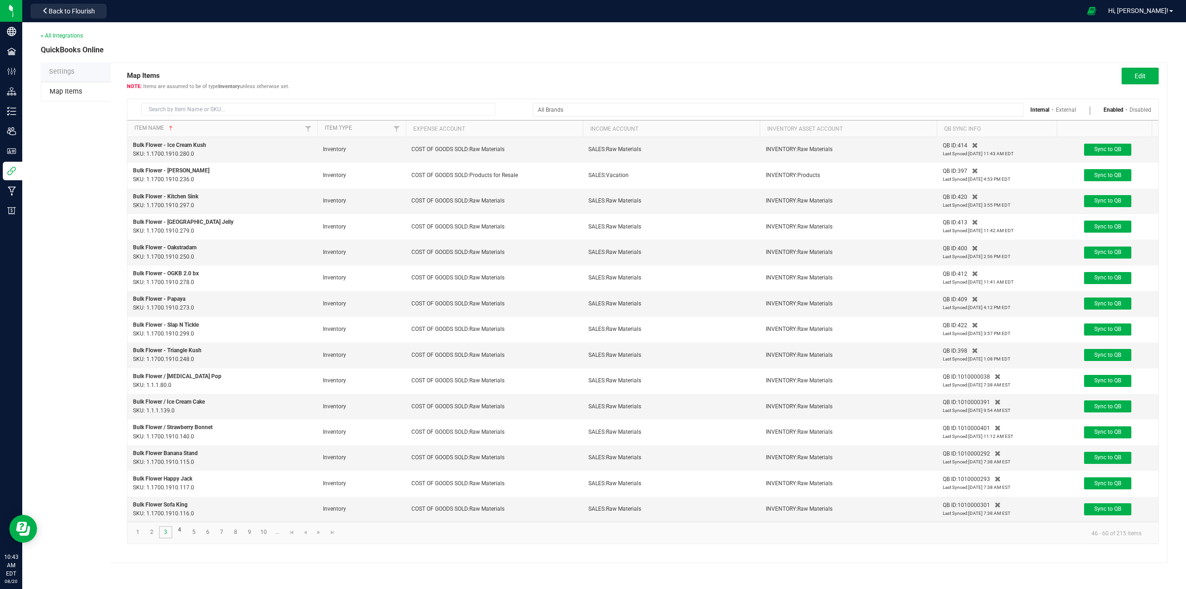
click at [164, 538] on link "3" at bounding box center [165, 532] width 13 height 13
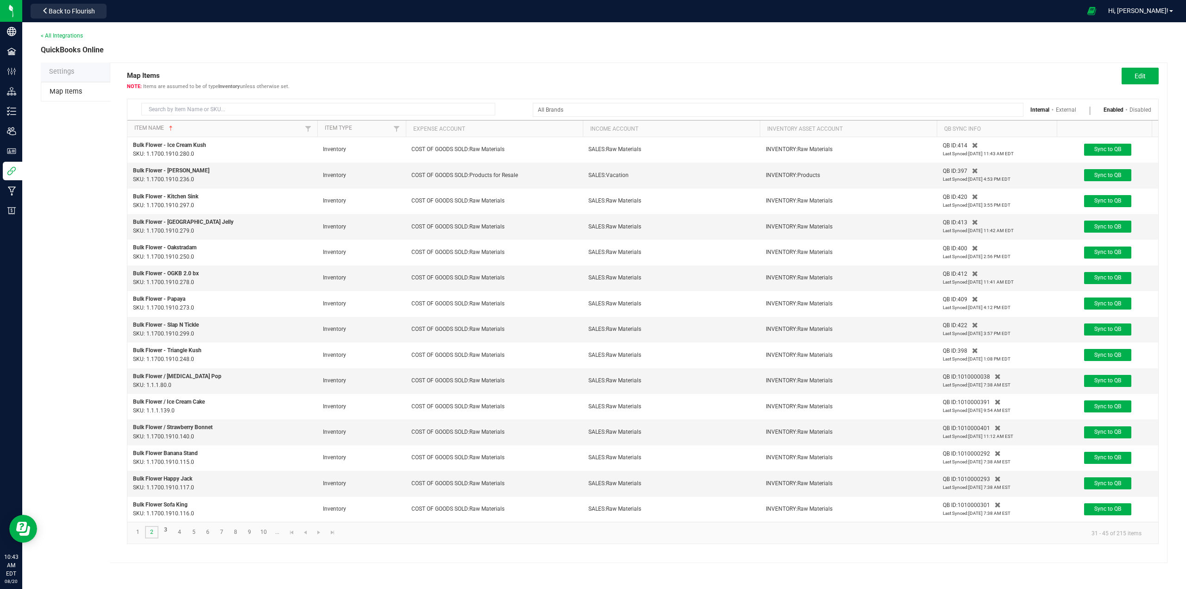
click at [153, 538] on link "2" at bounding box center [151, 532] width 13 height 13
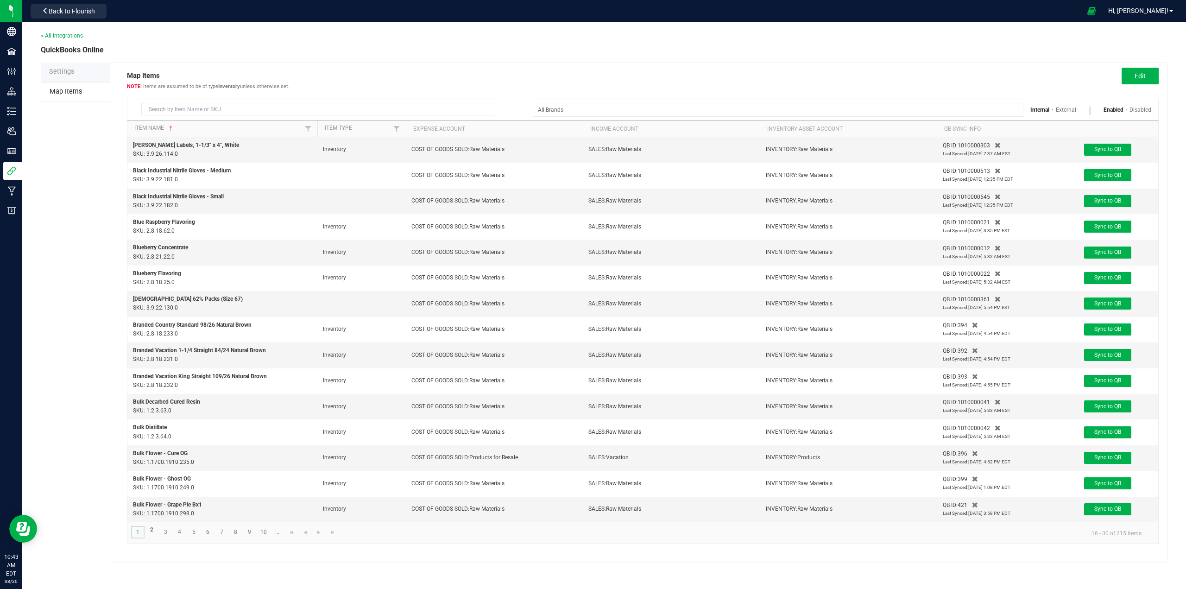
click at [138, 538] on link "1" at bounding box center [137, 532] width 13 height 13
